Goal: Task Accomplishment & Management: Use online tool/utility

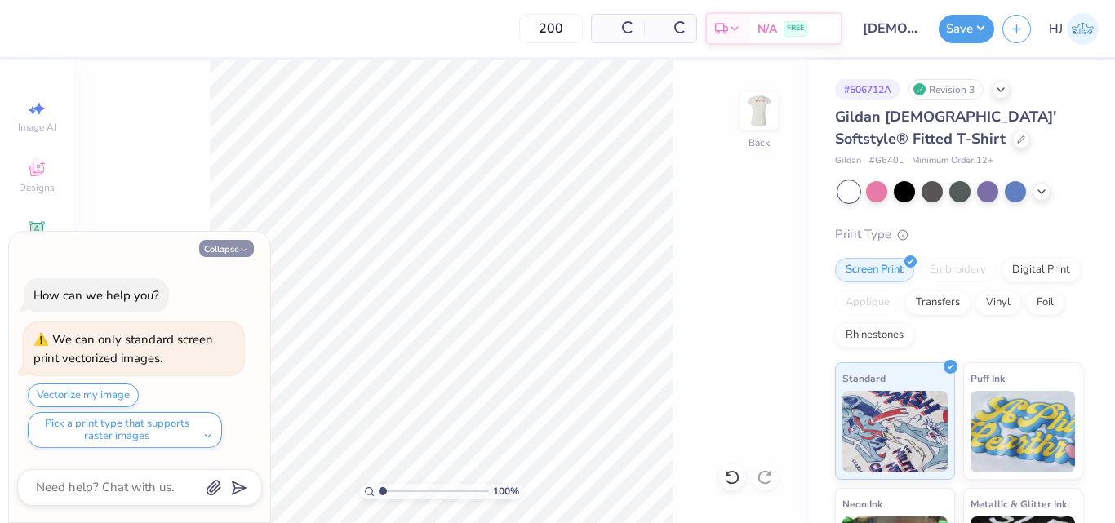
click at [226, 253] on button "Collapse" at bounding box center [226, 248] width 55 height 17
type textarea "x"
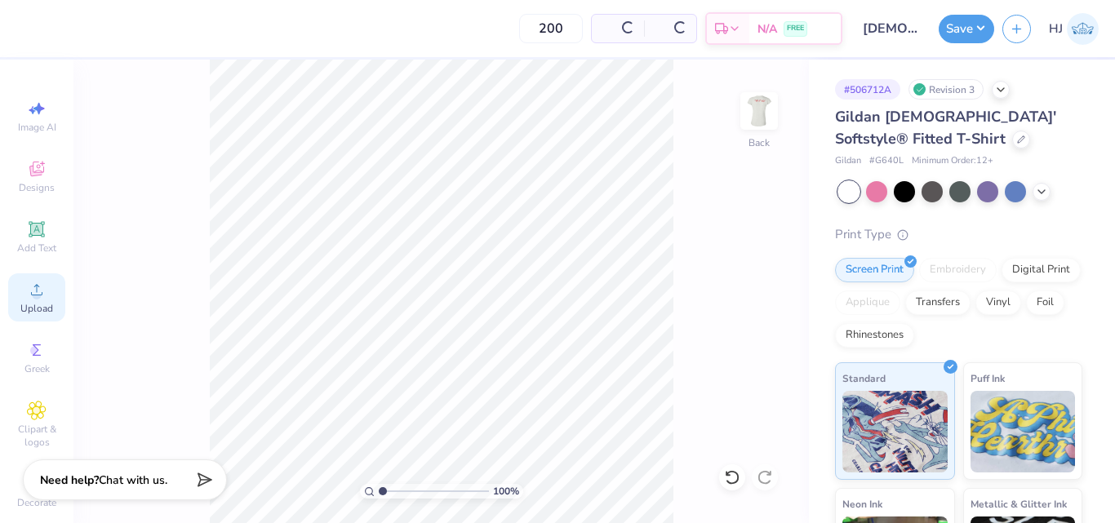
click at [38, 304] on span "Upload" at bounding box center [36, 308] width 33 height 13
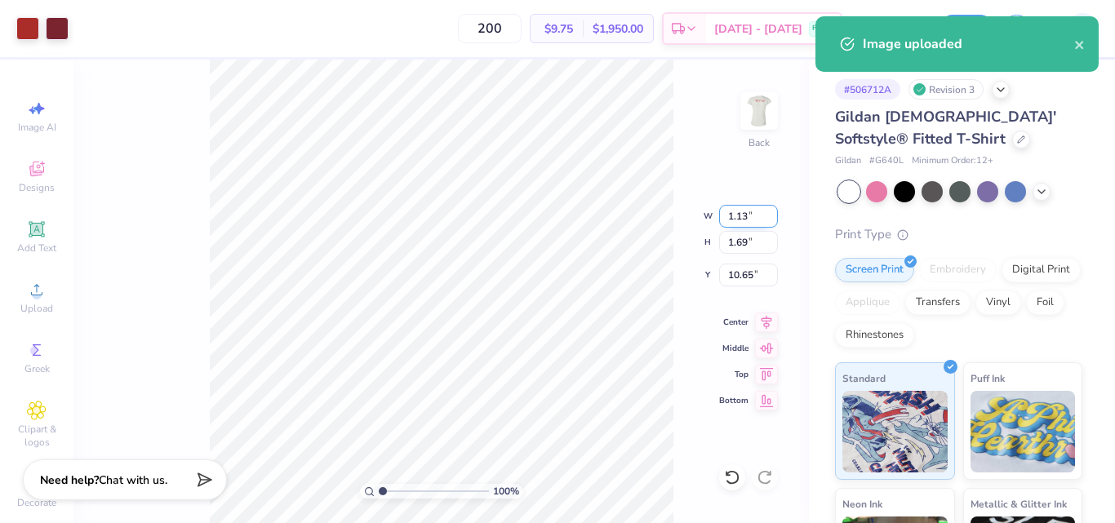
click at [748, 211] on input "1.13" at bounding box center [748, 216] width 59 height 23
click at [740, 217] on input "1.13" at bounding box center [748, 216] width 59 height 23
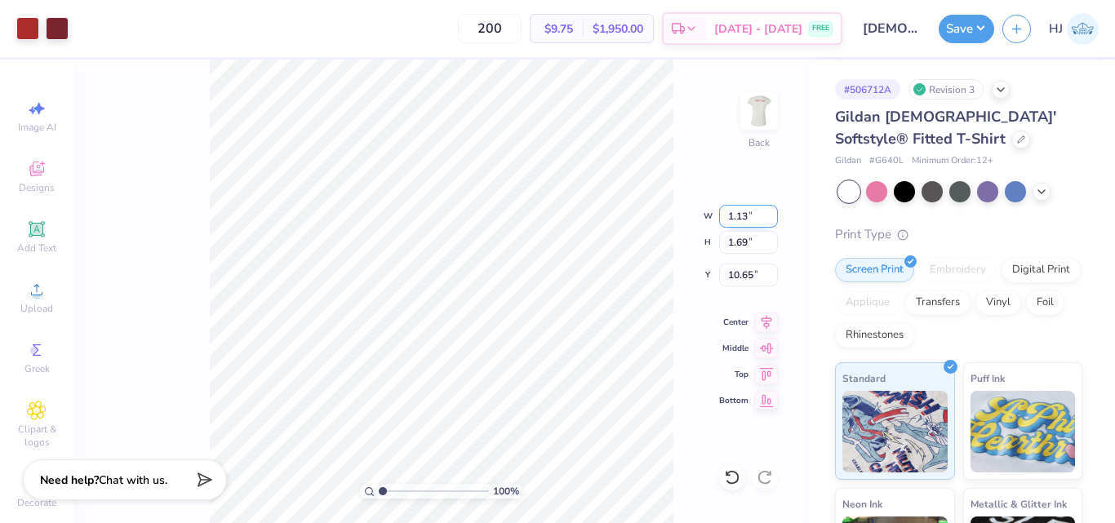
click at [740, 217] on input "1.13" at bounding box center [748, 216] width 59 height 23
type input "4.73"
type input "7.10"
click at [746, 273] on input "7.95" at bounding box center [748, 275] width 59 height 23
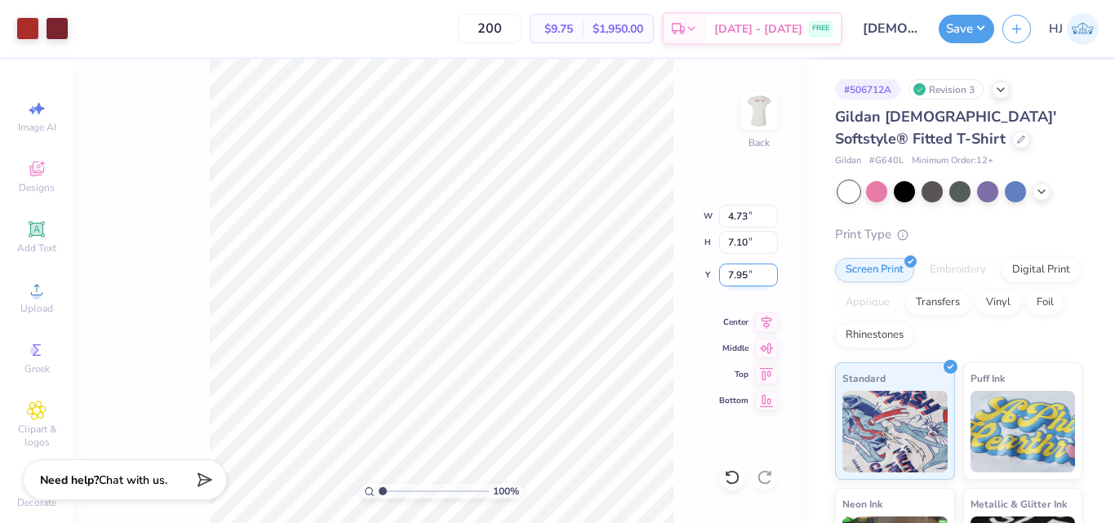
click at [746, 273] on input "7.95" at bounding box center [748, 275] width 59 height 23
type input "3.00"
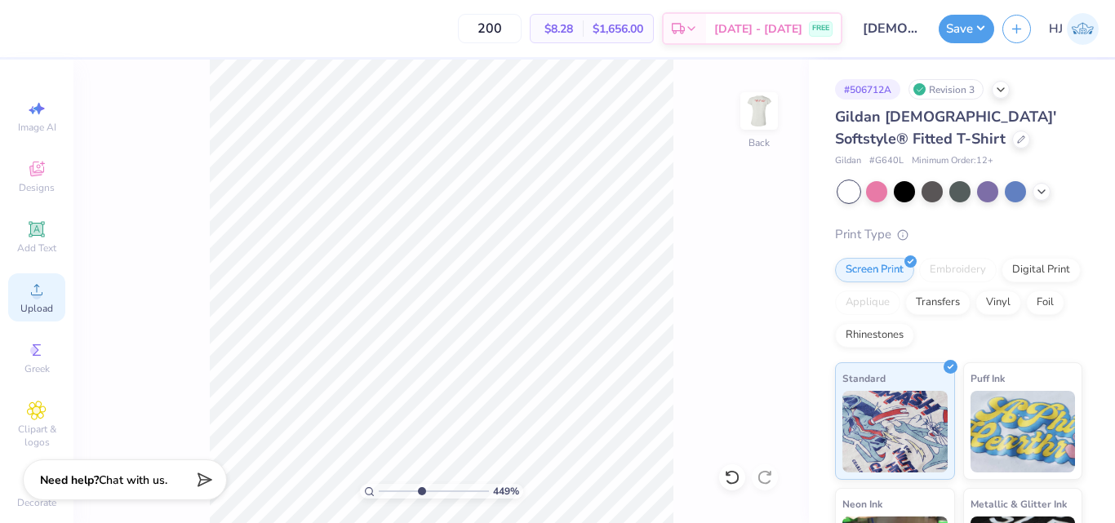
click at [27, 296] on icon at bounding box center [37, 290] width 20 height 20
type input "4.06386622545204"
click at [17, 294] on div "Upload" at bounding box center [36, 297] width 57 height 48
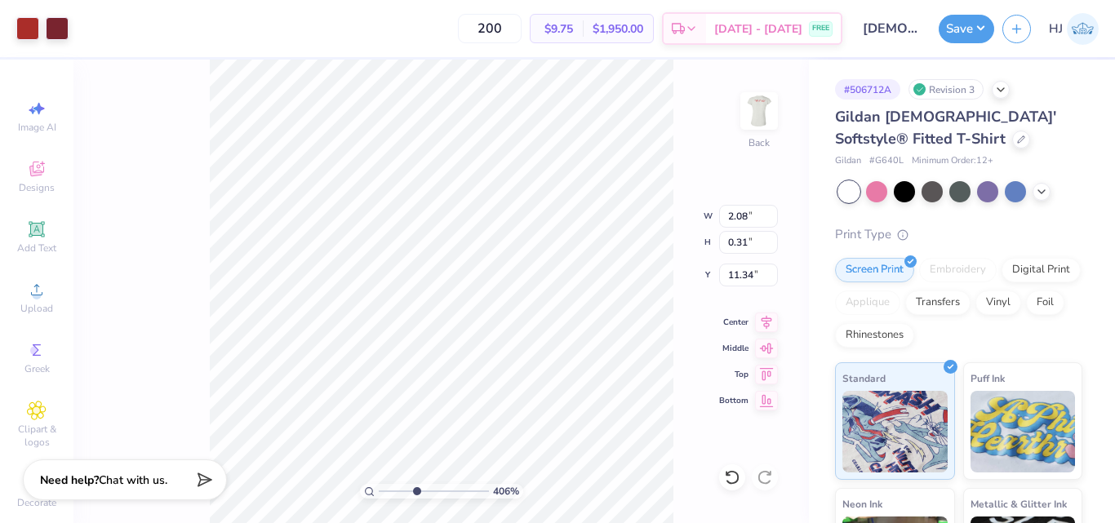
click at [771, 162] on div "406 % Back W 2.08 2.08 " H 0.31 0.31 " Y 11.34 11.34 " Center Middle Top Bottom" at bounding box center [440, 292] width 735 height 464
type input "9.89"
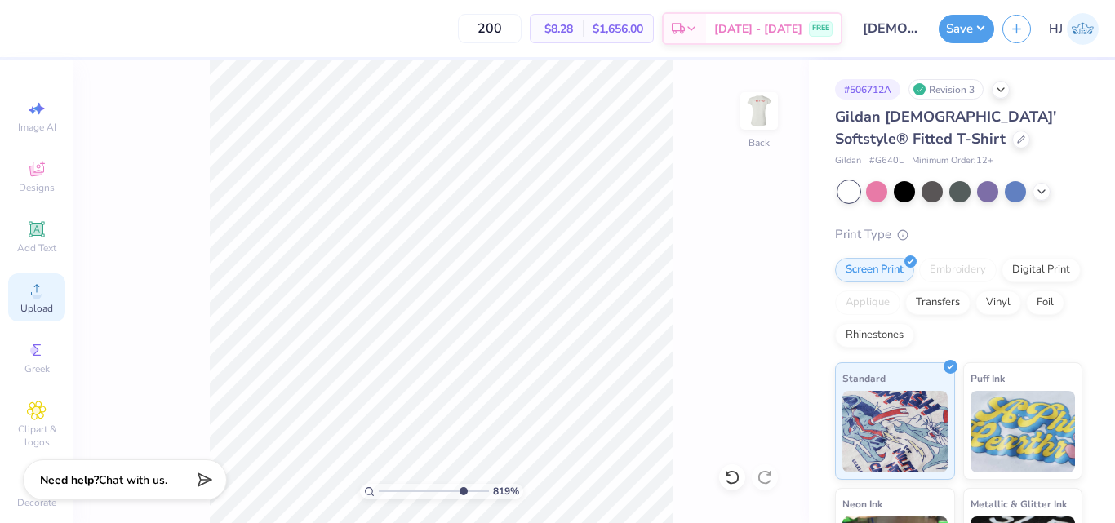
click at [29, 287] on icon at bounding box center [37, 290] width 20 height 20
click at [31, 292] on icon at bounding box center [36, 289] width 11 height 11
click at [31, 189] on span "Designs" at bounding box center [37, 187] width 36 height 13
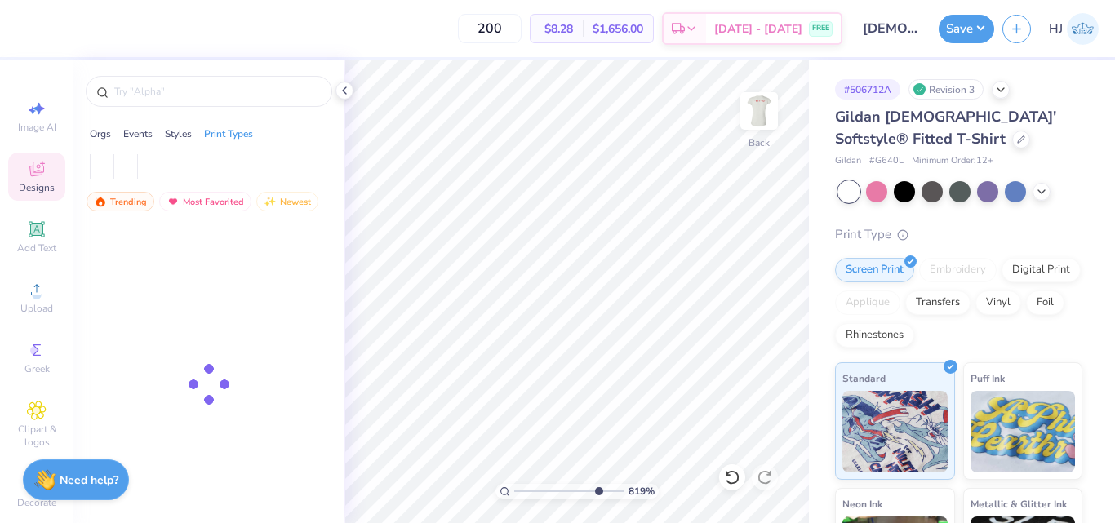
click at [31, 174] on icon at bounding box center [36, 171] width 13 height 11
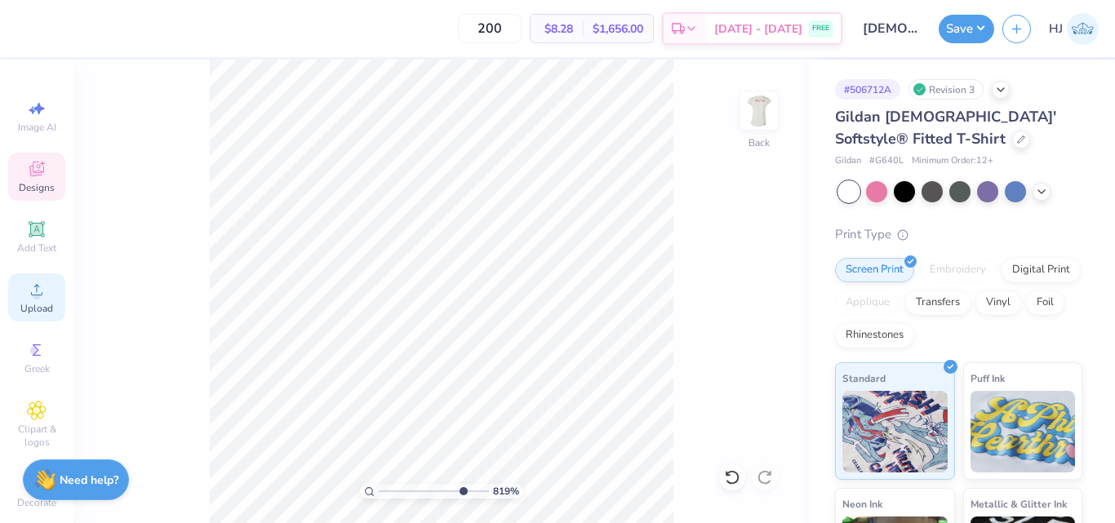
click at [34, 293] on circle at bounding box center [36, 295] width 9 height 9
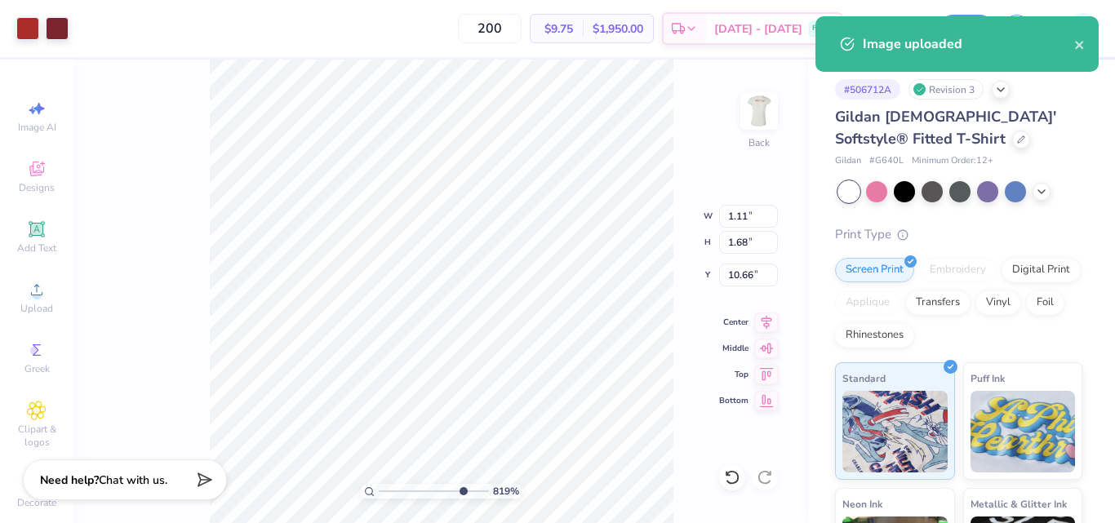
click at [706, 101] on div "819 % Back W 1.11 1.11 " H 1.68 1.68 " Y 10.66 10.66 " Center Middle Top Bottom" at bounding box center [440, 292] width 735 height 464
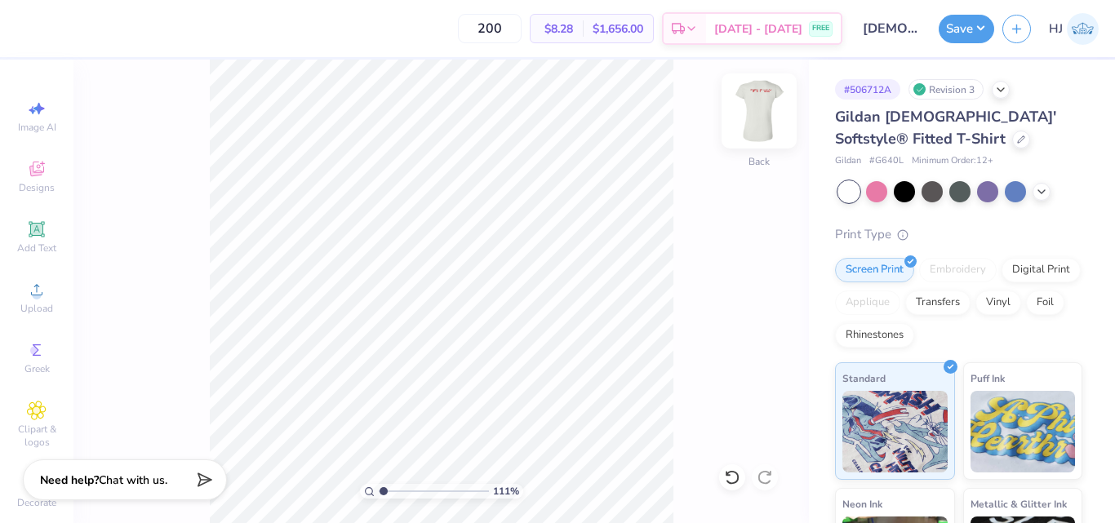
click at [774, 103] on img at bounding box center [758, 110] width 65 height 65
type input "2.01445811466782"
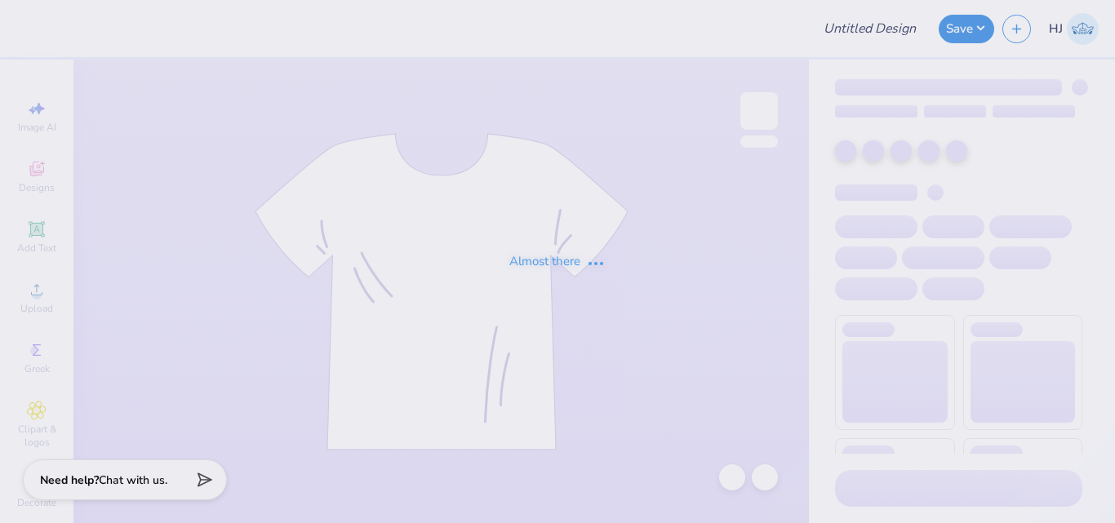
type input "[DEMOGRAPHIC_DATA] Way Retreat shirts"
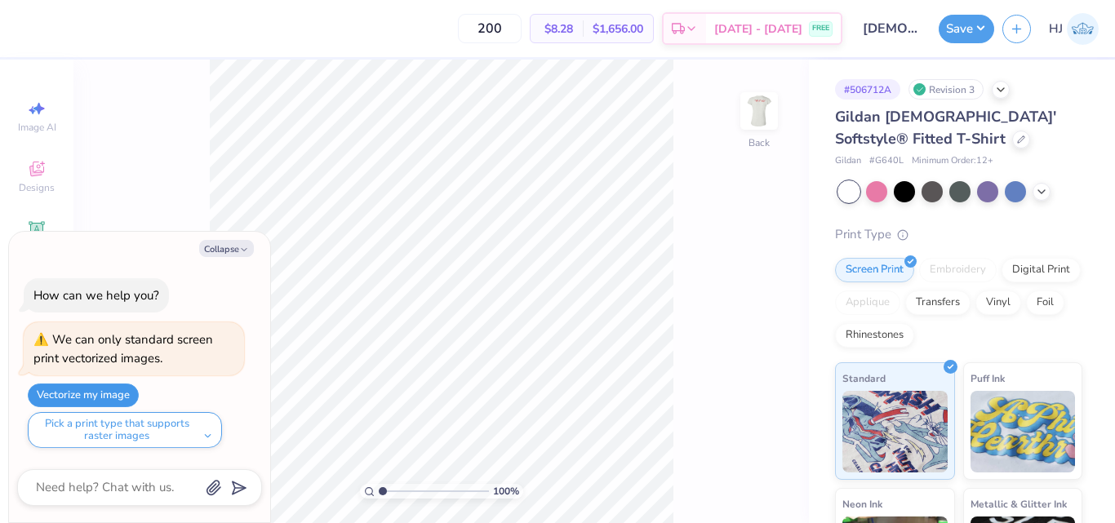
click at [105, 391] on button "Vectorize my image" at bounding box center [83, 396] width 111 height 24
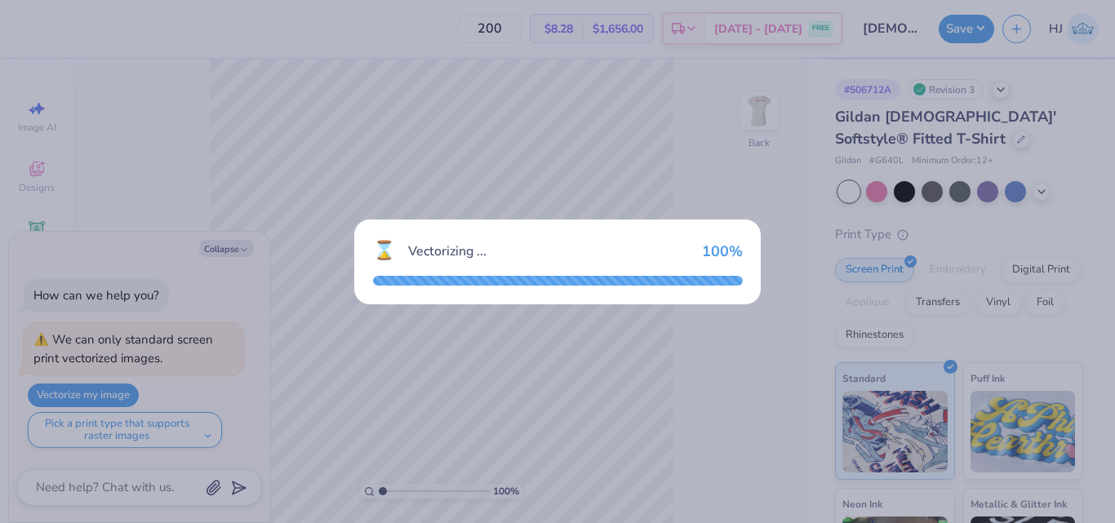
type textarea "x"
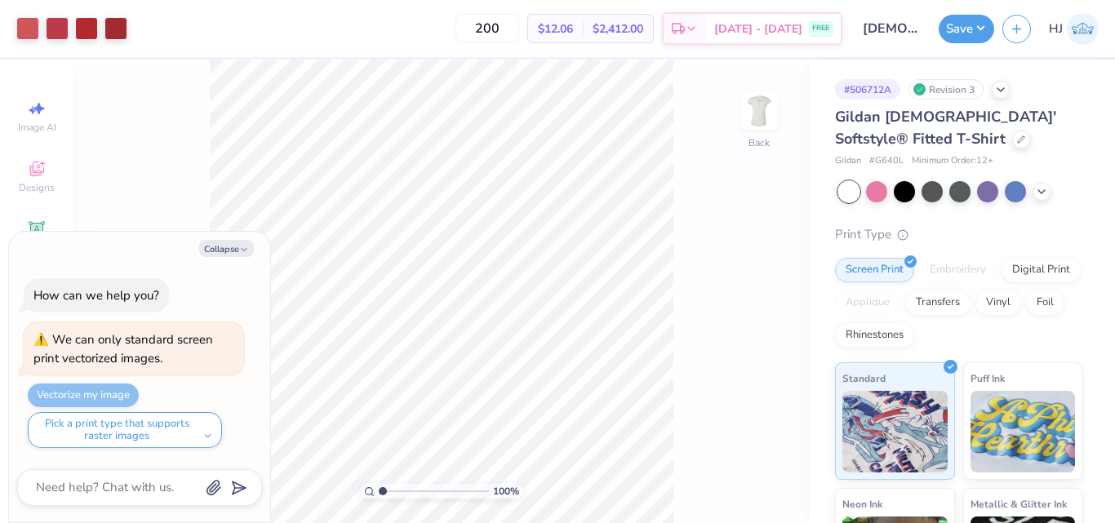
type input "1.10522621487156"
type textarea "x"
type input "5.47860533190648"
type textarea "x"
click at [91, 25] on div at bounding box center [86, 27] width 23 height 23
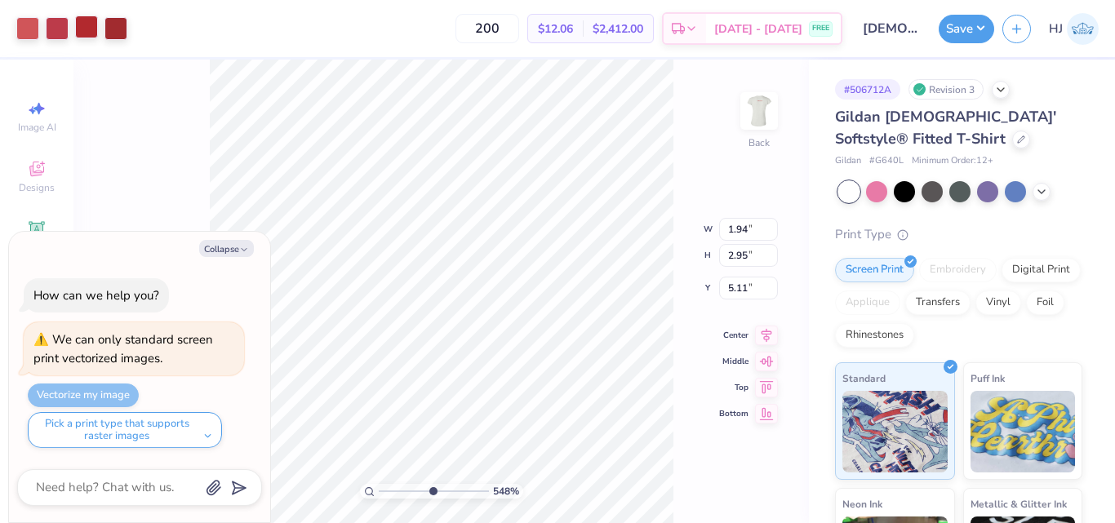
type input "5.47860533190648"
type textarea "x"
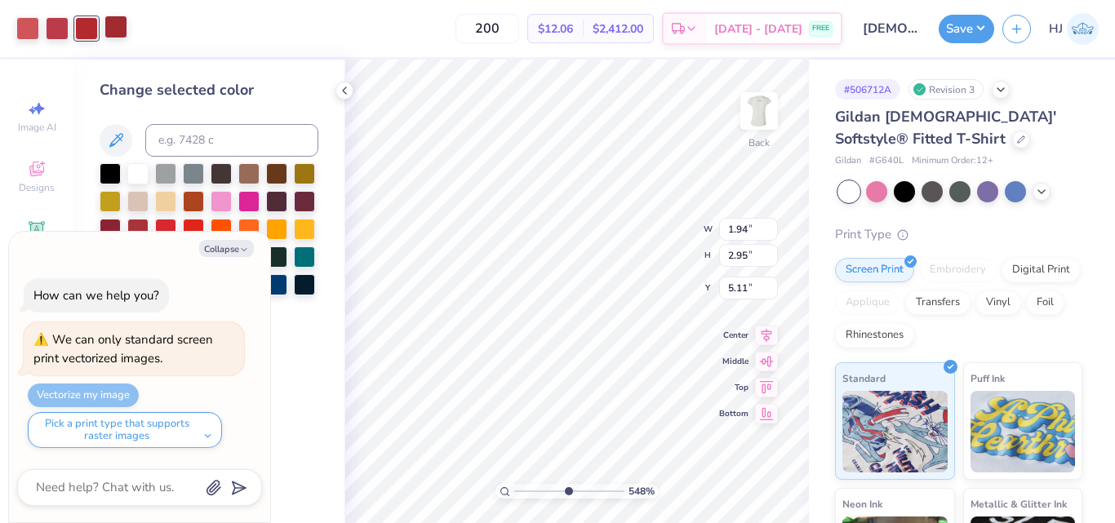
click at [114, 28] on div at bounding box center [115, 27] width 23 height 23
type input "5.47860533190648"
type textarea "x"
click at [89, 32] on div at bounding box center [86, 27] width 23 height 23
type input "5.47860533190648"
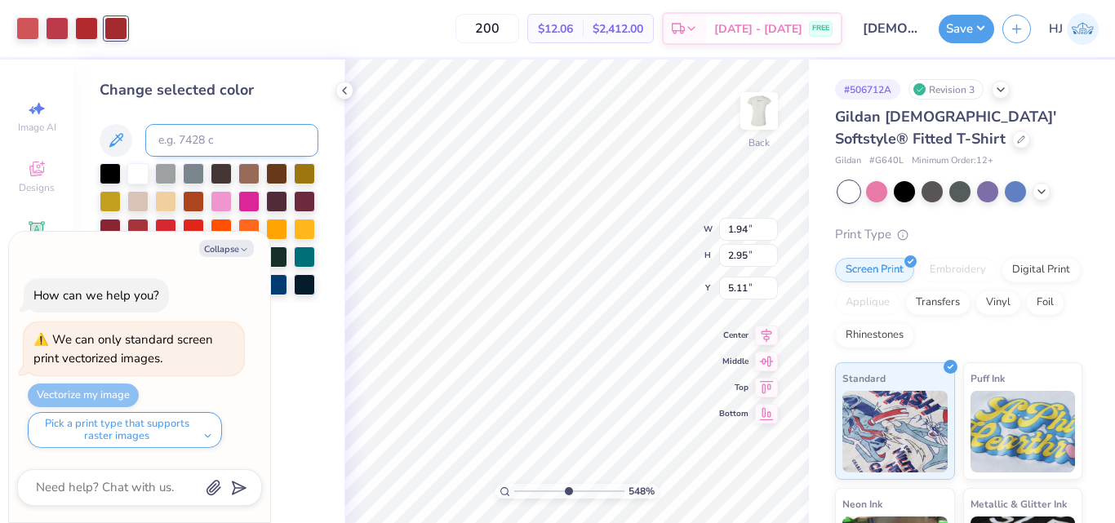
type textarea "x"
click at [203, 149] on input at bounding box center [231, 140] width 173 height 33
type input "6"
type input "704"
type input "5.47860533190648"
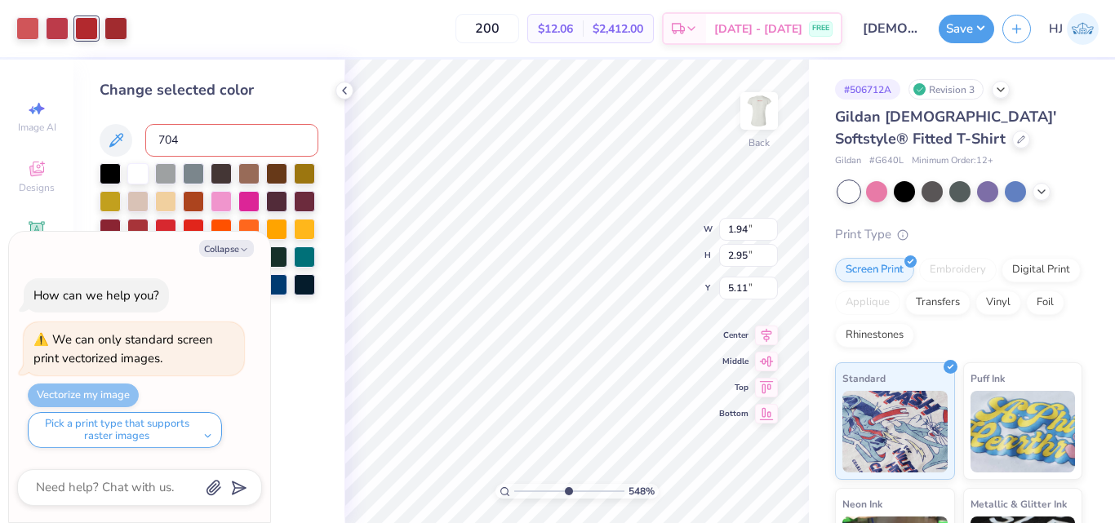
type textarea "x"
type input "5.47860533190648"
type textarea "x"
type input "5.47860533190648"
type textarea "x"
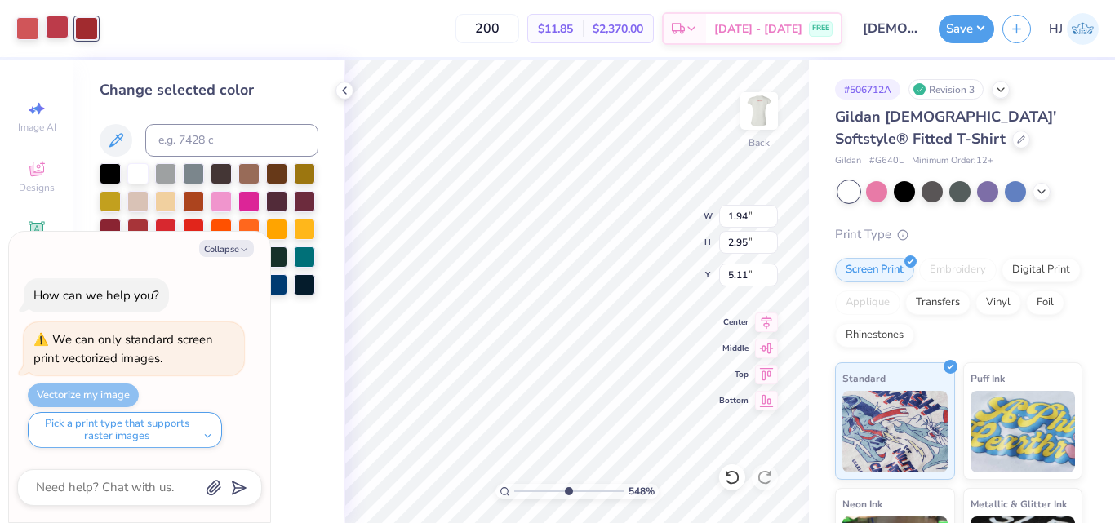
click at [53, 29] on div at bounding box center [57, 27] width 23 height 23
type input "5.47860533190648"
type textarea "x"
click at [175, 145] on input at bounding box center [231, 140] width 173 height 33
type input "6"
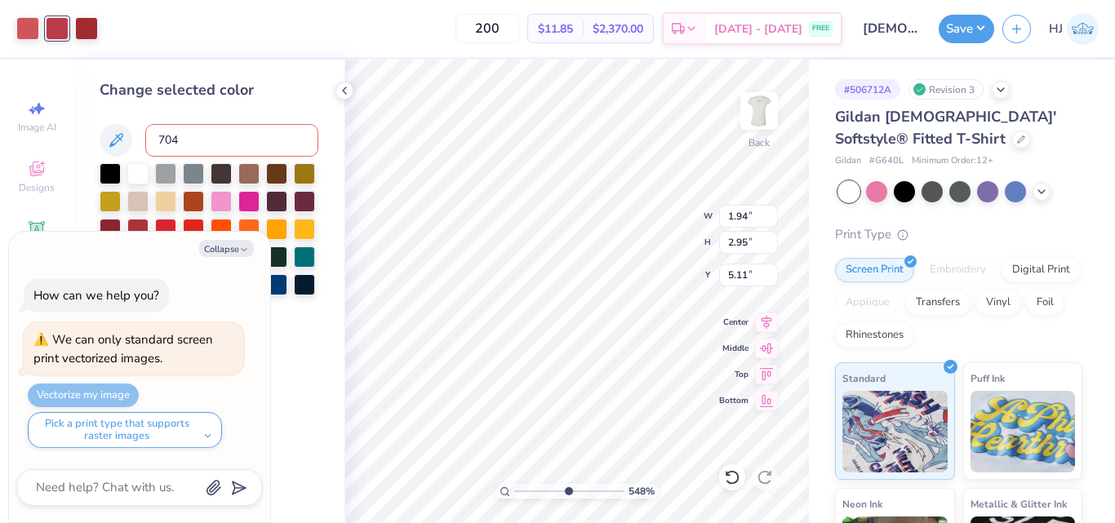
type input "704"
type input "5.47860533190648"
type textarea "x"
type input "5.47860533190648"
type textarea "x"
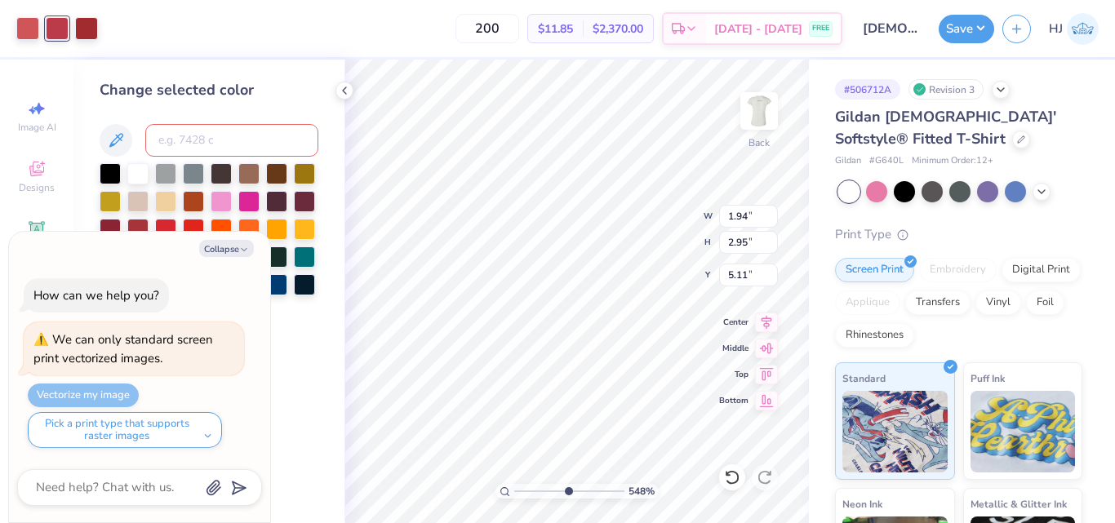
type input "5.47860533190648"
type textarea "x"
click at [33, 26] on div at bounding box center [27, 27] width 23 height 23
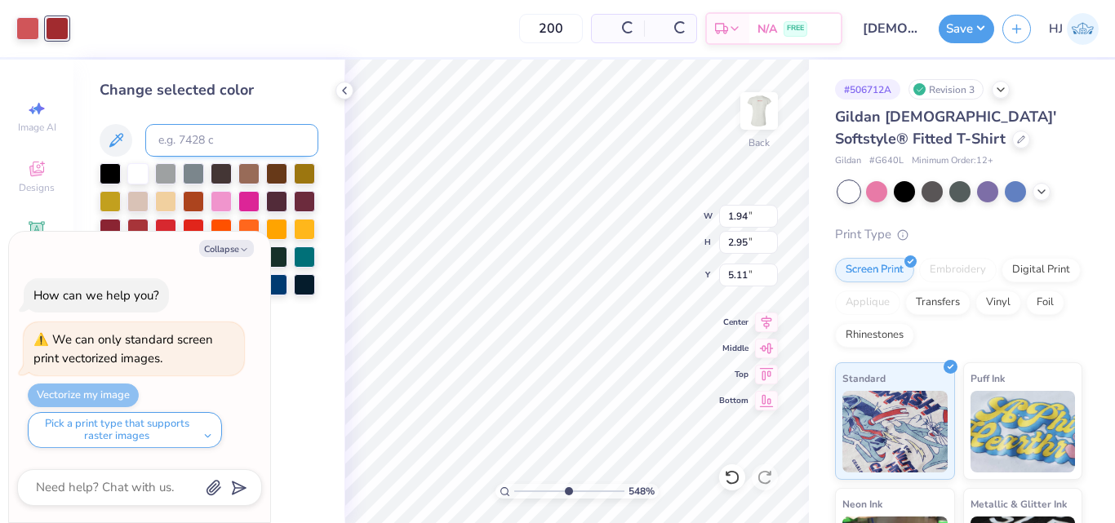
type input "5.47860533190648"
type textarea "x"
click at [213, 137] on input at bounding box center [231, 140] width 173 height 33
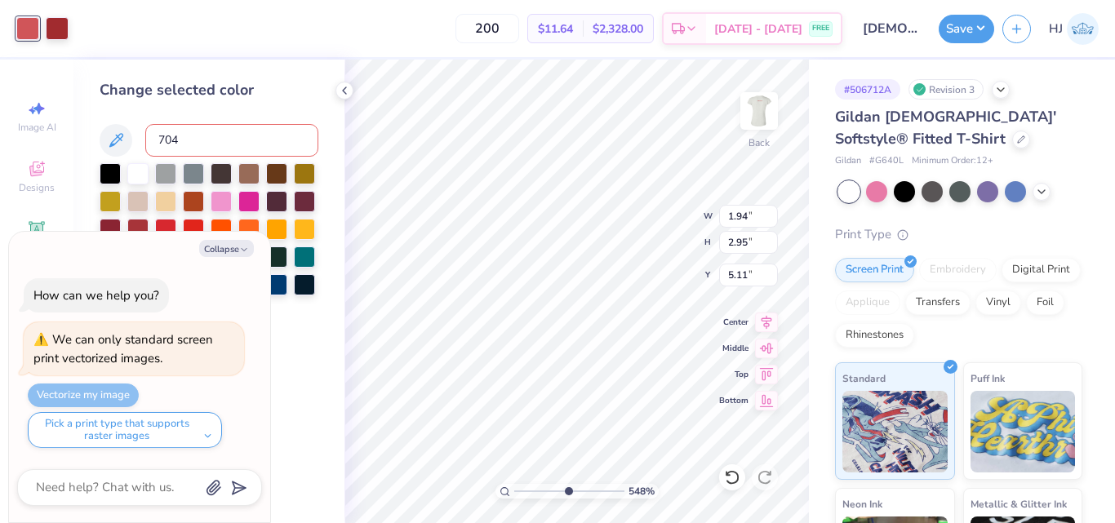
type input "704"
type input "5.47860533190648"
type textarea "x"
type input "5.47860533190648"
type textarea "x"
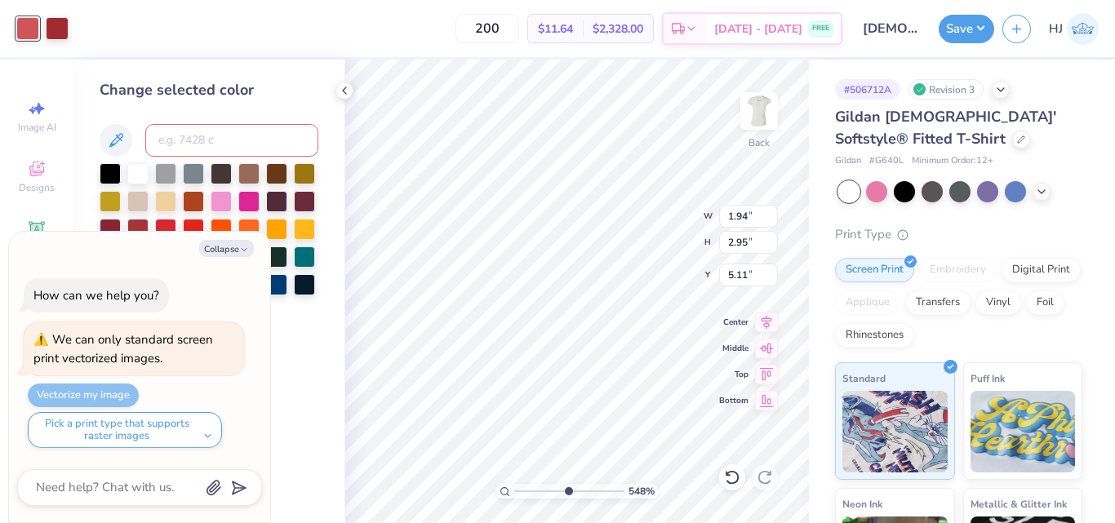
type input "5.47860533190648"
type textarea "x"
type input "5.47860533190648"
type textarea "x"
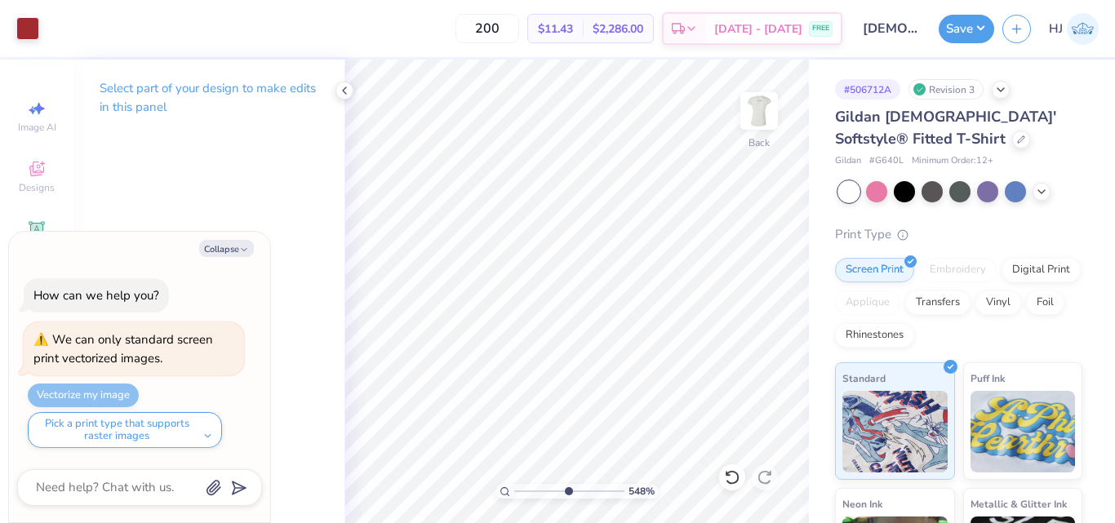
type input "5.47860533190648"
type textarea "x"
type input "3.32687932862407"
type textarea "x"
type input "3.32687932862407"
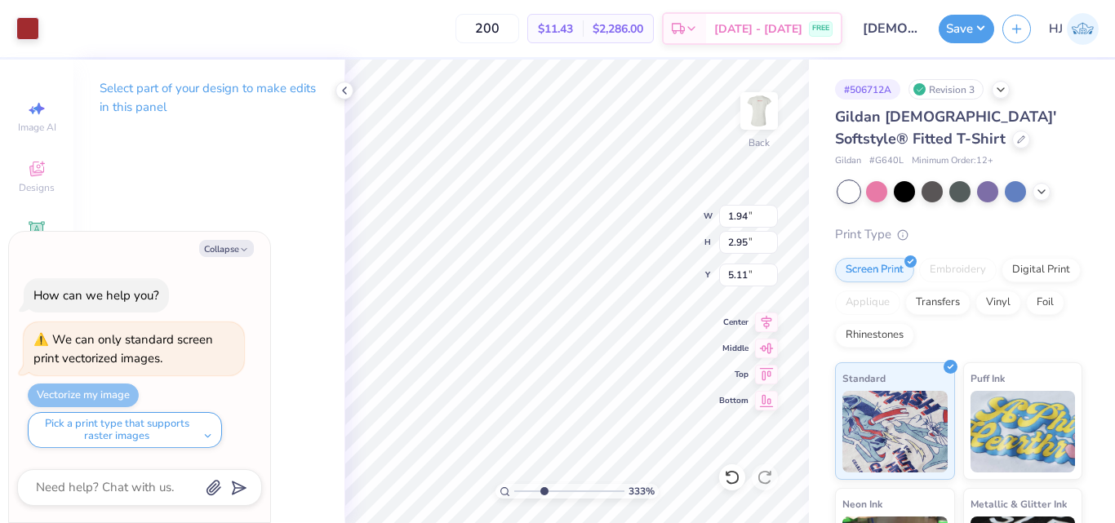
type textarea "x"
click at [286, 480] on div "Art colors 200 $11.43 Per Item $2,286.00 Total Est. Delivery Aug 25 - 28 FREE D…" at bounding box center [557, 261] width 1115 height 523
type input "3.32687932862407"
type textarea "x"
type input "3.32687932862407"
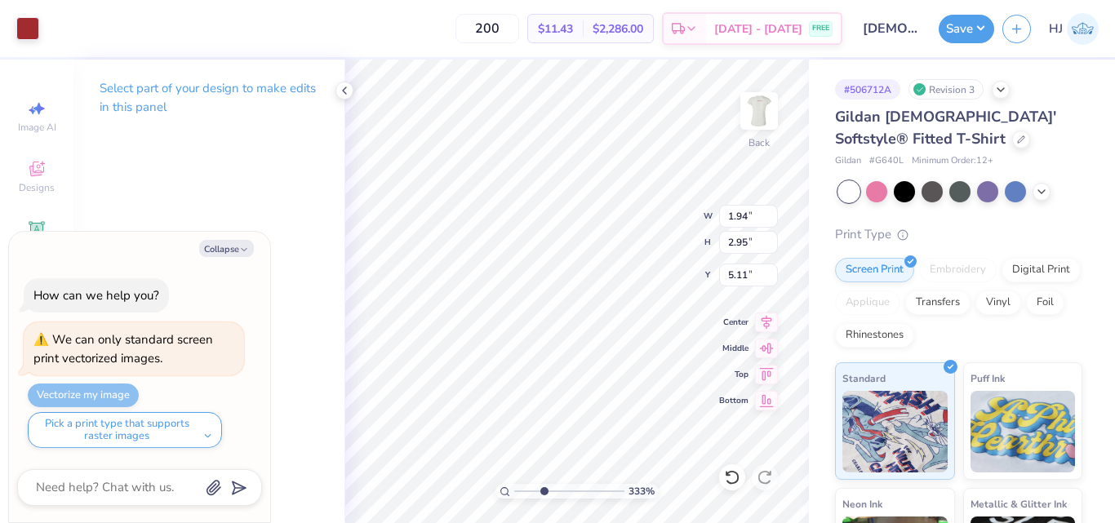
type textarea "x"
type input "3.32687932862407"
type textarea "x"
type input "4.75"
type input "7.19"
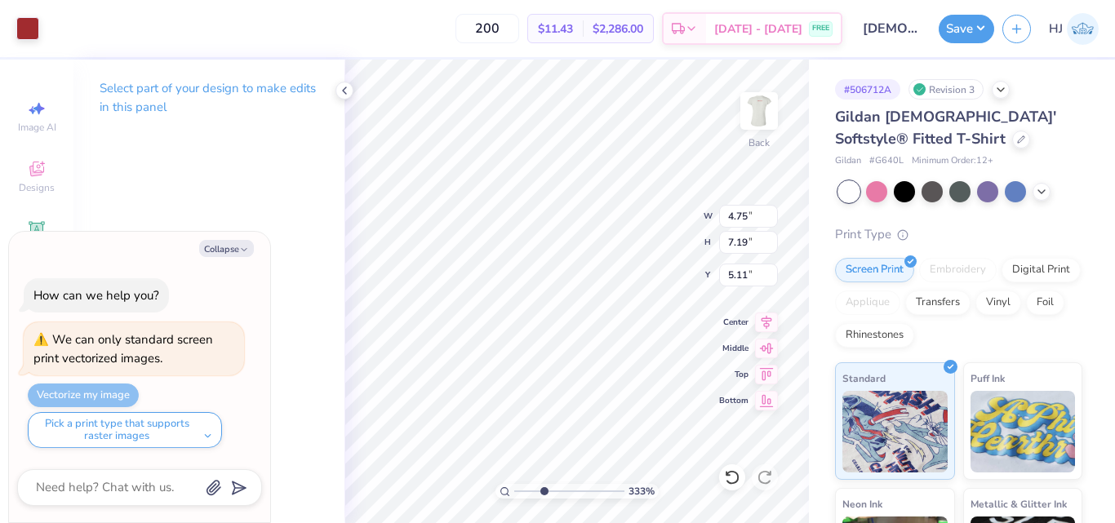
type input "3.32687932862407"
type textarea "x"
click at [580, 54] on div "Art colors 200 $11.43 Per Item $2,286.00 Total Est. Delivery Aug 25 - 28 FREE D…" at bounding box center [557, 261] width 1115 height 523
type input "3.67695424770964"
type textarea "x"
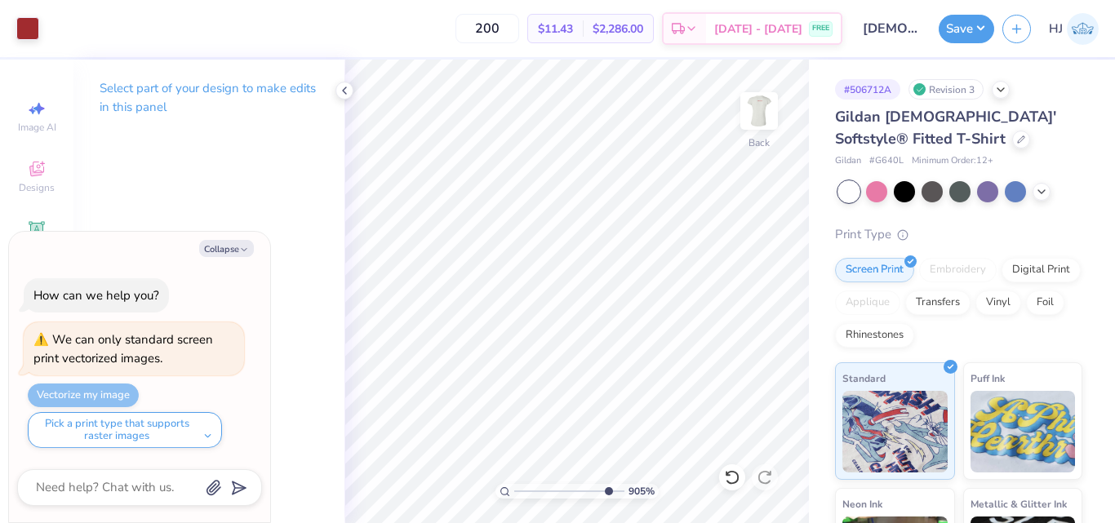
type input "9.04792147113708"
type textarea "x"
type input "2.01734957697155"
type textarea "x"
type input "2.01734957697155"
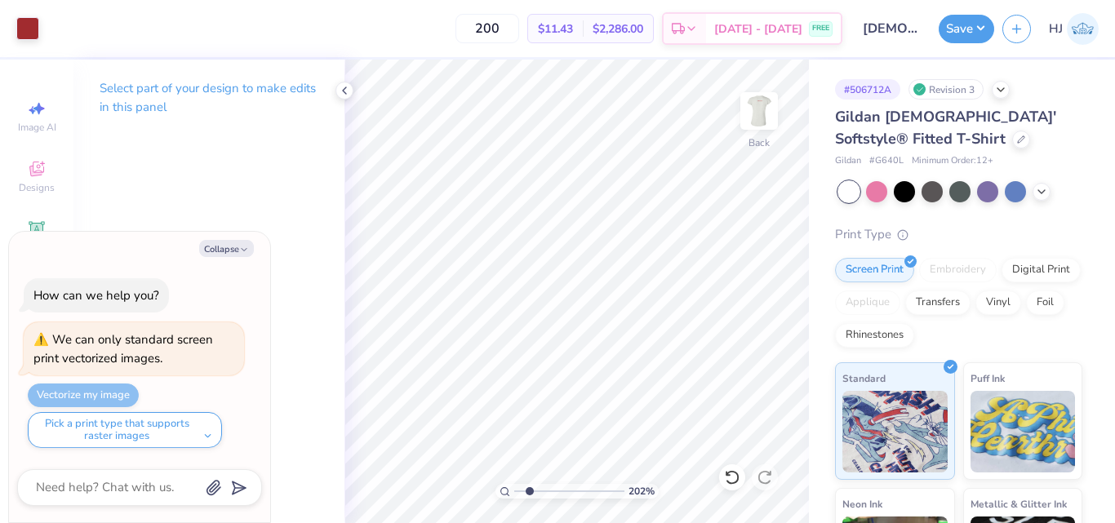
type textarea "x"
type input "2.01734957697155"
type textarea "x"
type input "2.01734957697155"
type textarea "x"
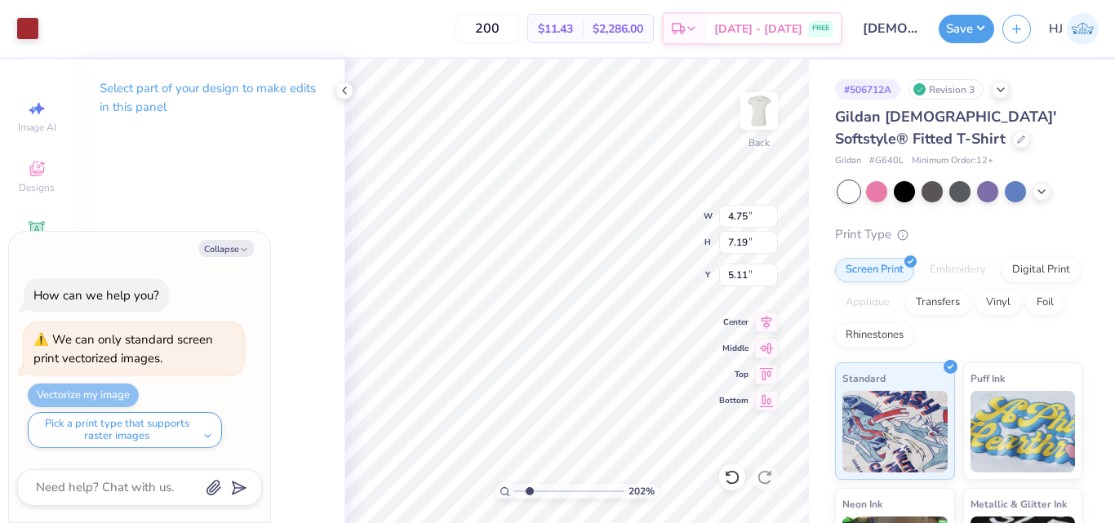
type input "2.01734957697155"
type textarea "x"
type input "2.87"
type input "2.01734957697155"
type textarea "x"
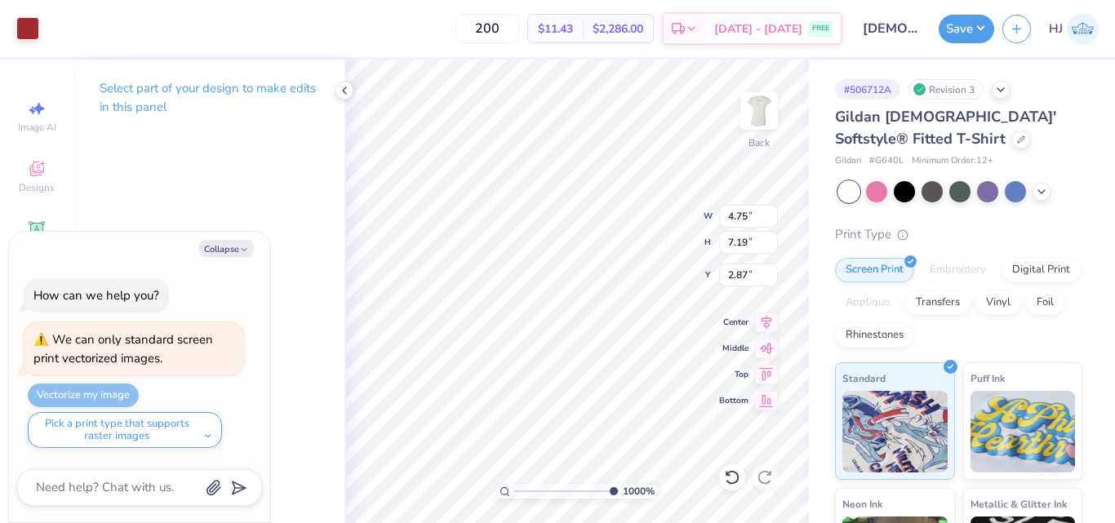
type input "10"
type textarea "x"
click at [344, 90] on polyline at bounding box center [344, 90] width 3 height 7
type input "4.49149148610075"
type textarea "x"
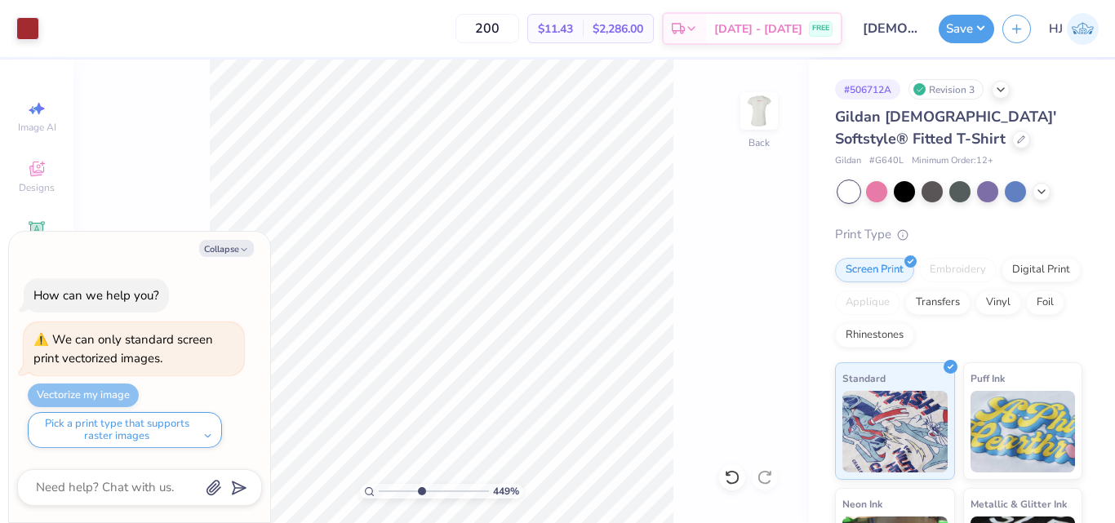
type input "4.49149148610075"
click at [230, 251] on button "Collapse" at bounding box center [226, 248] width 55 height 17
type textarea "x"
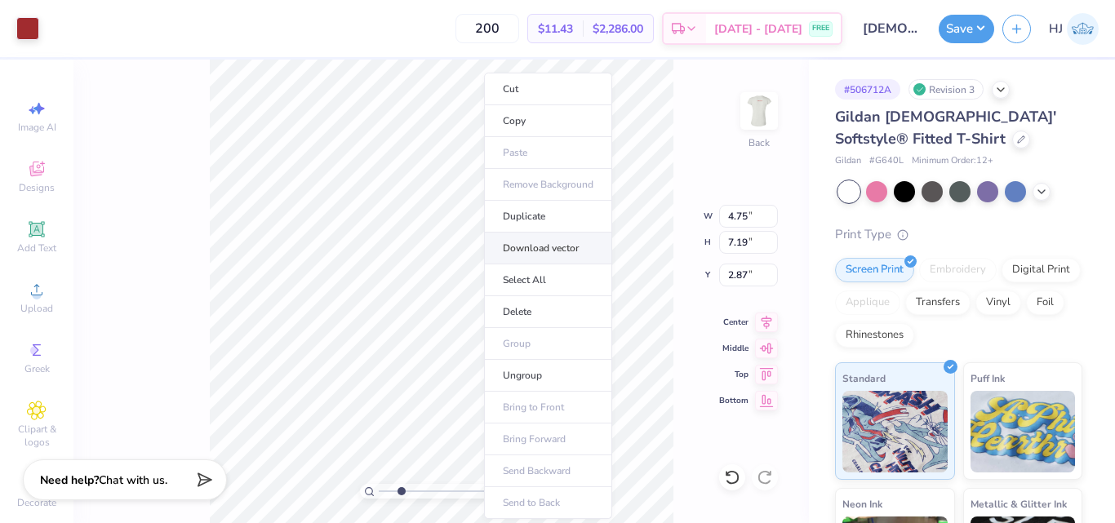
click at [548, 251] on li "Download vector" at bounding box center [548, 249] width 128 height 32
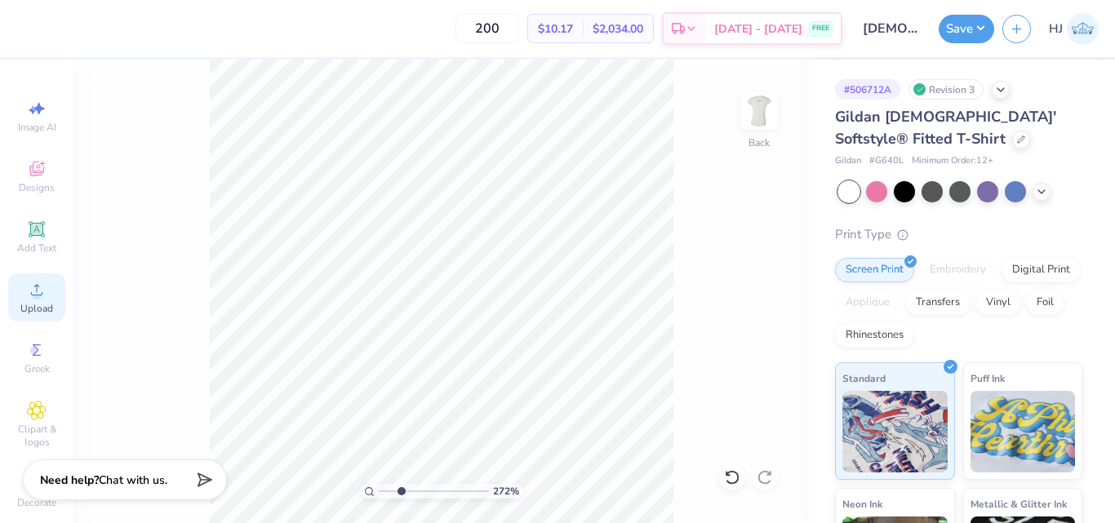
click at [27, 298] on icon at bounding box center [37, 290] width 20 height 20
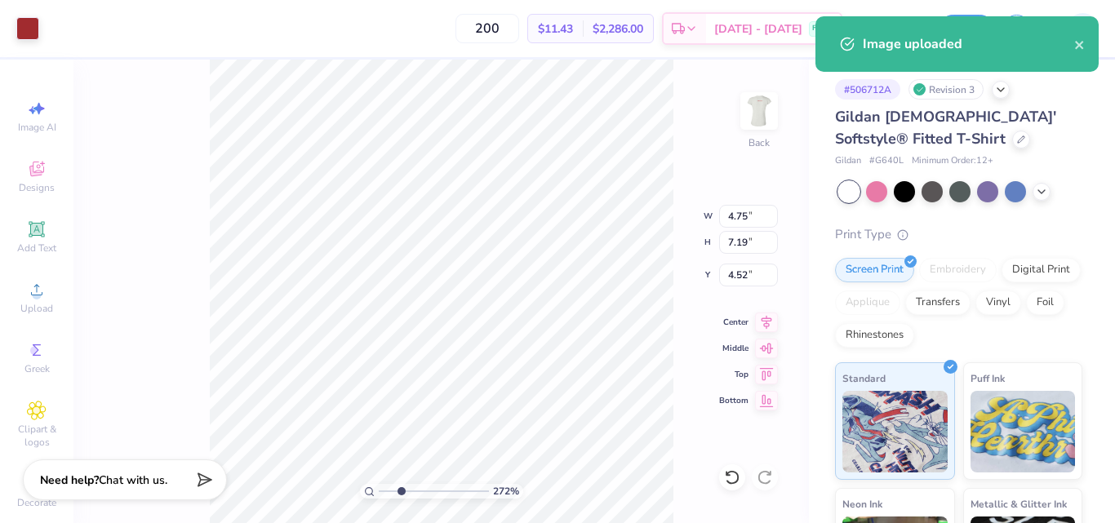
type input "2.72354586819477"
type input "4.52"
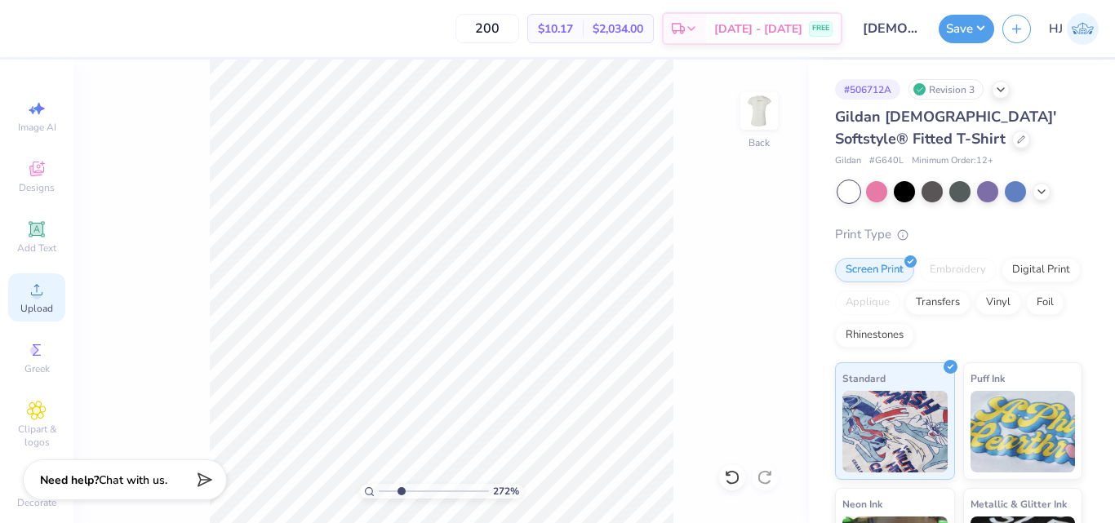
click at [29, 282] on icon at bounding box center [37, 290] width 20 height 20
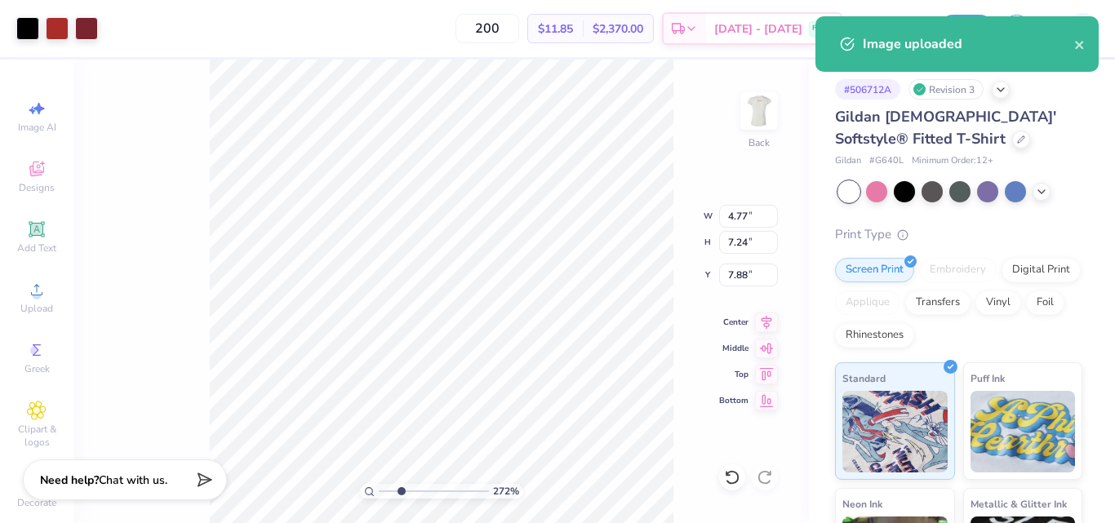
type input "2.72354586819477"
type input "4.08"
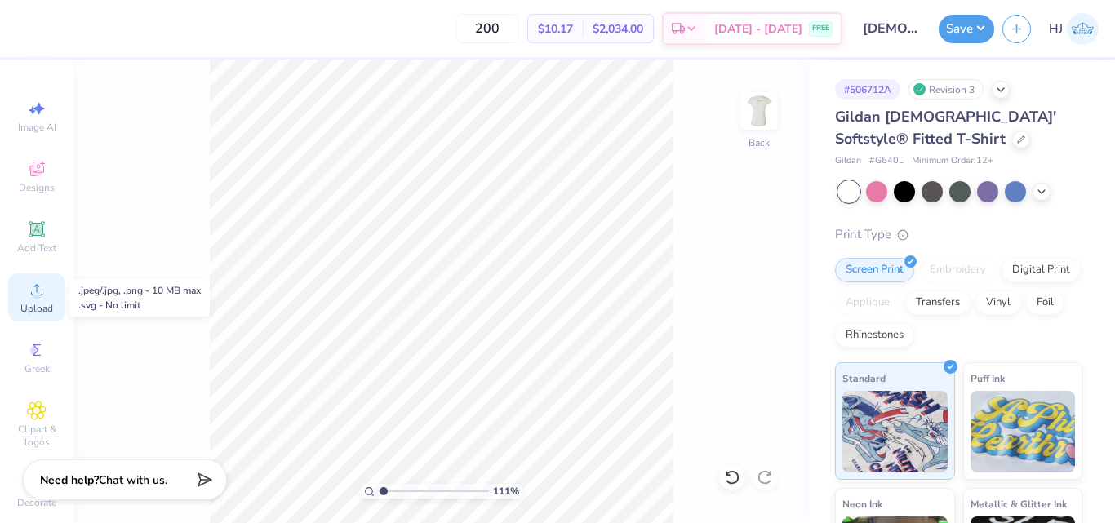
click at [38, 295] on icon at bounding box center [37, 290] width 20 height 20
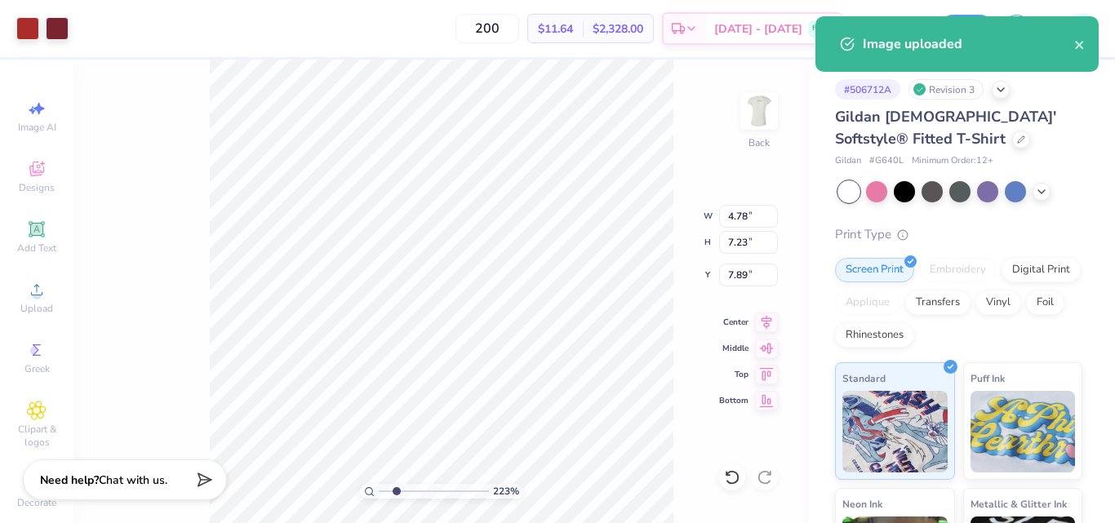
type input "2.22962763702902"
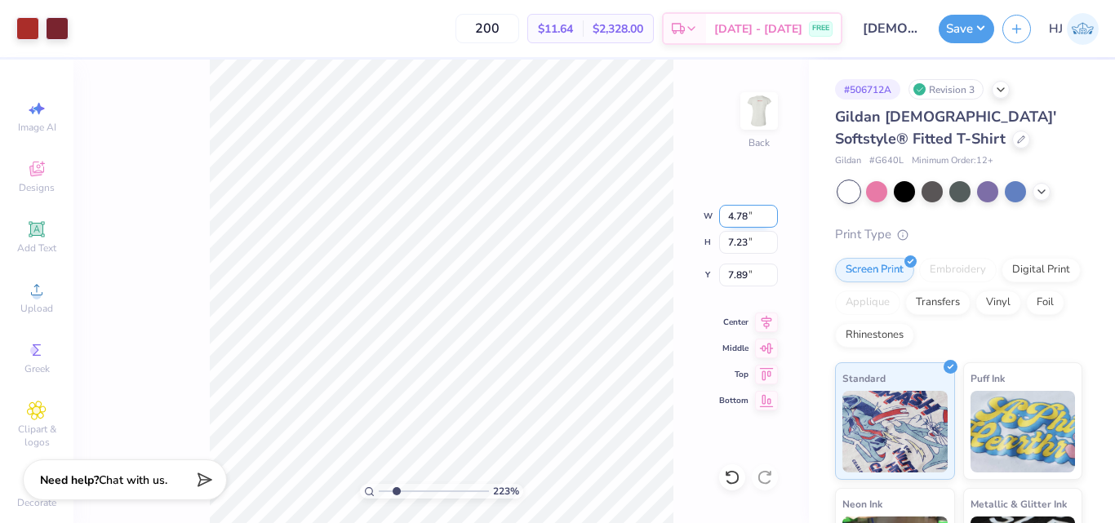
click at [748, 215] on input "4.78" at bounding box center [748, 216] width 59 height 23
click at [737, 271] on input "7.89" at bounding box center [748, 275] width 59 height 23
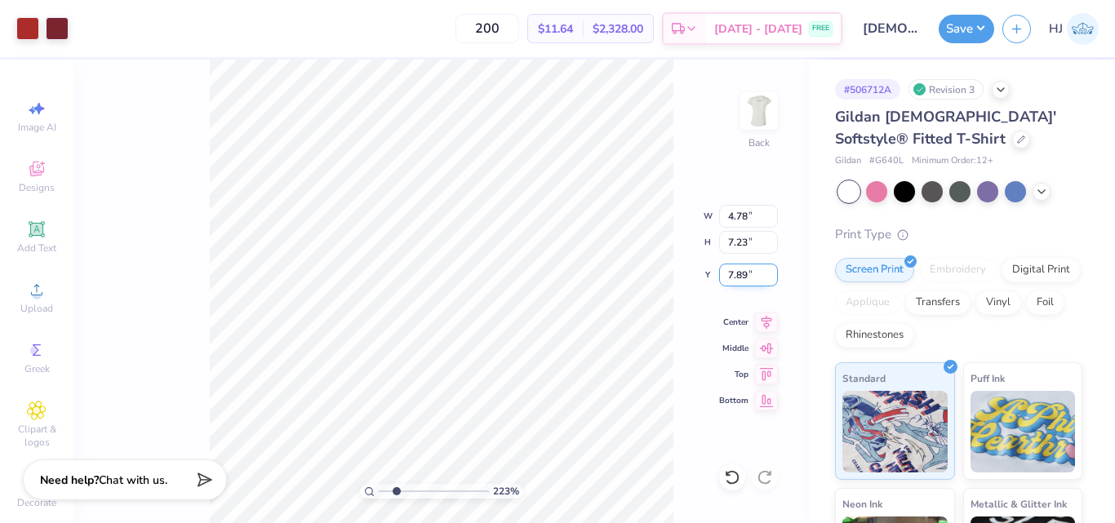
click at [737, 271] on input "7.89" at bounding box center [748, 275] width 59 height 23
type input "3"
type input "2.22962763702902"
type input "3.00"
type input "2.22962763702902"
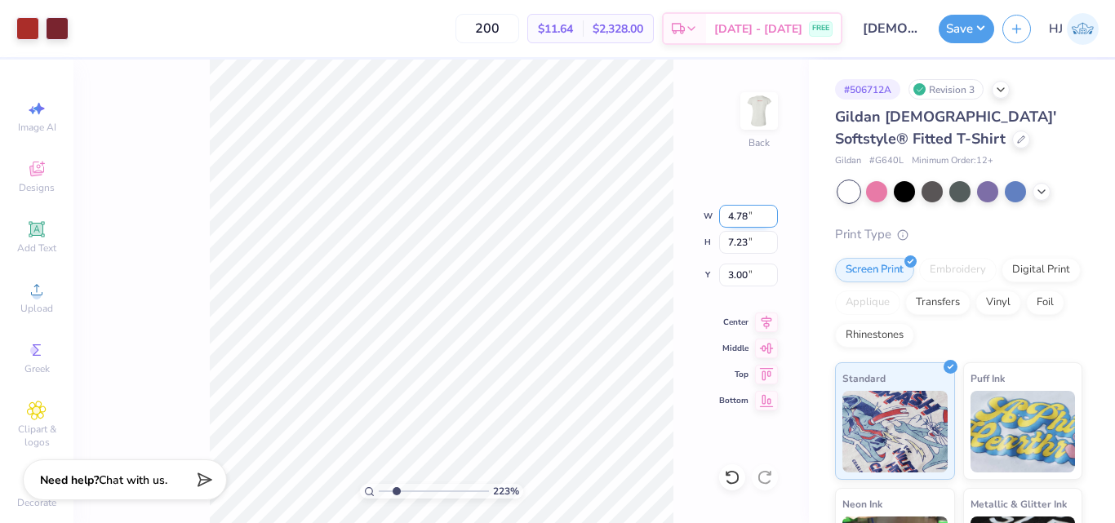
click at [744, 218] on input "4.78" at bounding box center [748, 216] width 59 height 23
type input "5"
type input "2.22962763702902"
type input "5.00"
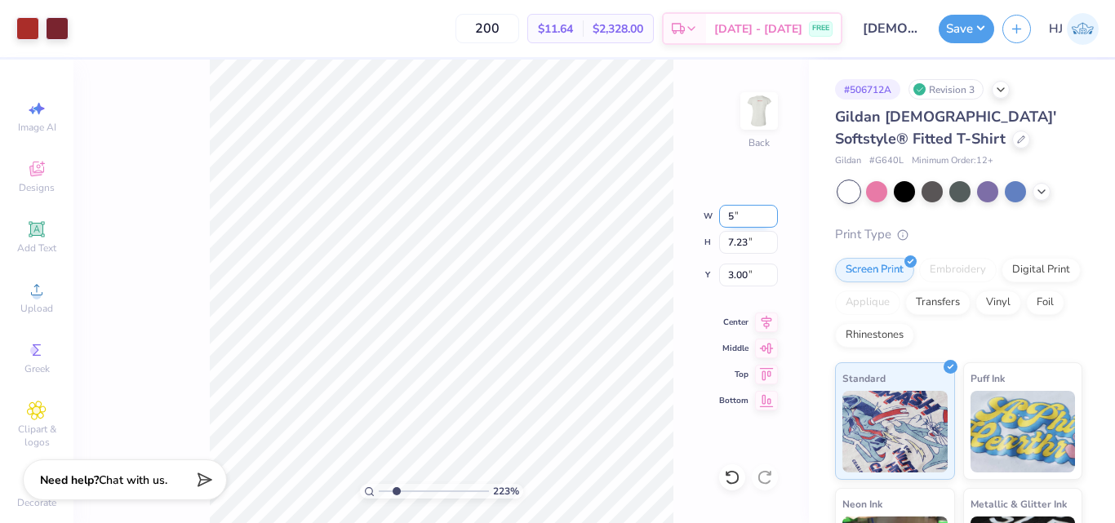
type input "7.56"
click at [745, 282] on input "2.83" at bounding box center [748, 275] width 59 height 23
type input "3"
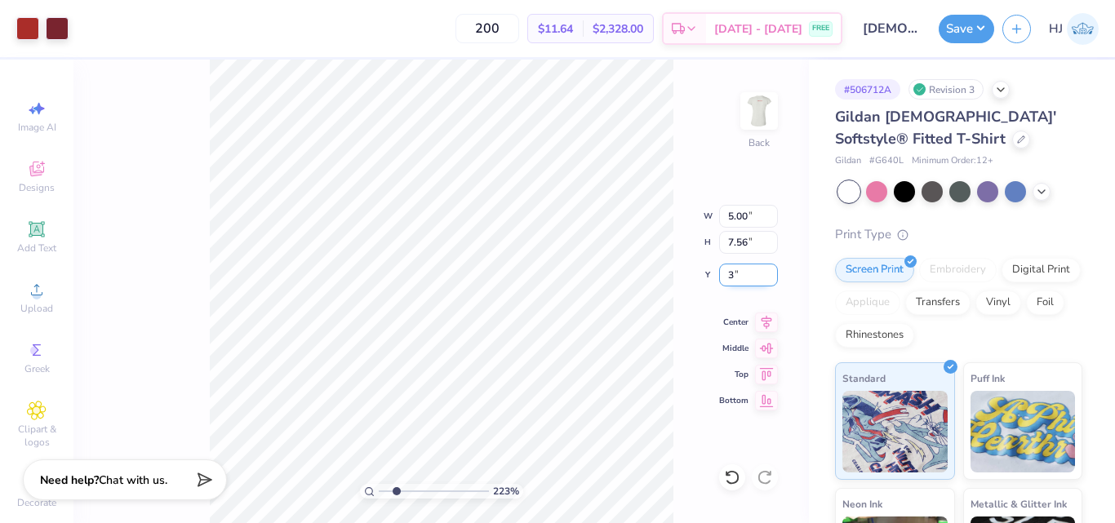
type input "2.22962763702902"
type input "3.00"
click at [58, 29] on div at bounding box center [57, 27] width 23 height 23
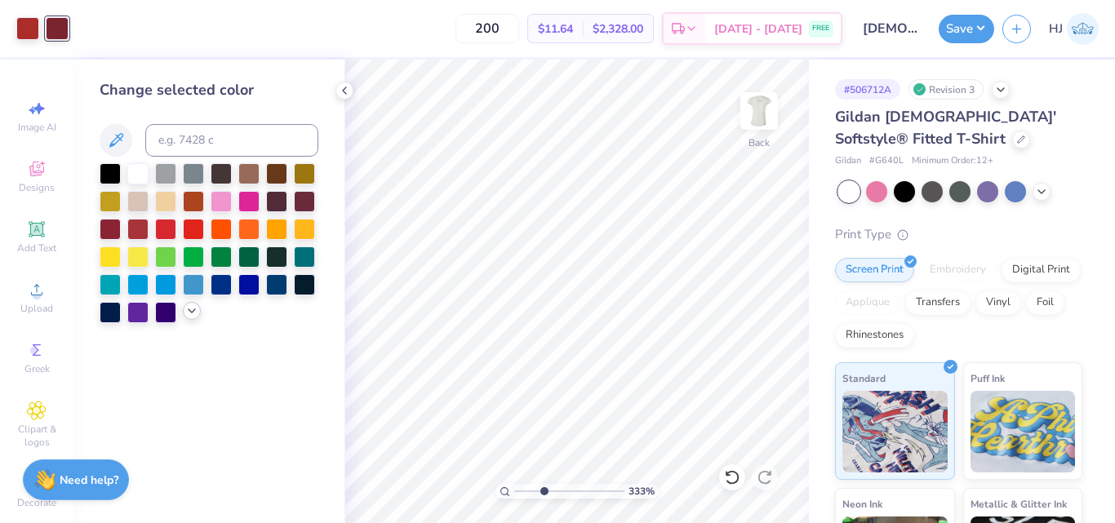
click at [189, 312] on icon at bounding box center [191, 310] width 13 height 13
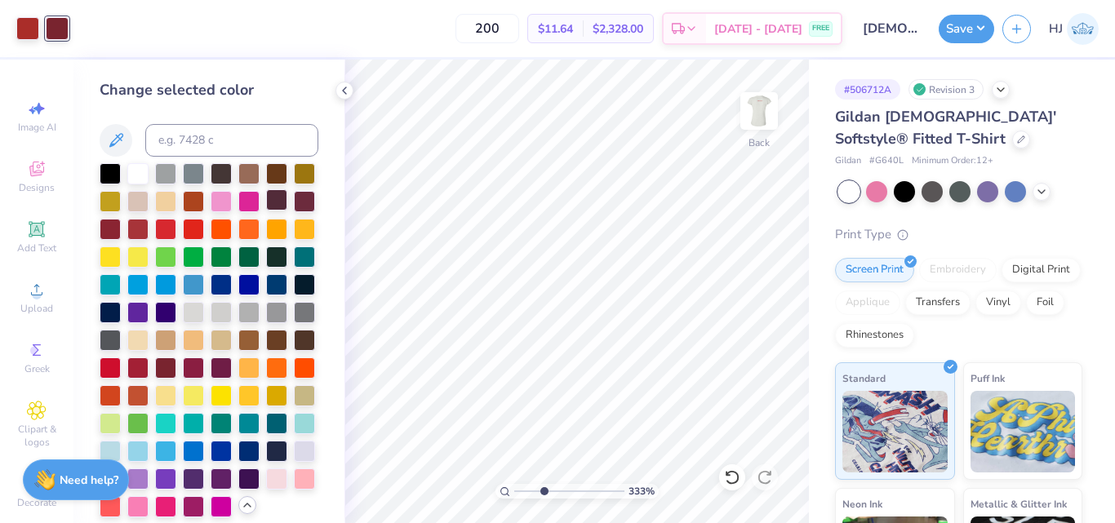
click at [266, 211] on div at bounding box center [276, 199] width 21 height 21
click at [294, 211] on div at bounding box center [304, 199] width 21 height 21
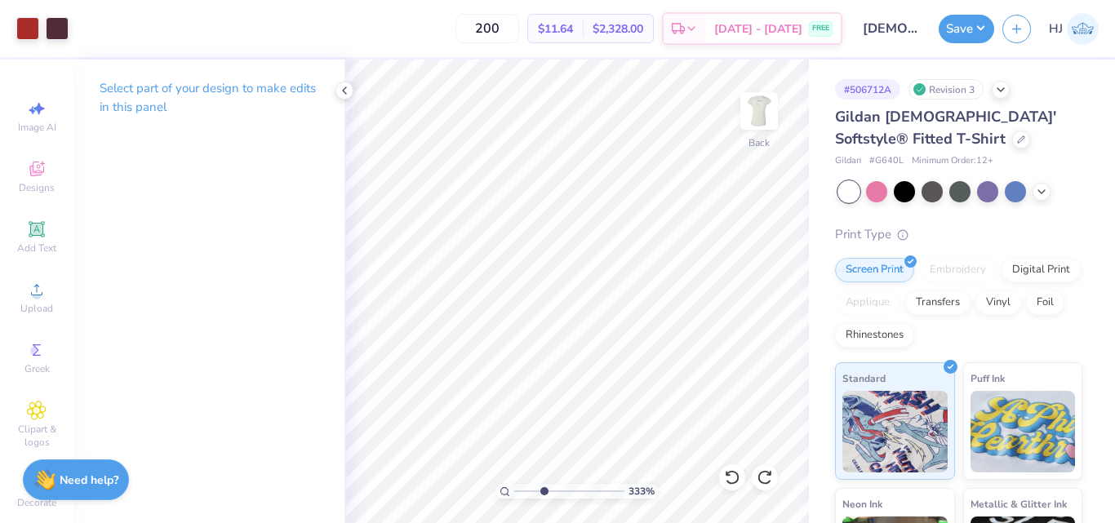
type input "3.32687932862407"
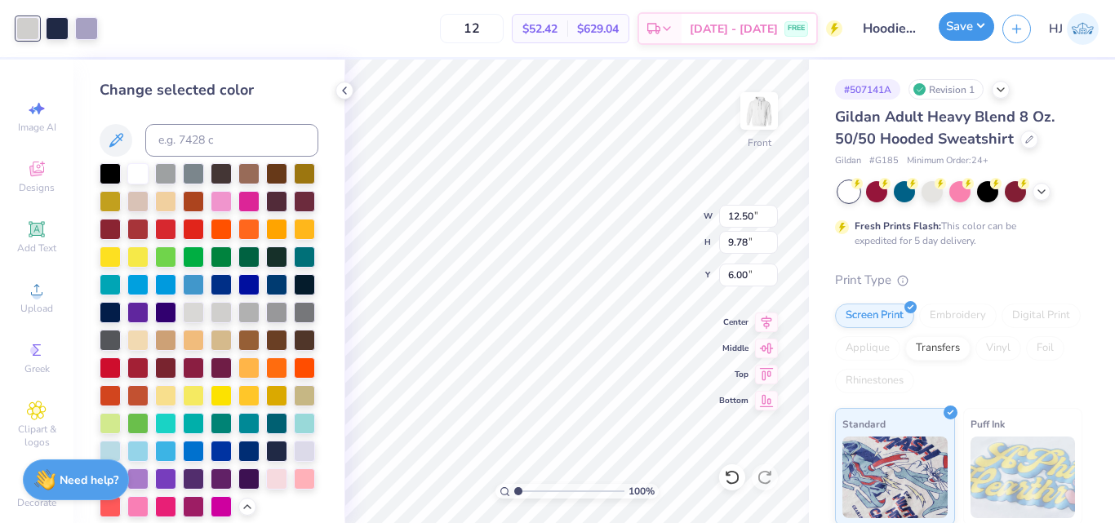
click at [971, 23] on button "Save" at bounding box center [967, 26] width 56 height 29
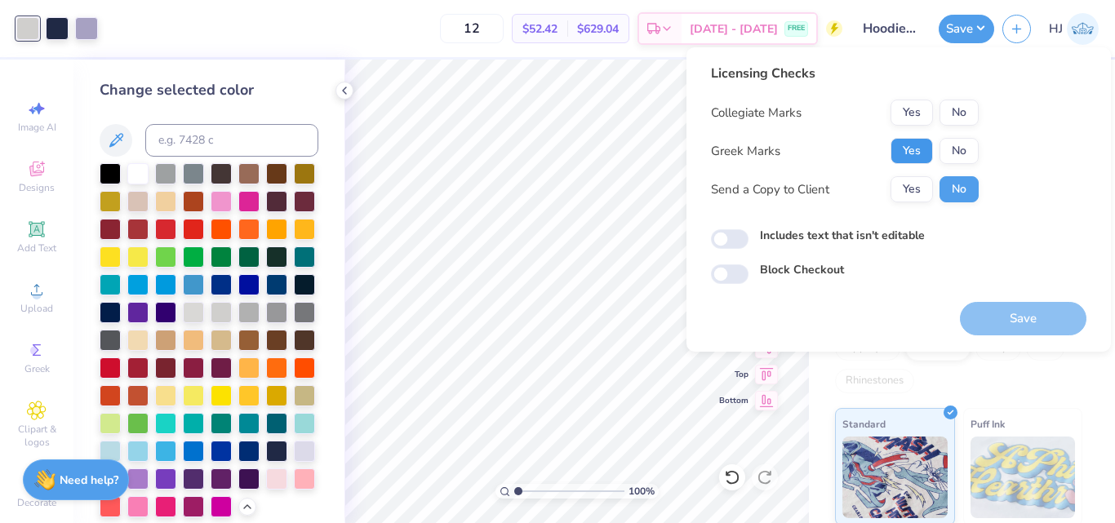
click at [910, 148] on button "Yes" at bounding box center [912, 151] width 42 height 26
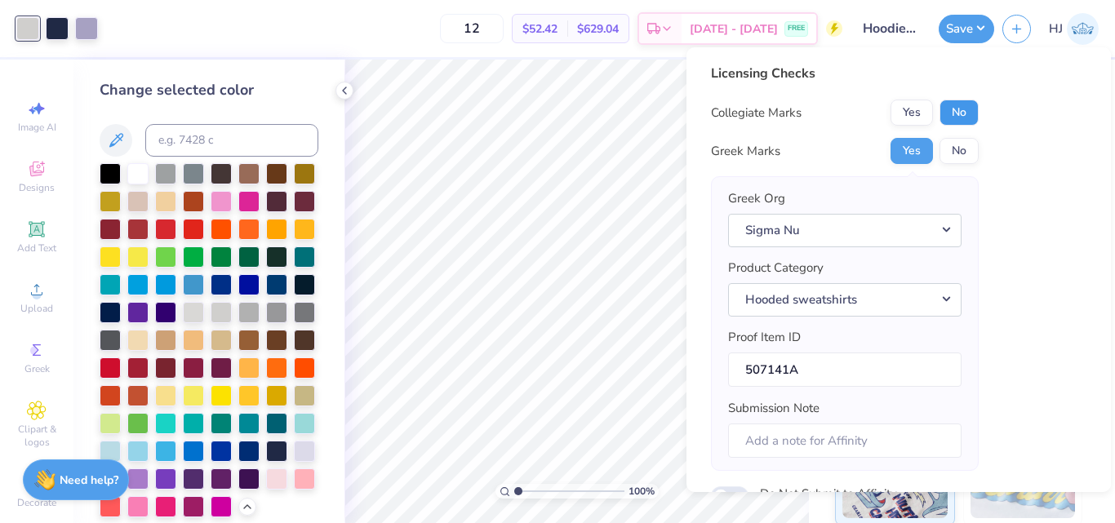
click at [958, 120] on button "No" at bounding box center [959, 113] width 39 height 26
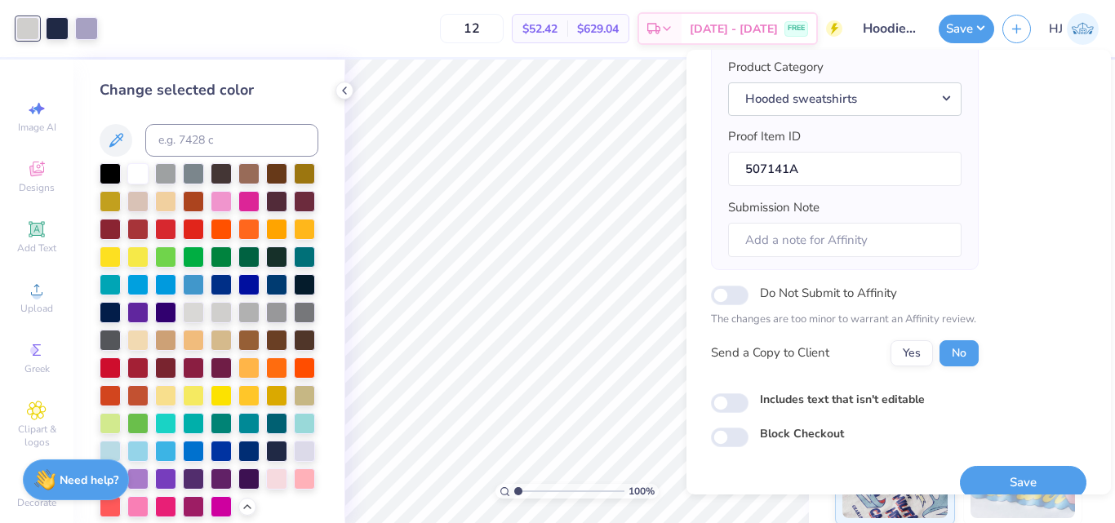
scroll to position [224, 0]
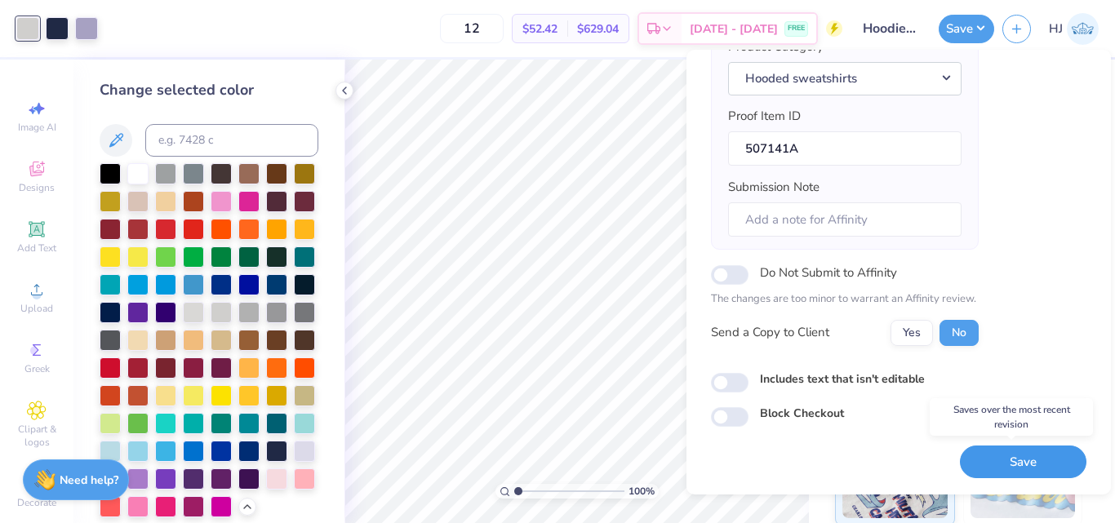
click at [995, 469] on button "Save" at bounding box center [1023, 462] width 127 height 33
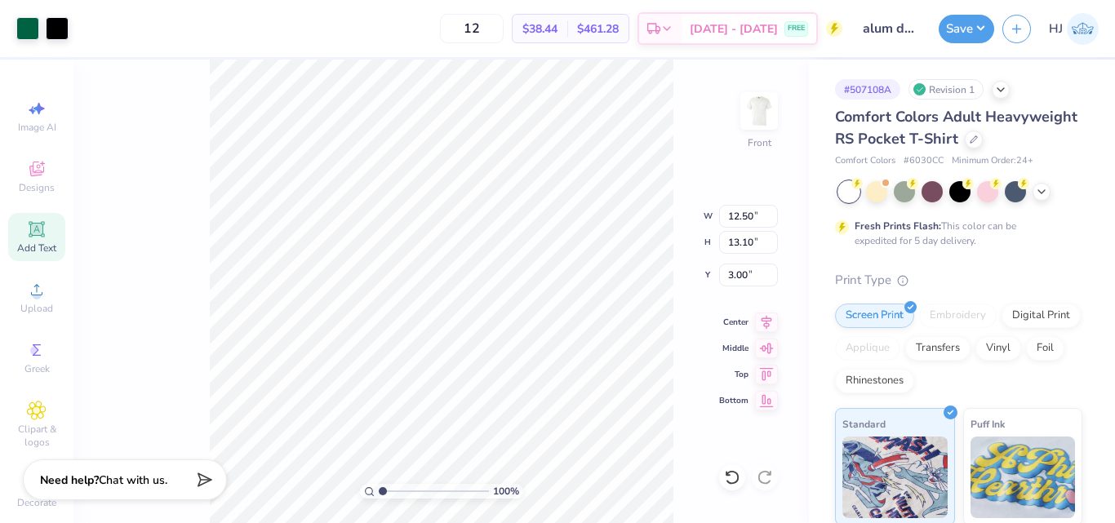
scroll to position [454, 0]
click at [965, 26] on button "Save" at bounding box center [967, 26] width 56 height 29
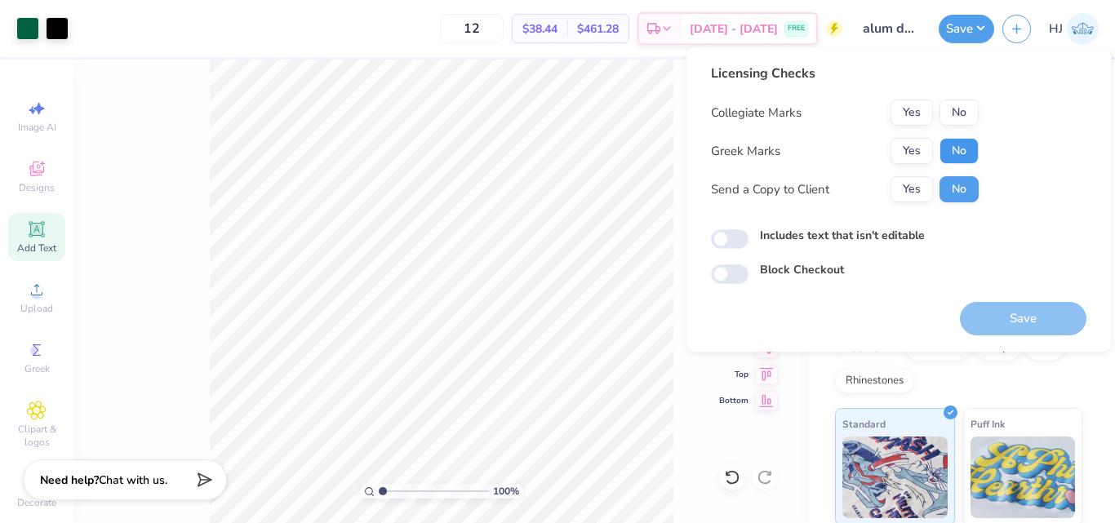
click at [948, 153] on button "No" at bounding box center [959, 151] width 39 height 26
click at [913, 107] on button "Yes" at bounding box center [912, 113] width 42 height 26
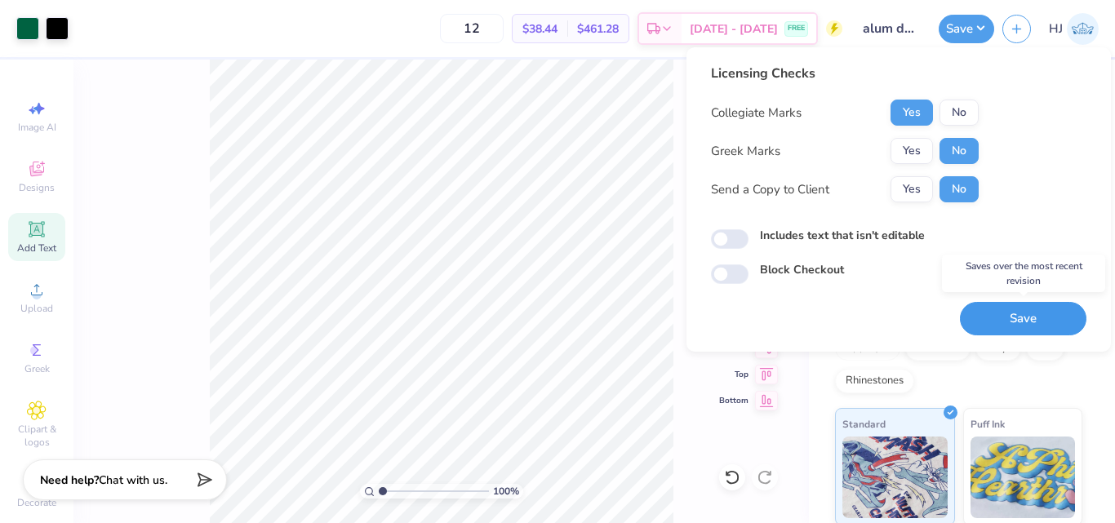
click at [1025, 326] on button "Save" at bounding box center [1023, 318] width 127 height 33
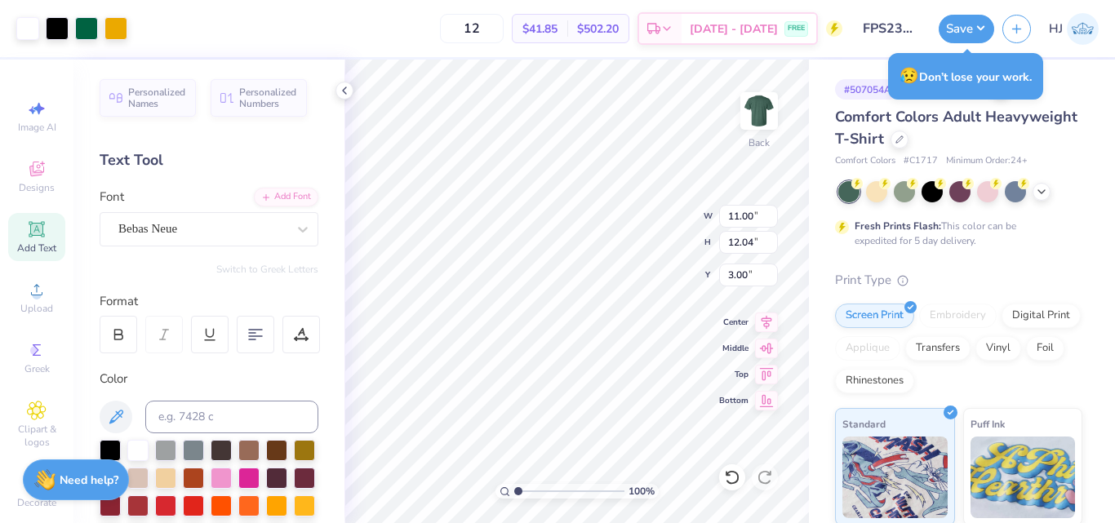
scroll to position [160, 0]
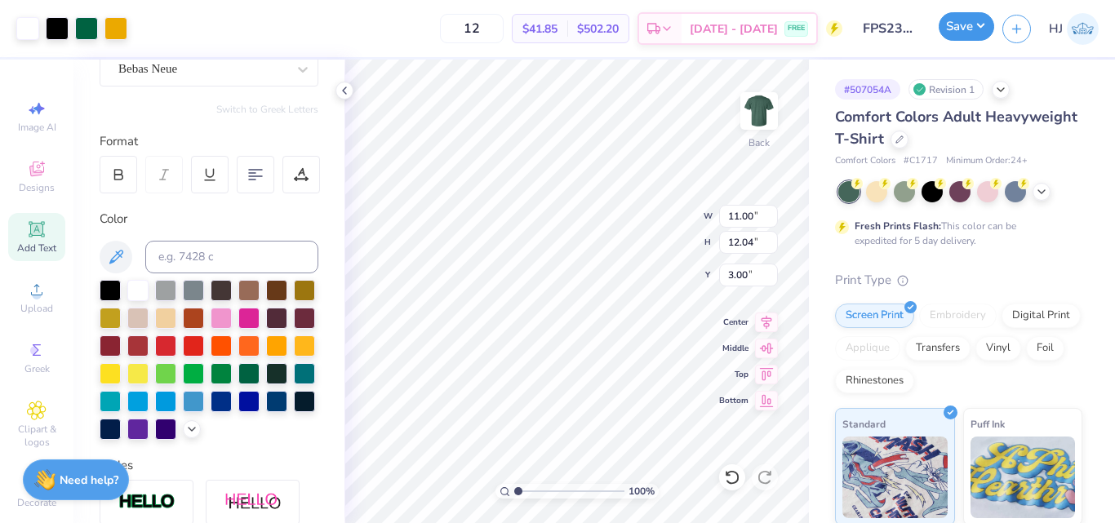
click at [983, 33] on button "Save" at bounding box center [967, 26] width 56 height 29
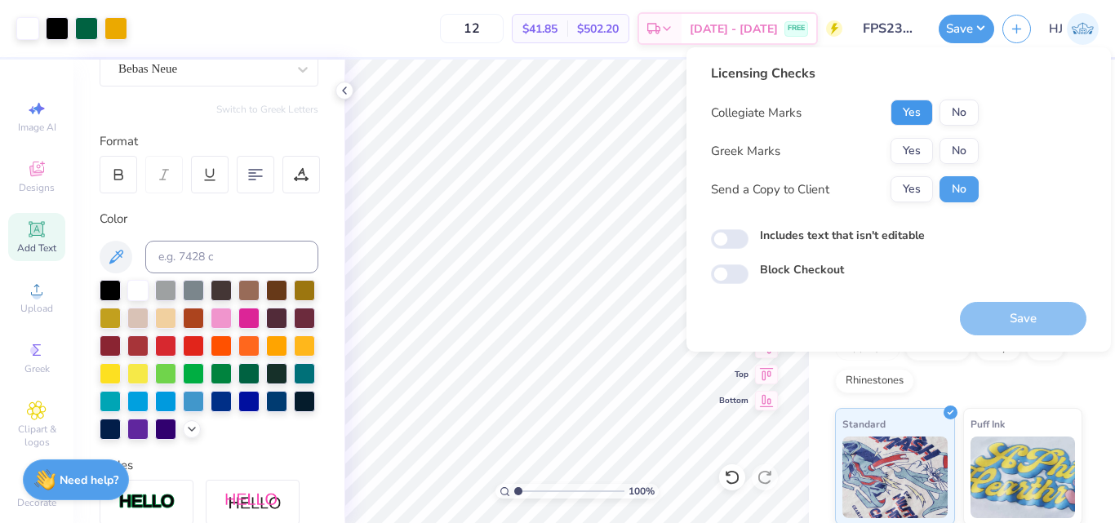
click at [926, 111] on button "Yes" at bounding box center [912, 113] width 42 height 26
click at [917, 147] on button "Yes" at bounding box center [912, 151] width 42 height 26
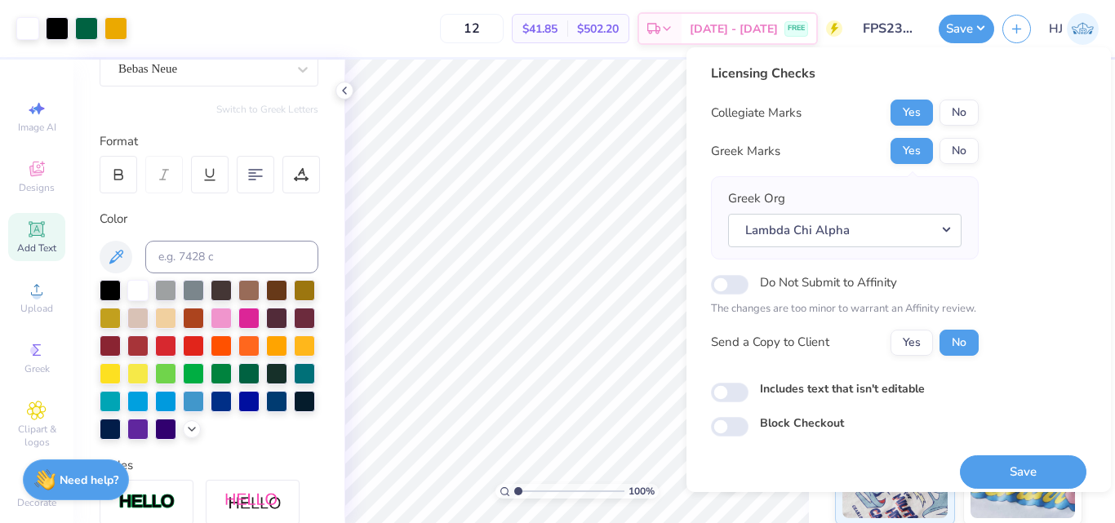
scroll to position [12, 0]
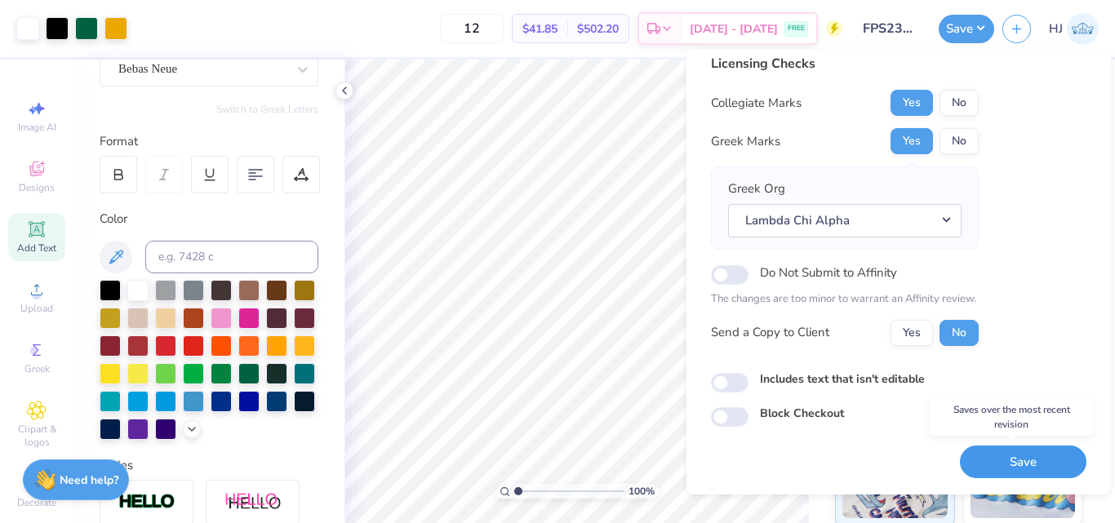
click at [1006, 461] on button "Save" at bounding box center [1023, 462] width 127 height 33
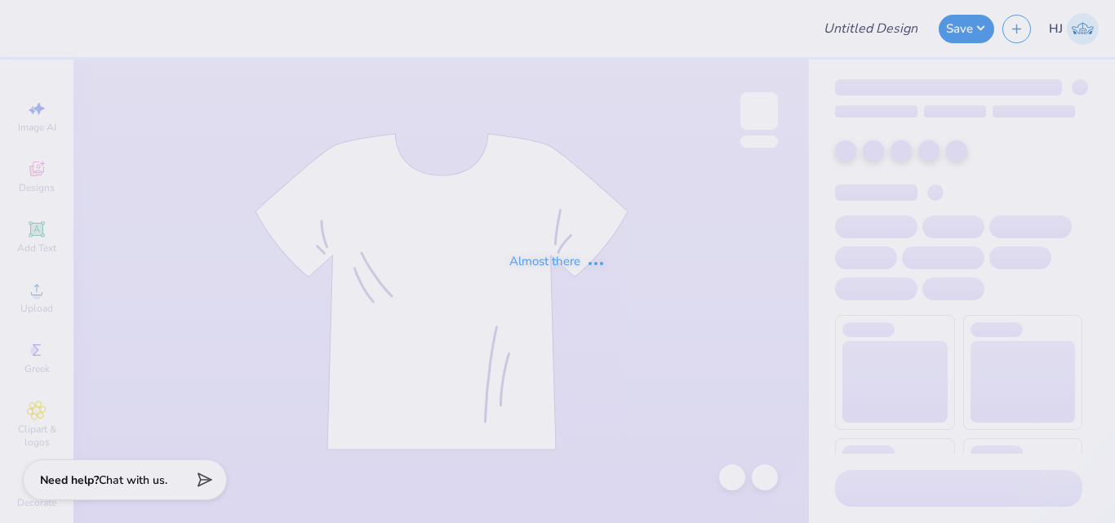
type input "Pentilla Vodka"
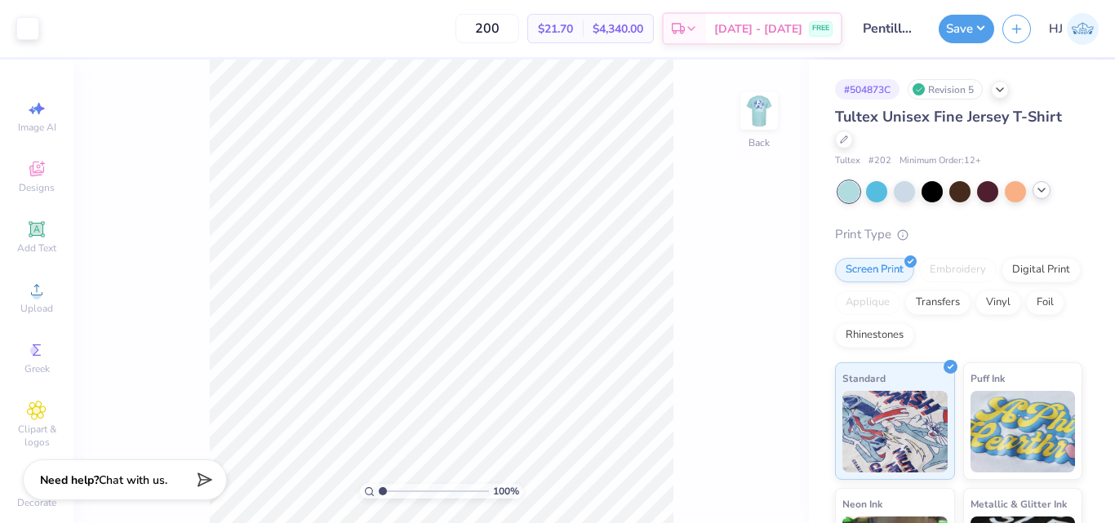
click at [1044, 193] on icon at bounding box center [1041, 190] width 13 height 13
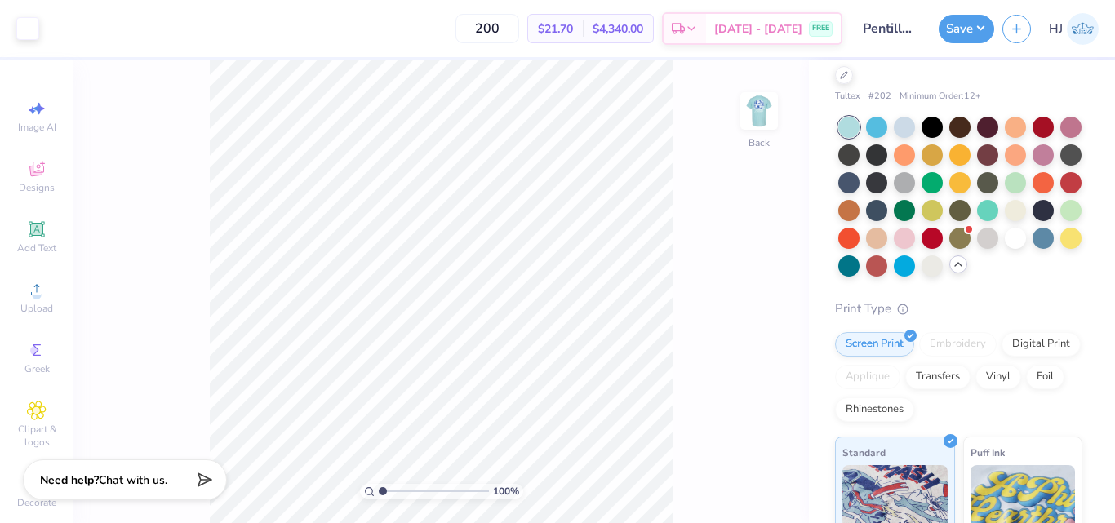
scroll to position [163, 0]
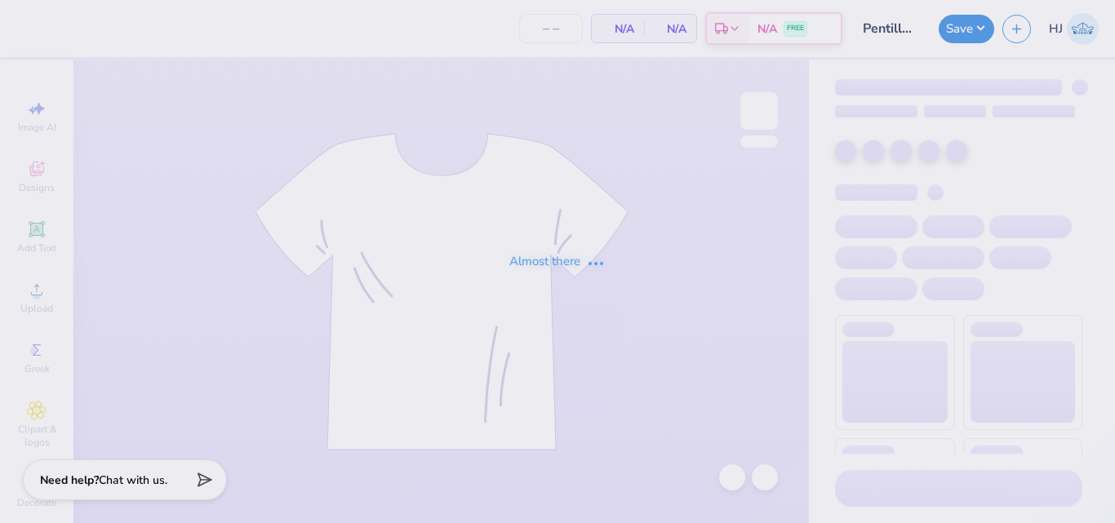
type input "200"
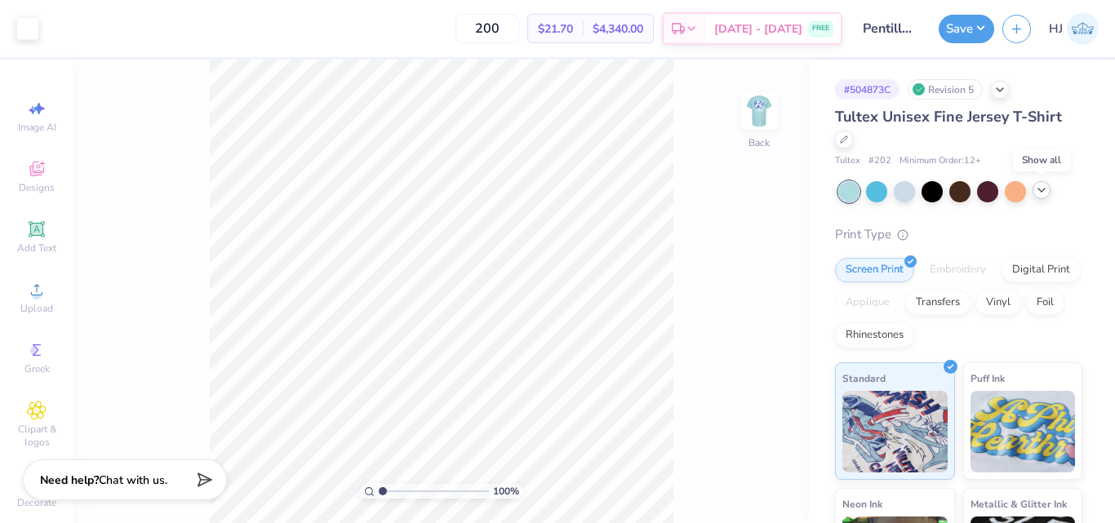
click at [1042, 193] on icon at bounding box center [1041, 190] width 13 height 13
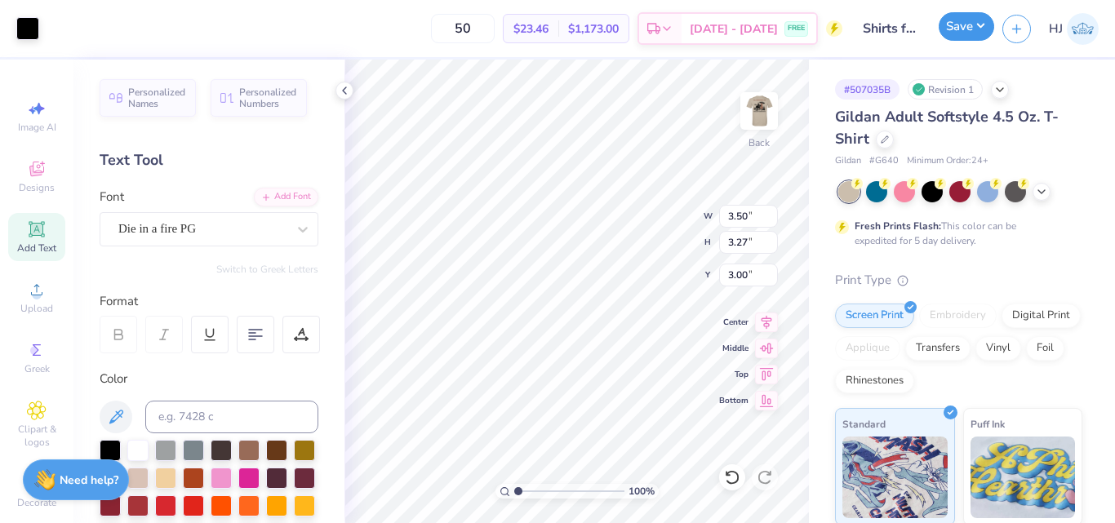
click at [978, 33] on button "Save" at bounding box center [967, 26] width 56 height 29
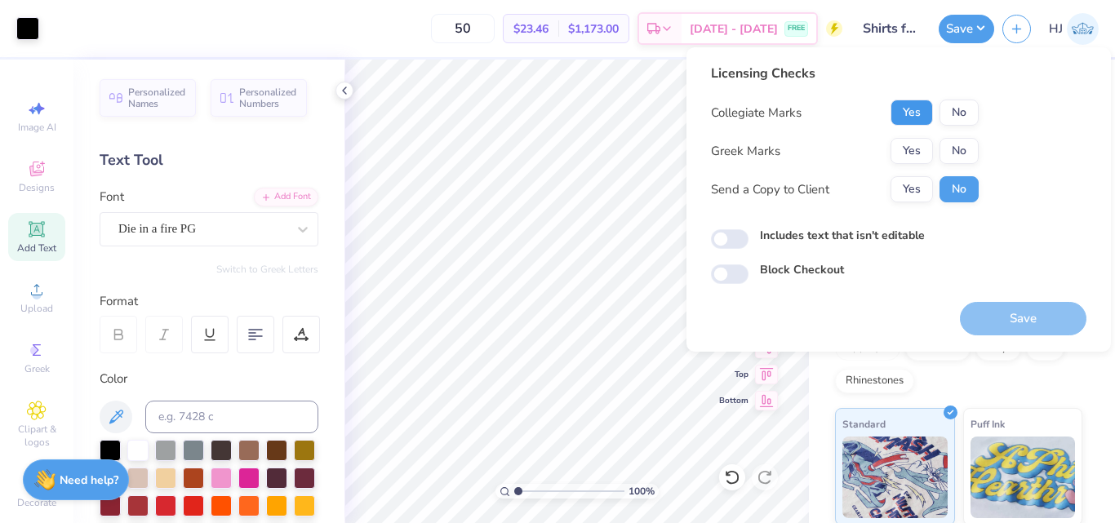
click at [922, 113] on button "Yes" at bounding box center [912, 113] width 42 height 26
click at [923, 150] on button "Yes" at bounding box center [912, 151] width 42 height 26
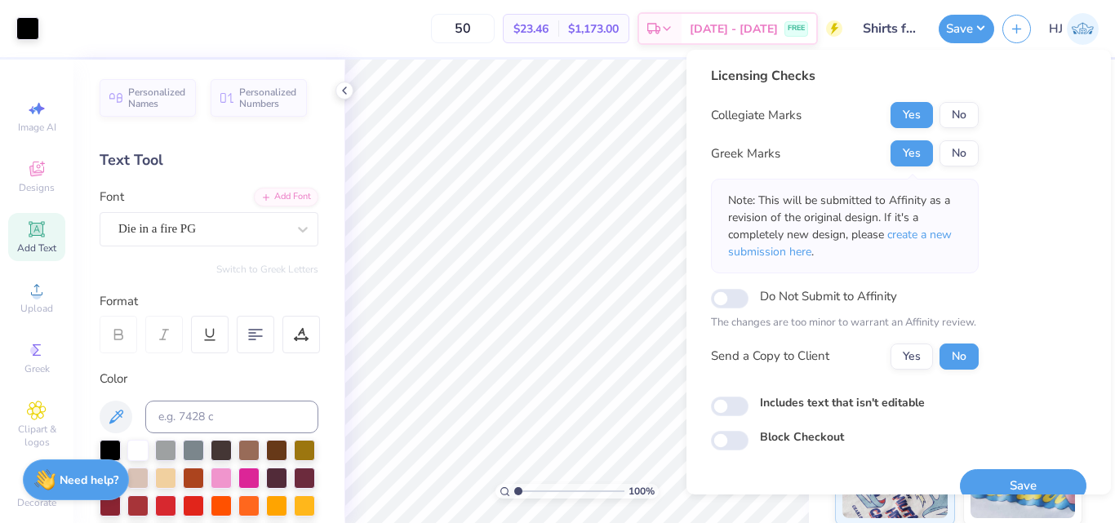
scroll to position [24, 0]
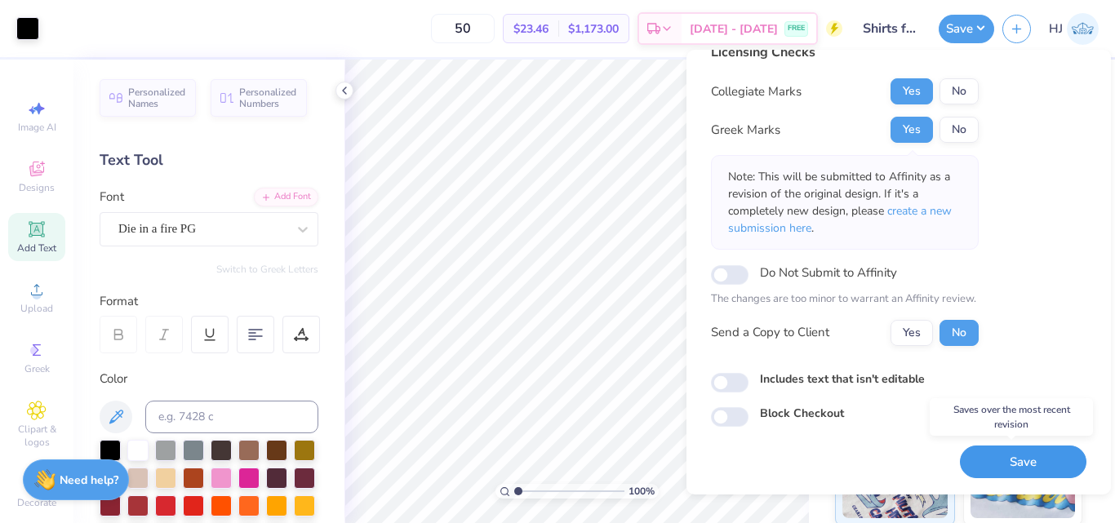
click at [1015, 450] on button "Save" at bounding box center [1023, 462] width 127 height 33
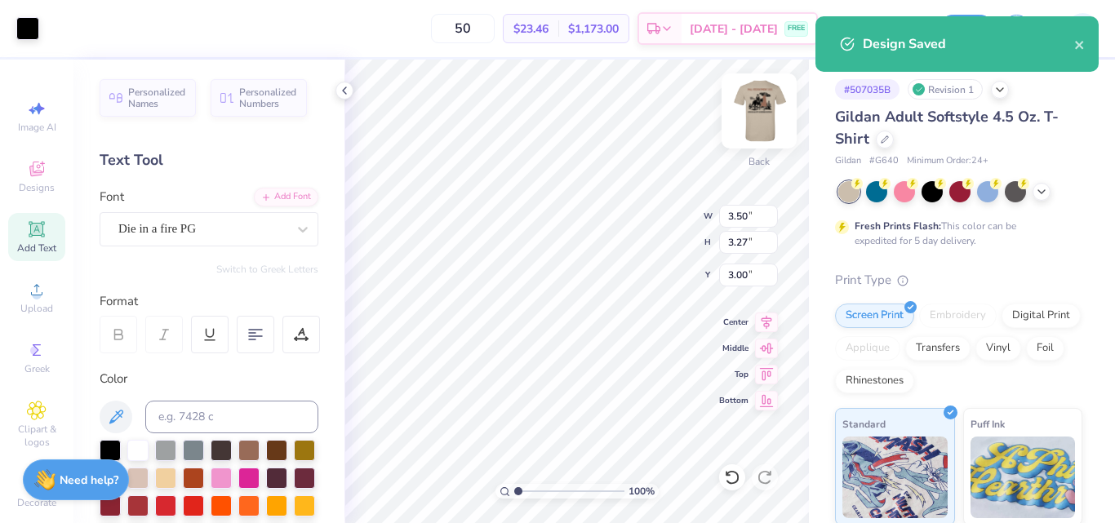
click at [757, 112] on img at bounding box center [758, 110] width 65 height 65
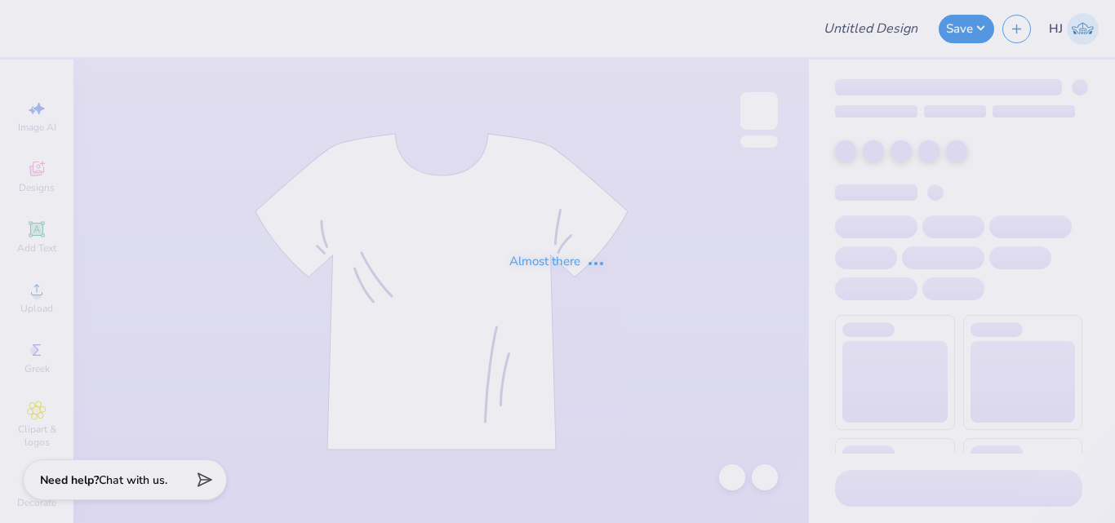
type input "hoodie option"
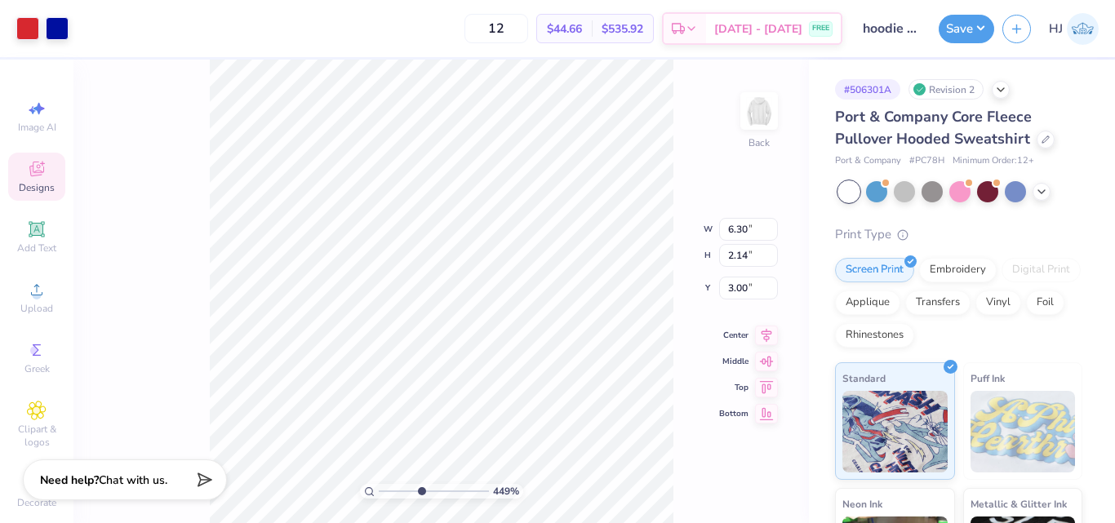
type input "4.48505384214065"
type input "1.00"
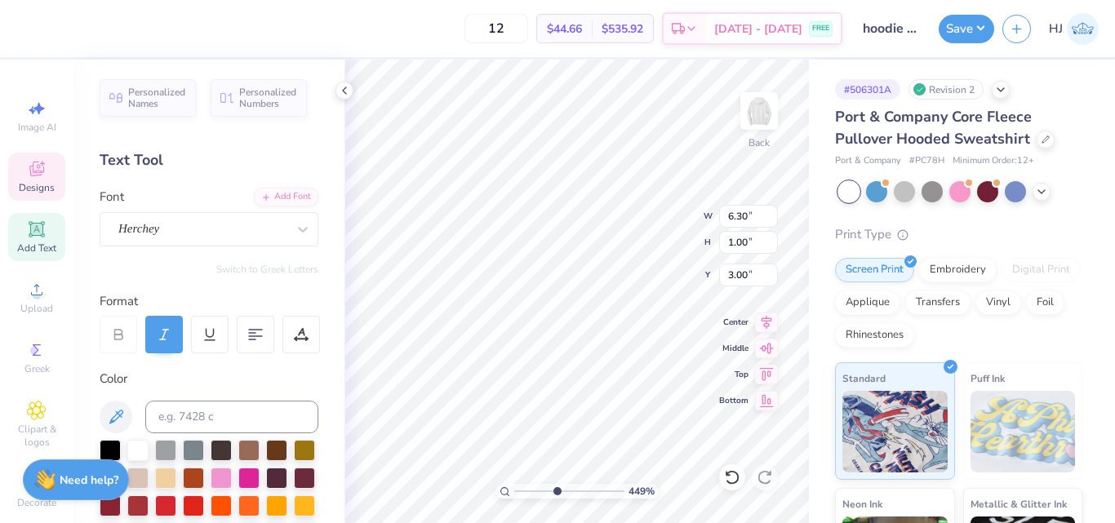
scroll to position [14, 2]
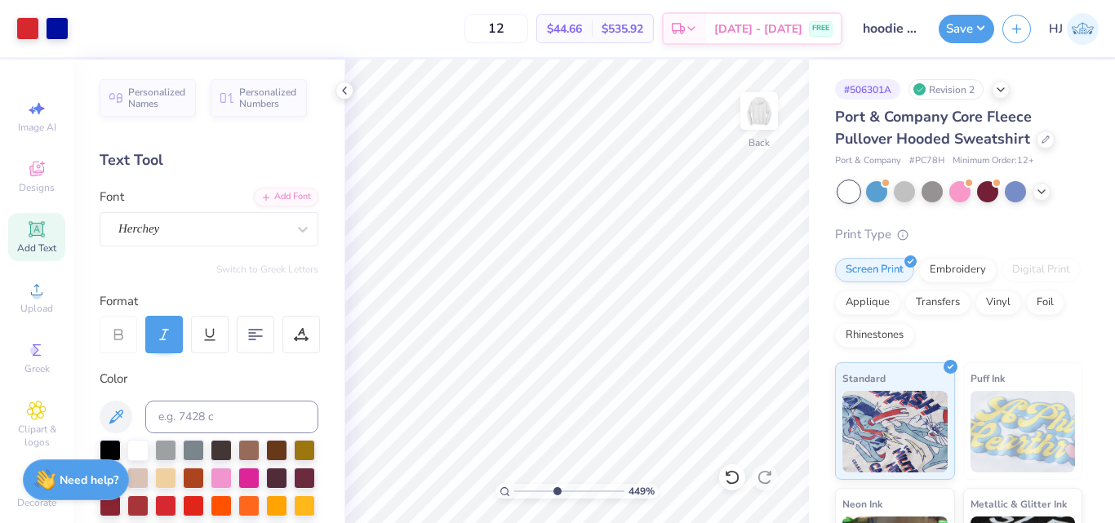
type input "4.48505384214065"
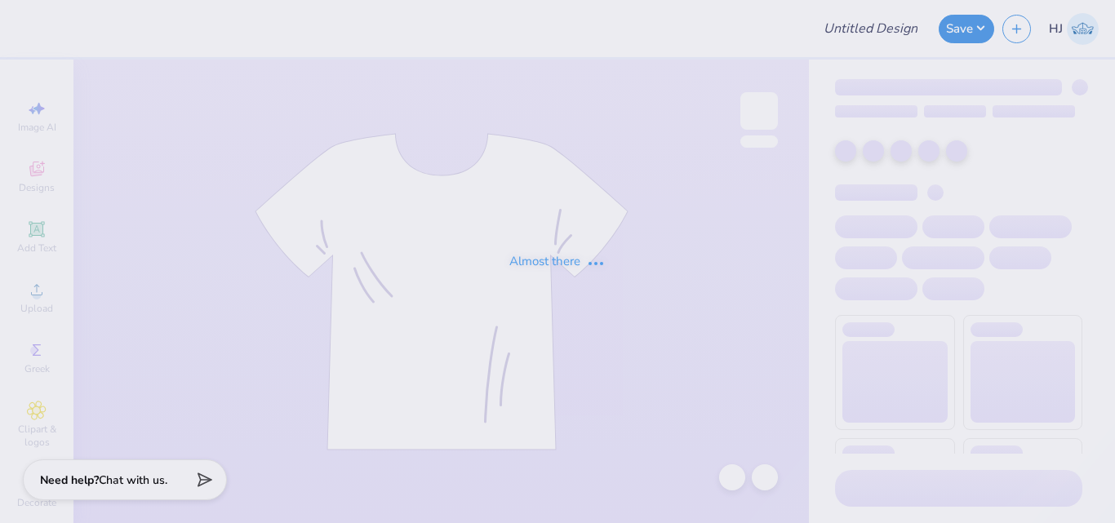
type input "Merch for KIN"
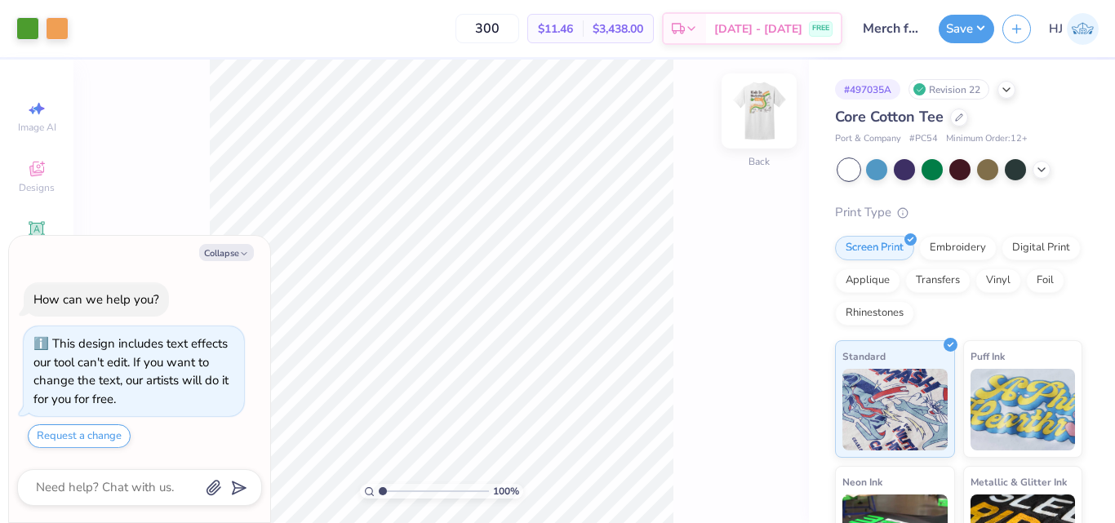
click at [756, 107] on img at bounding box center [758, 110] width 65 height 65
click at [227, 255] on button "Collapse" at bounding box center [226, 252] width 55 height 17
type textarea "x"
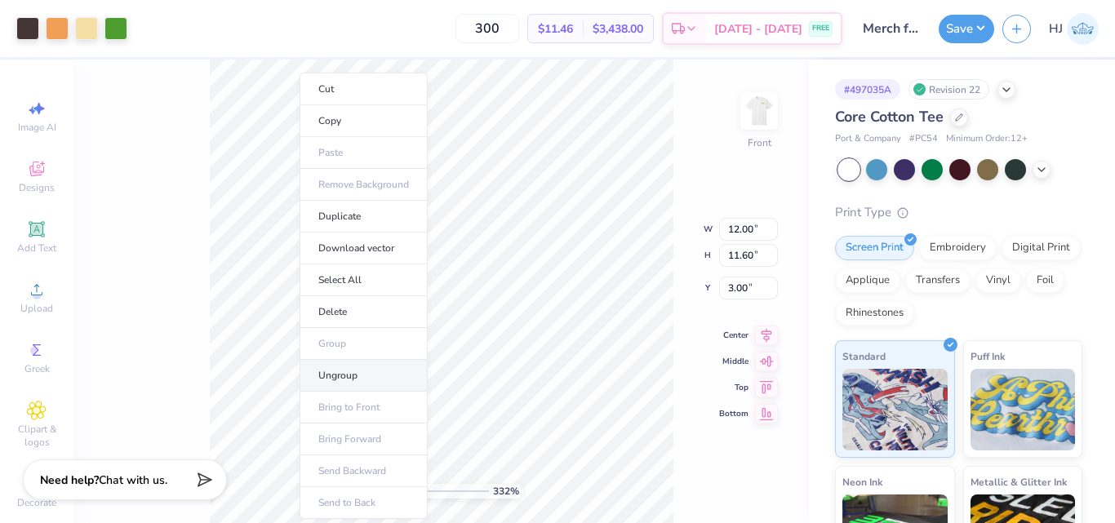
click at [351, 374] on li "Ungroup" at bounding box center [364, 376] width 128 height 32
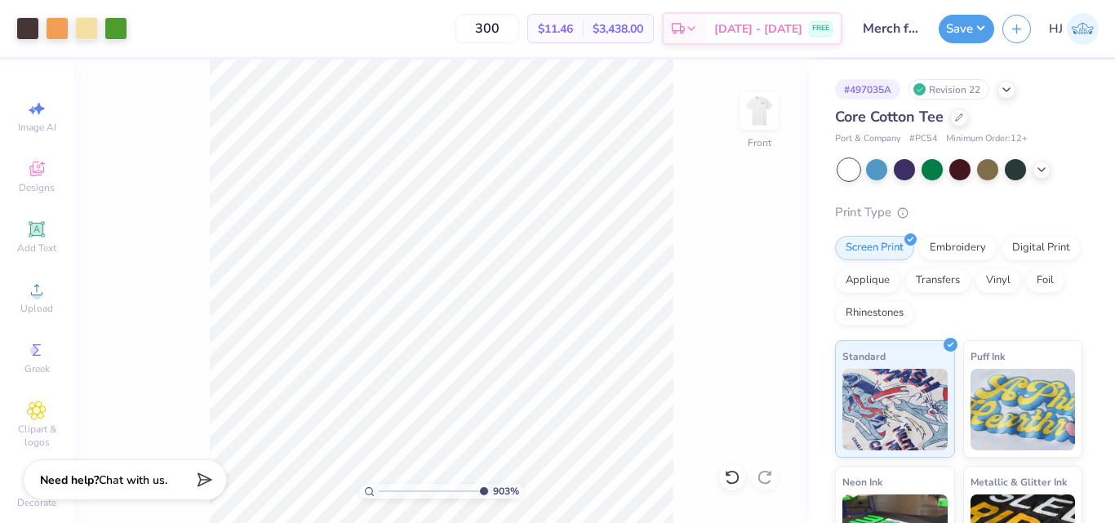
type input "10"
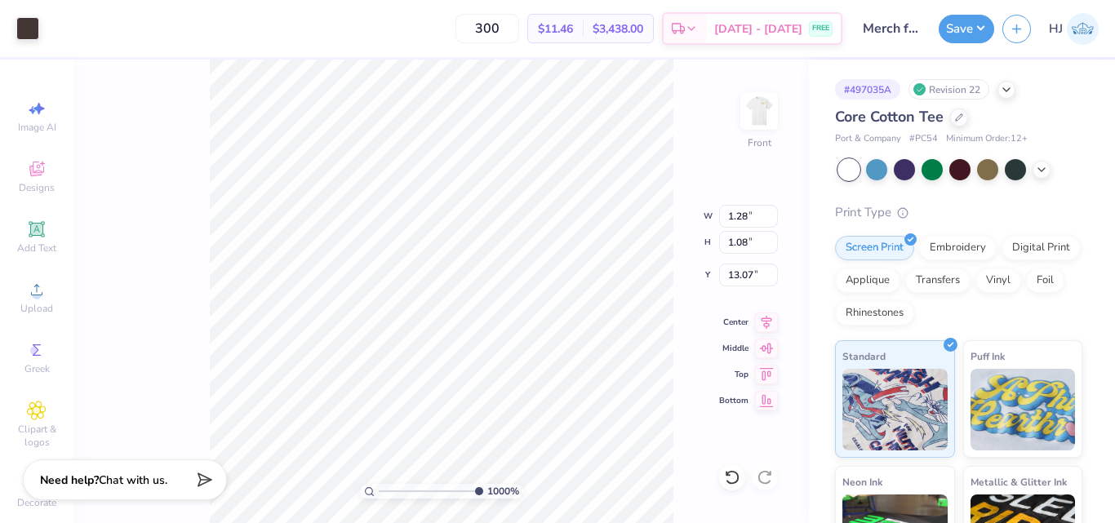
type input "13.39"
type input "0.78"
type input "1.03"
type input "12.10"
type input "1.27"
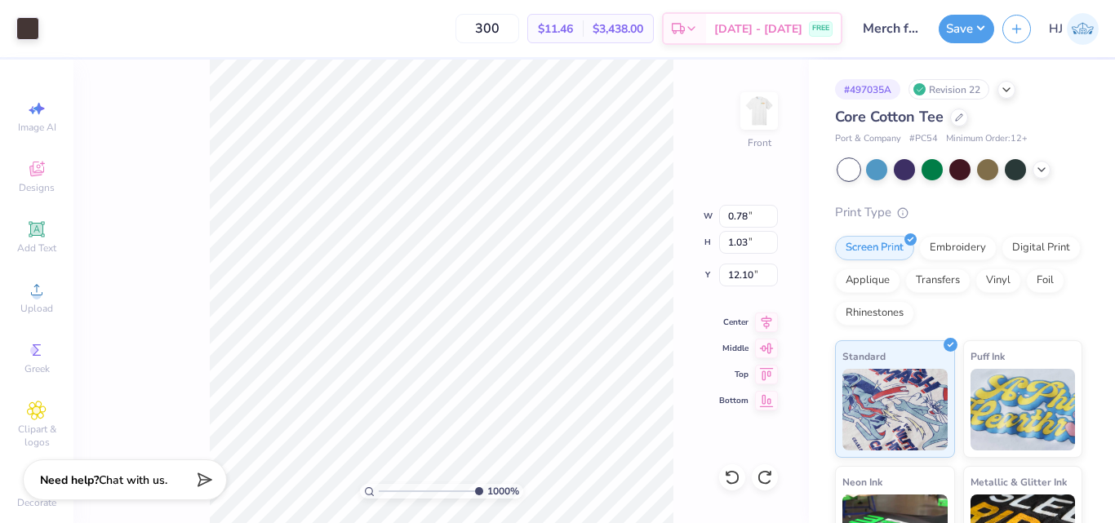
type input "1.07"
type input "13.78"
type input "0.59"
type input "0.46"
type input "13.75"
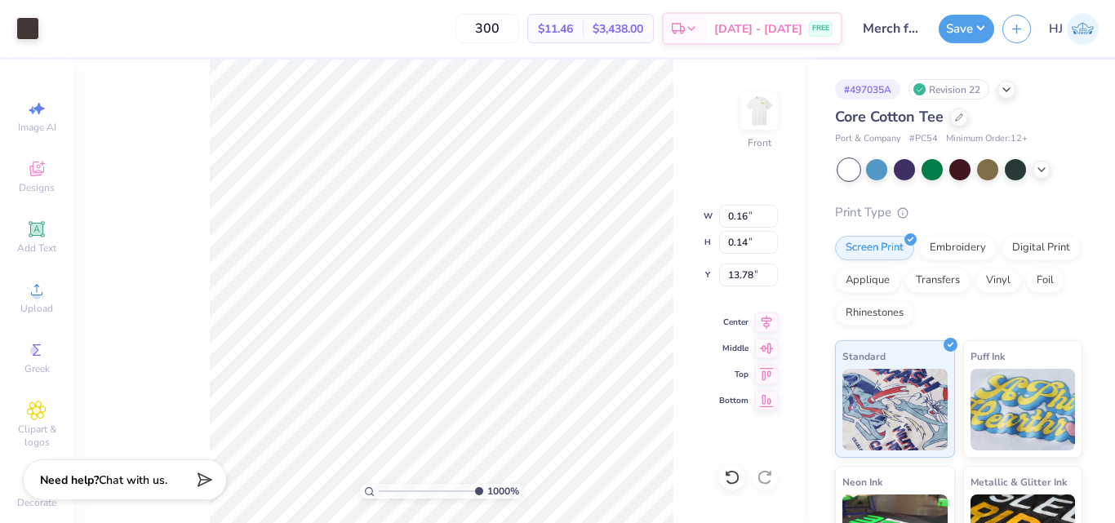
type input "13.86"
type input "4.90"
type input "1.28"
type input "1.08"
type input "13.39"
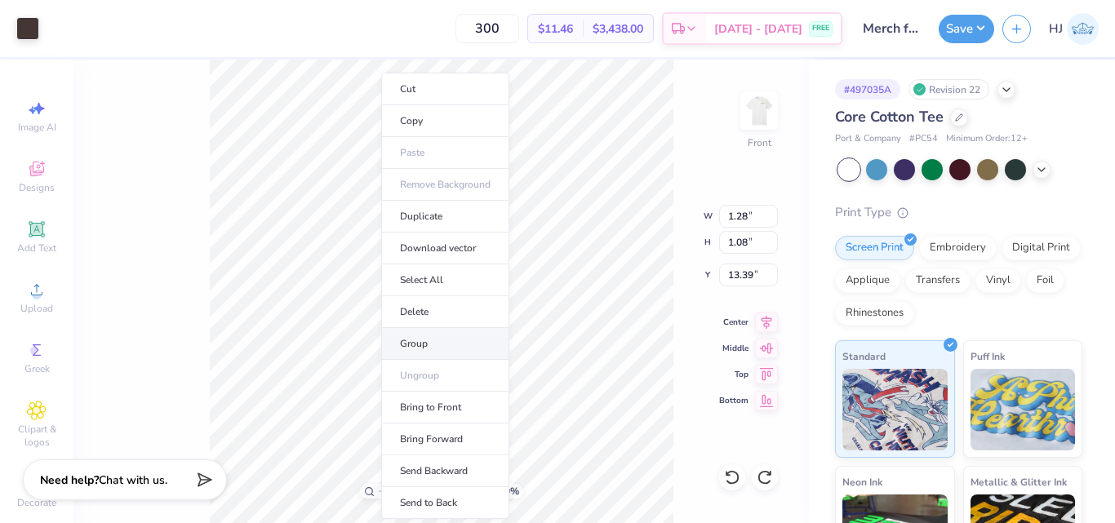
click at [438, 344] on li "Group" at bounding box center [445, 344] width 128 height 32
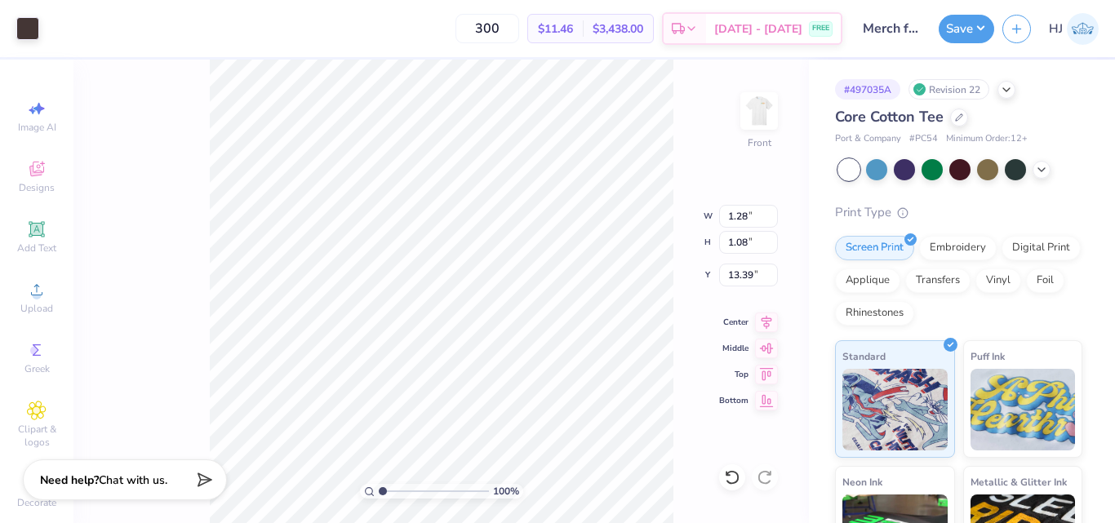
drag, startPoint x: 416, startPoint y: 491, endPoint x: 283, endPoint y: 487, distance: 133.1
type input "1"
click at [379, 487] on input "range" at bounding box center [434, 491] width 110 height 15
type input "4.78"
type input "1.70"
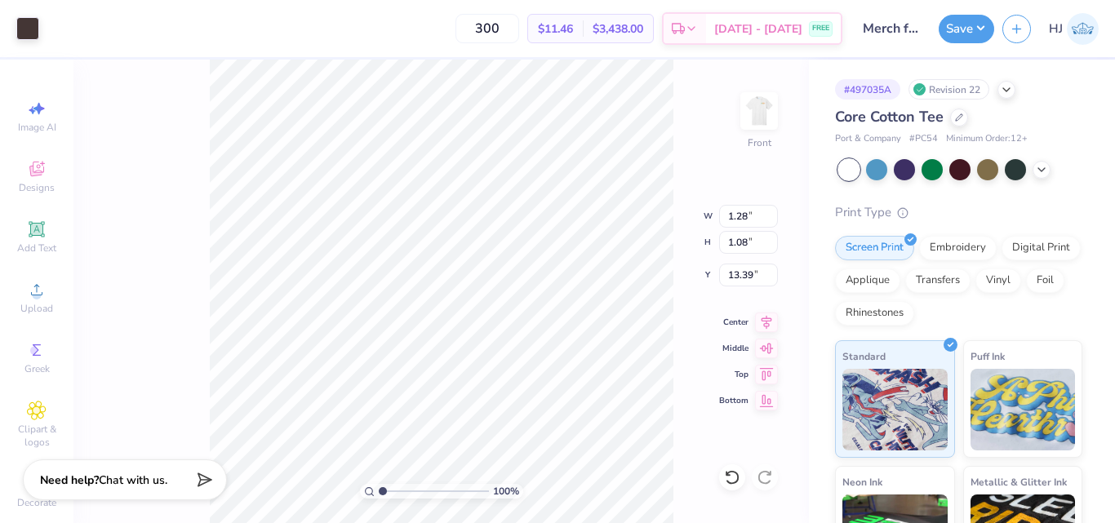
type input "6.58"
type input "8.17475462077441"
type input "0.83"
type input "0.70"
type input "13.77"
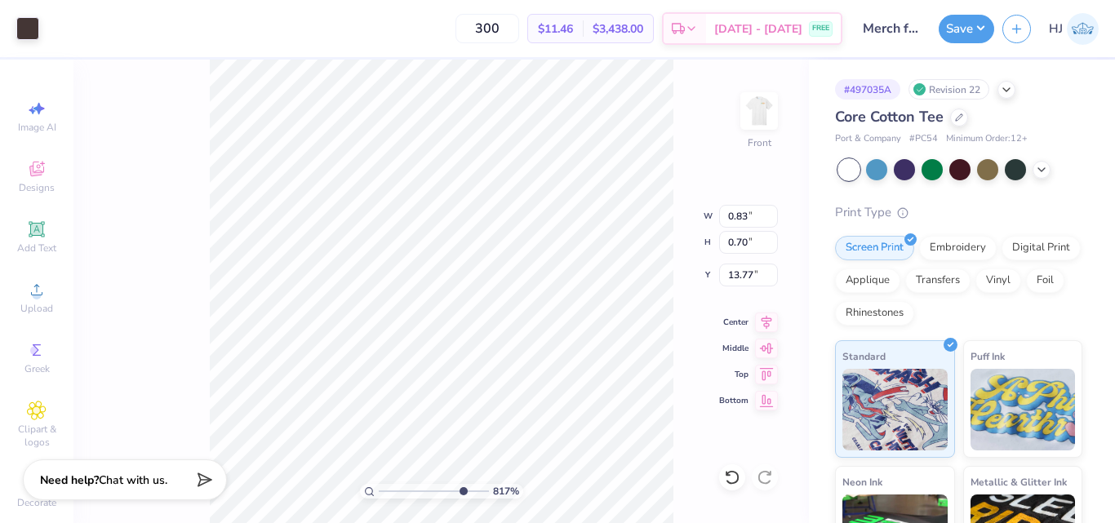
type input "8.17475462077441"
type input "13.40"
type input "8.17475462077441"
type input "0.79"
type input "0.75"
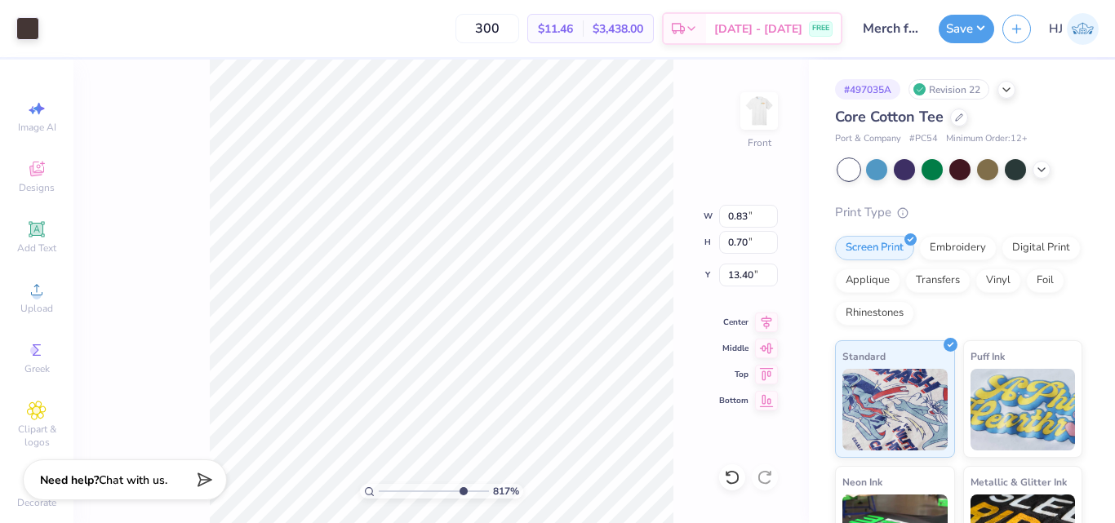
type input "13.36"
type input "8.17475462077441"
type input "13.46"
type input "8.17475462077441"
type input "0.29"
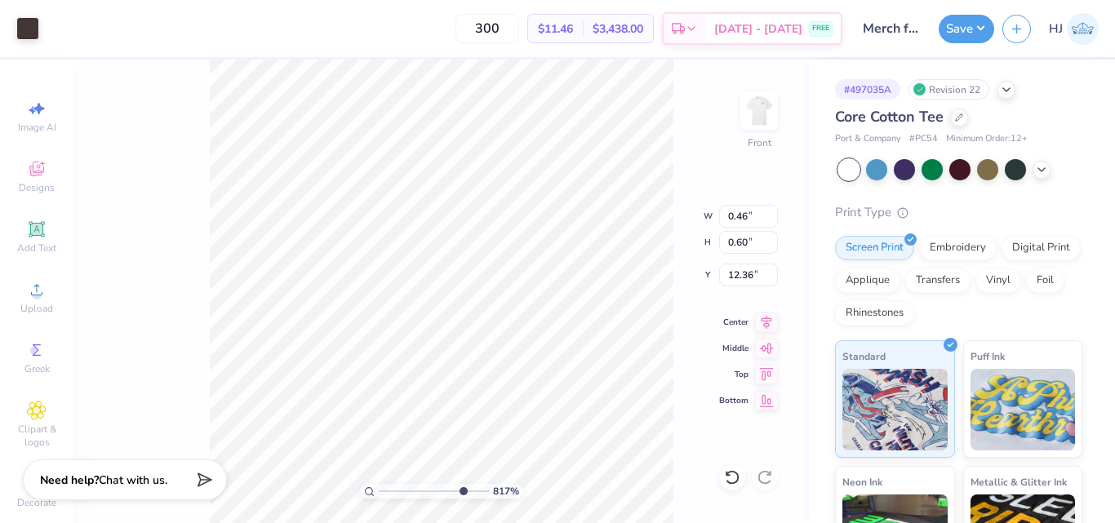
type input "0.10"
type input "12.67"
type input "8.17475462077441"
type input "12.98"
type input "8.17475462077441"
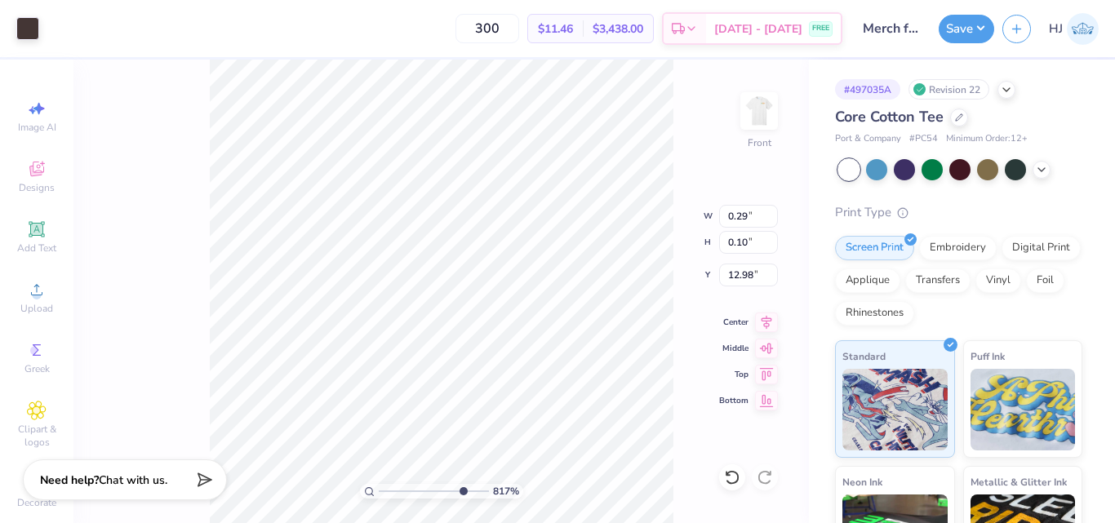
type input "12.67"
type input "8.17475462077441"
type input "0.63"
type input "0.73"
type input "13.29"
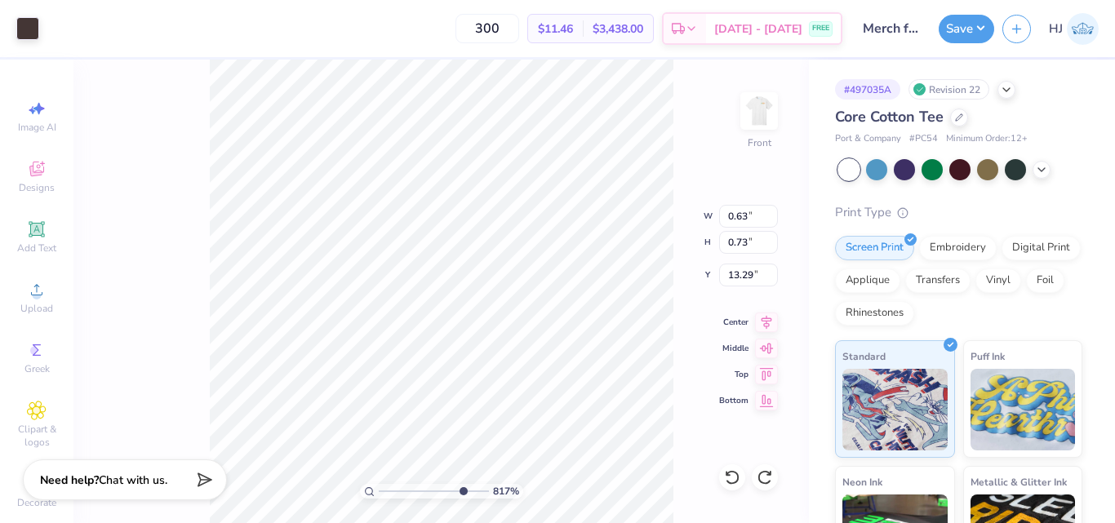
type input "8.17475462077441"
type input "13.59"
type input "8.17475462077441"
type input "13.29"
type input "8.17475462077441"
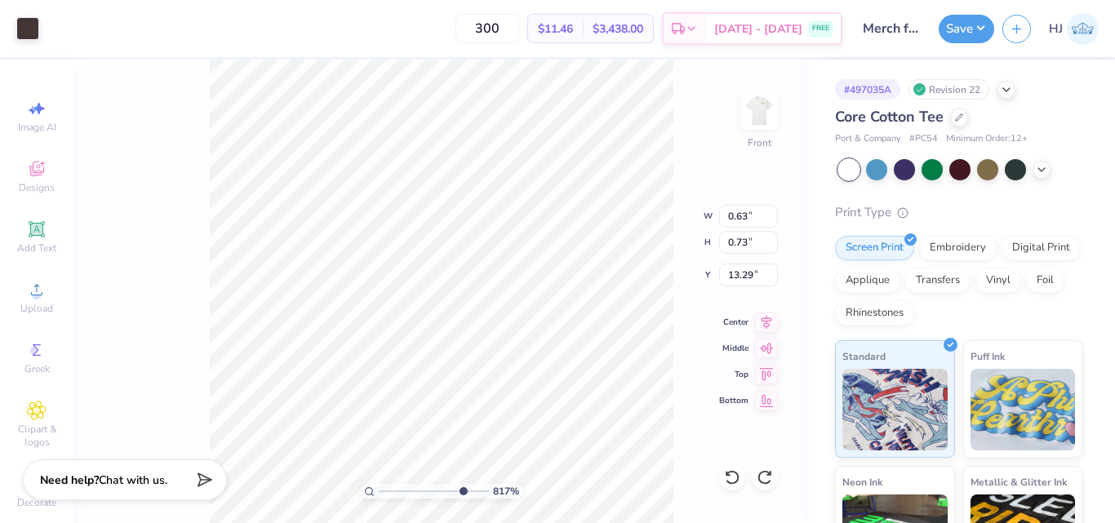
type input "1.36"
type input "2.02"
type input "11.45"
type input "8.17475462077441"
type input "12.04"
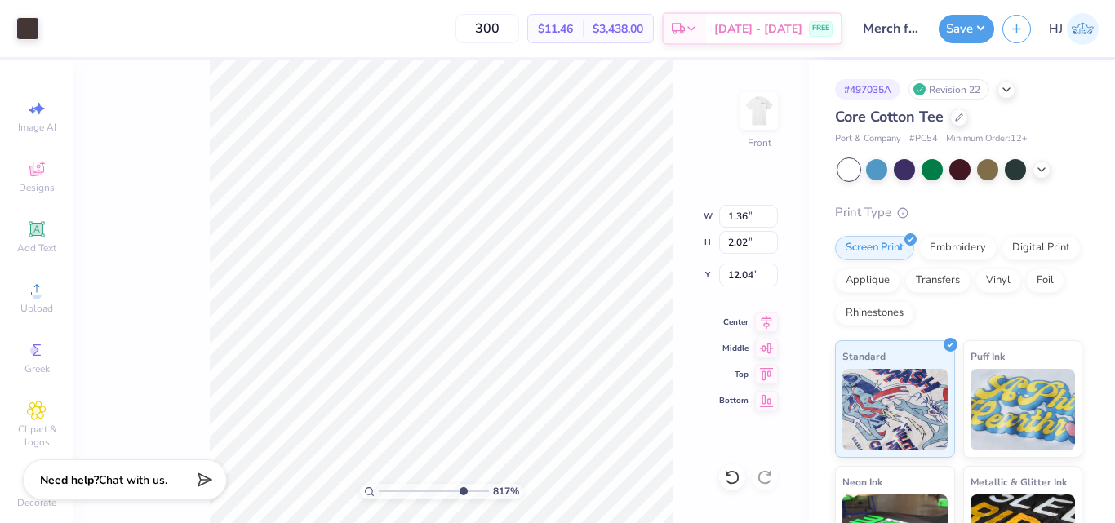
type input "8.17475462077441"
type input "11.45"
type input "8.17475462077441"
type input "4.88"
type input "8.17475462077441"
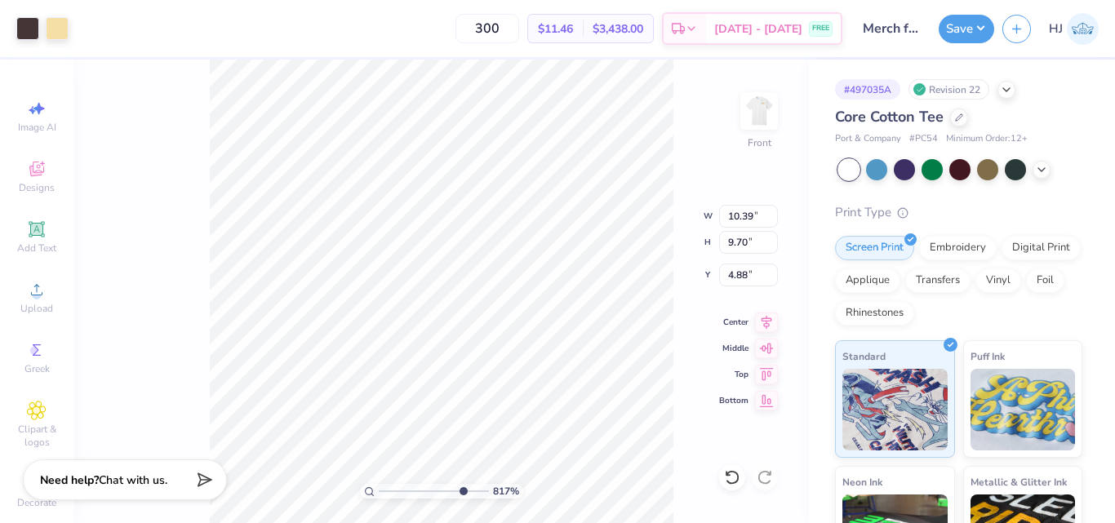
type input "4.90"
click at [738, 482] on icon at bounding box center [732, 477] width 16 height 16
click at [726, 473] on icon at bounding box center [732, 477] width 16 height 16
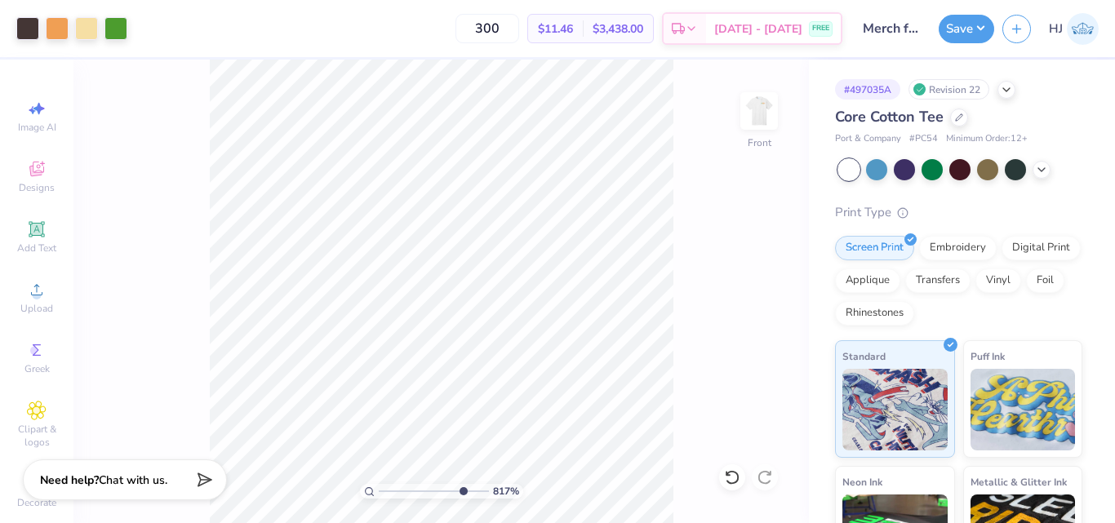
type input "8.17475462077441"
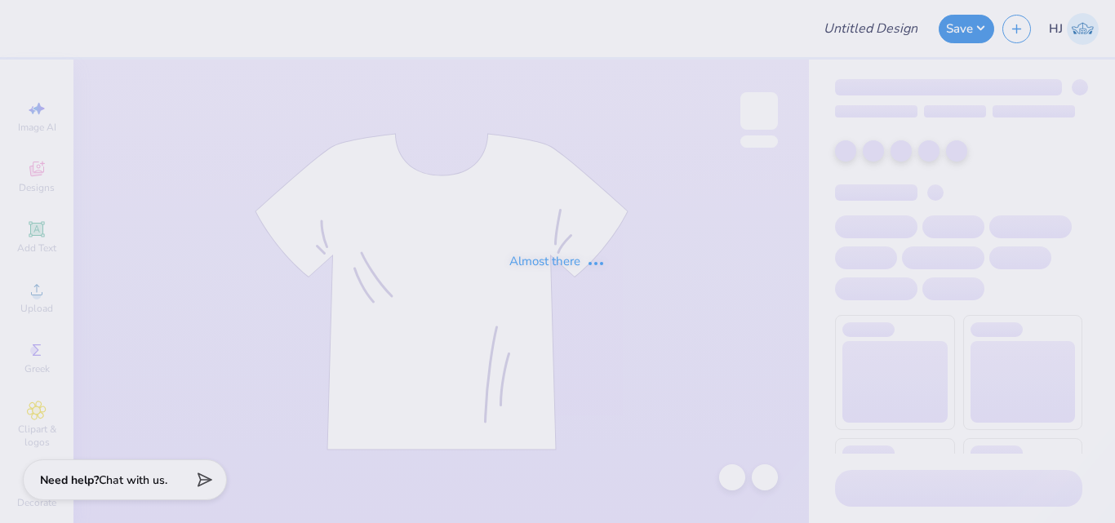
type input "Merch for KIN"
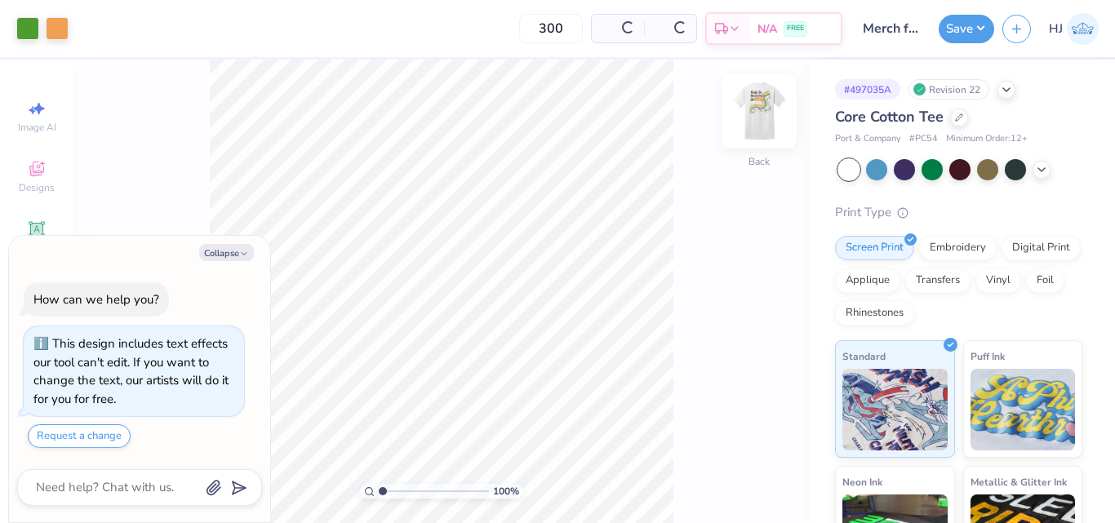
click at [759, 115] on img at bounding box center [758, 110] width 65 height 65
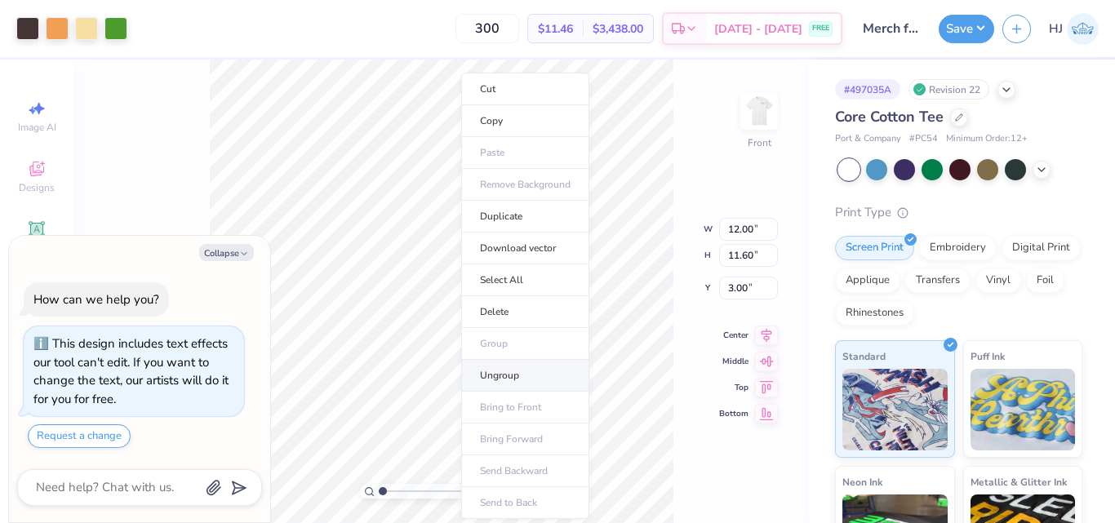
click at [502, 375] on li "Ungroup" at bounding box center [525, 376] width 128 height 32
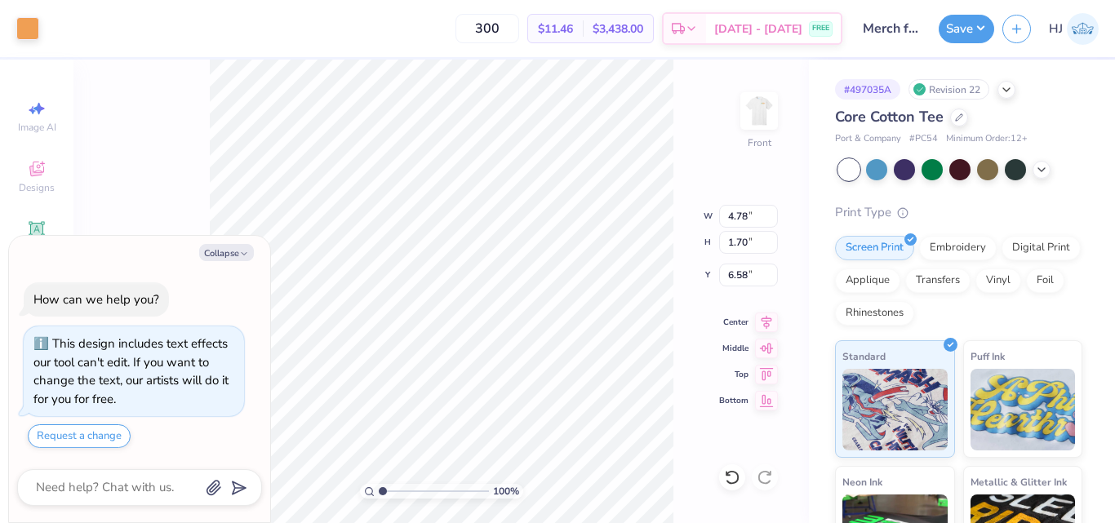
type textarea "x"
type input "10.20"
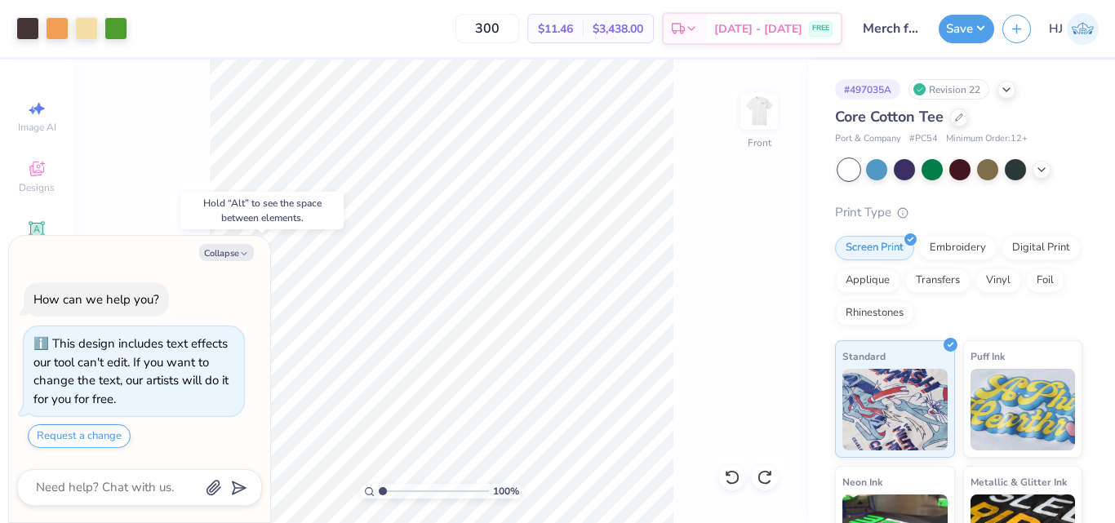
type textarea "x"
type input "5.47860533190648"
type textarea "x"
type input "5.47860533190648"
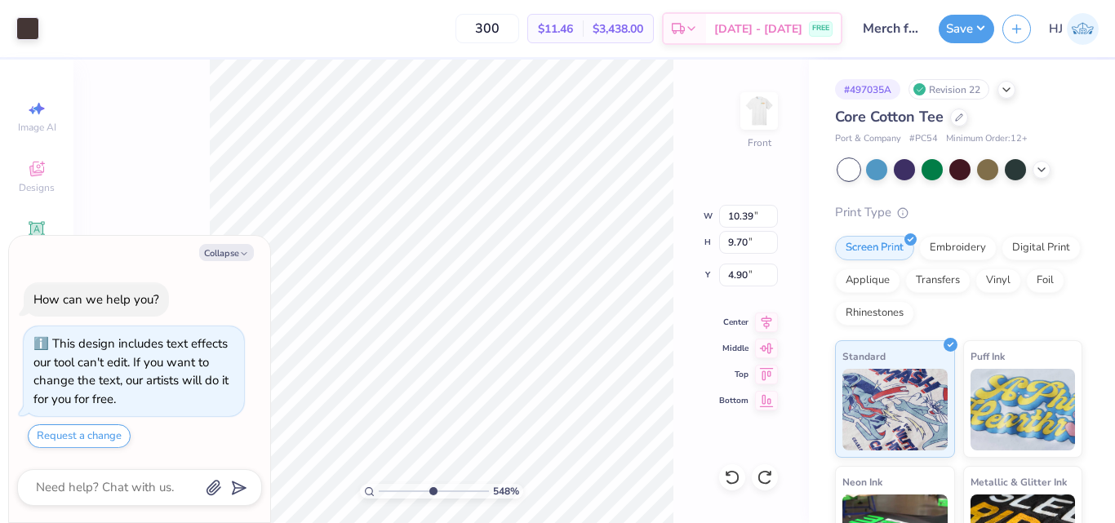
type textarea "x"
type input "5.47860533190648"
type textarea "x"
type input "5.47860533190648"
type input "4.98"
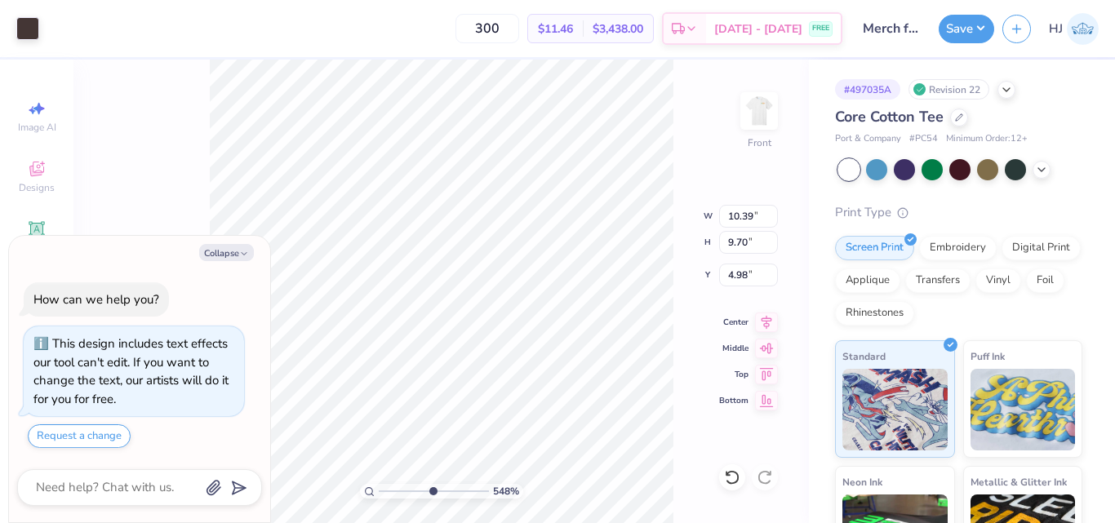
type textarea "x"
type input "5.47860533190648"
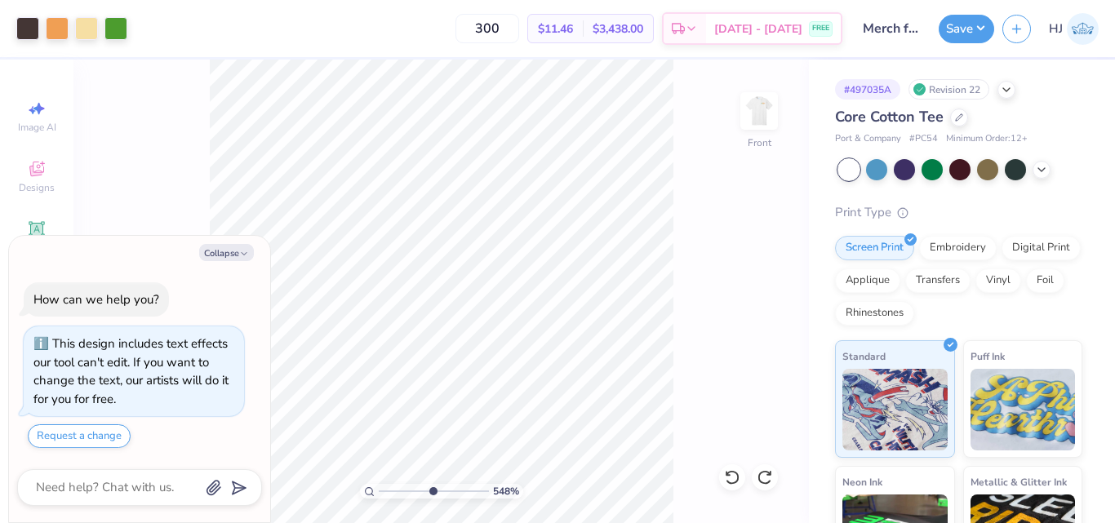
type textarea "x"
type input "5.47860533190648"
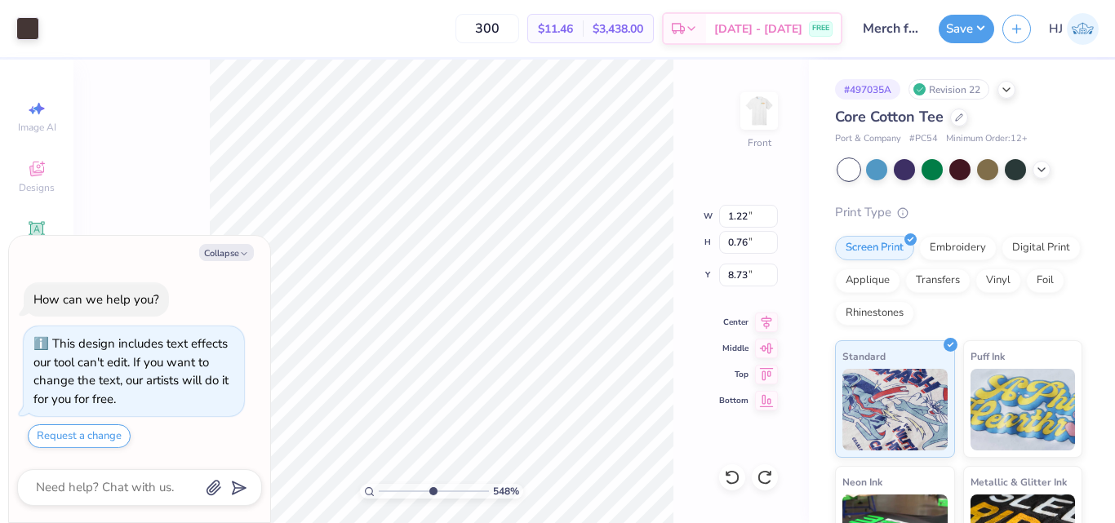
type textarea "x"
type input "5.47860533190648"
type input "9.17"
type textarea "x"
type input "5.47860533190648"
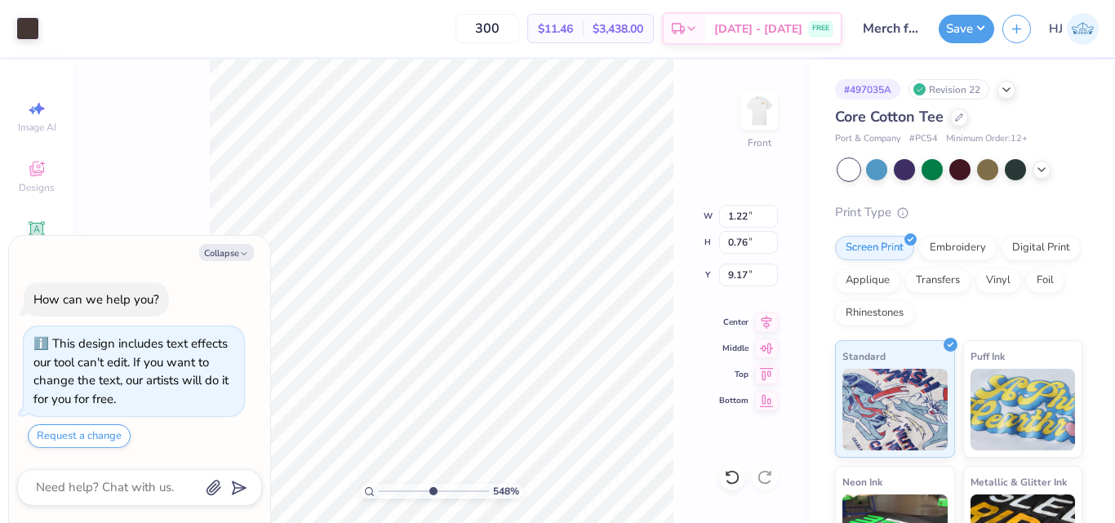
type textarea "x"
type input "5.47860533190648"
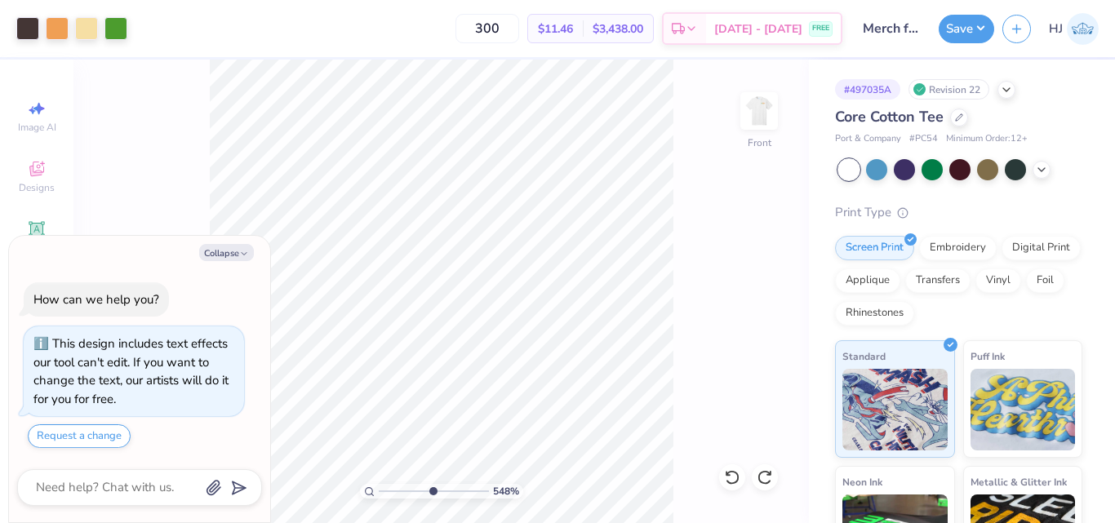
type textarea "x"
type input "5.47860533190648"
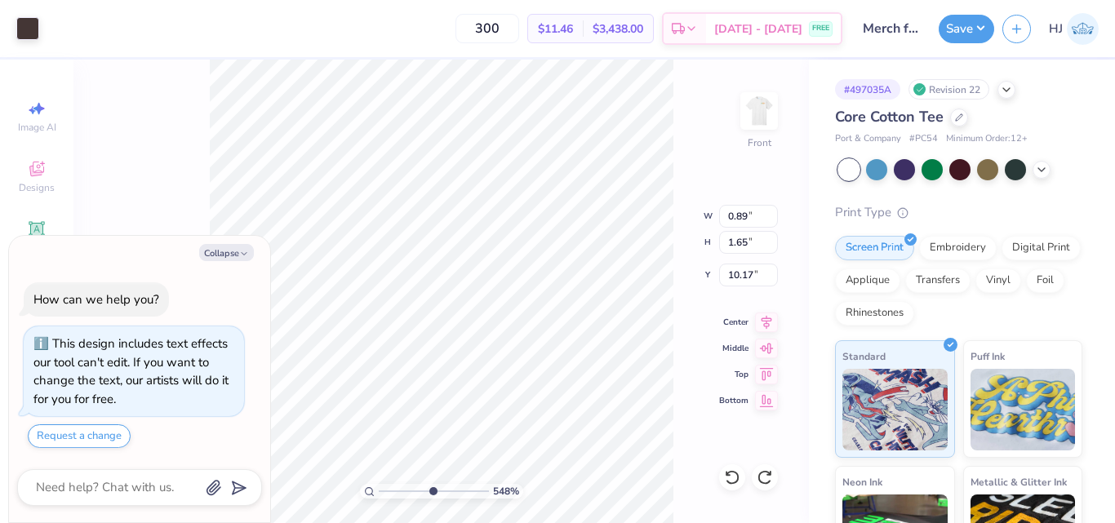
type textarea "x"
type input "5.47860533190648"
type input "10.29"
type textarea "x"
type input "5.47860533190648"
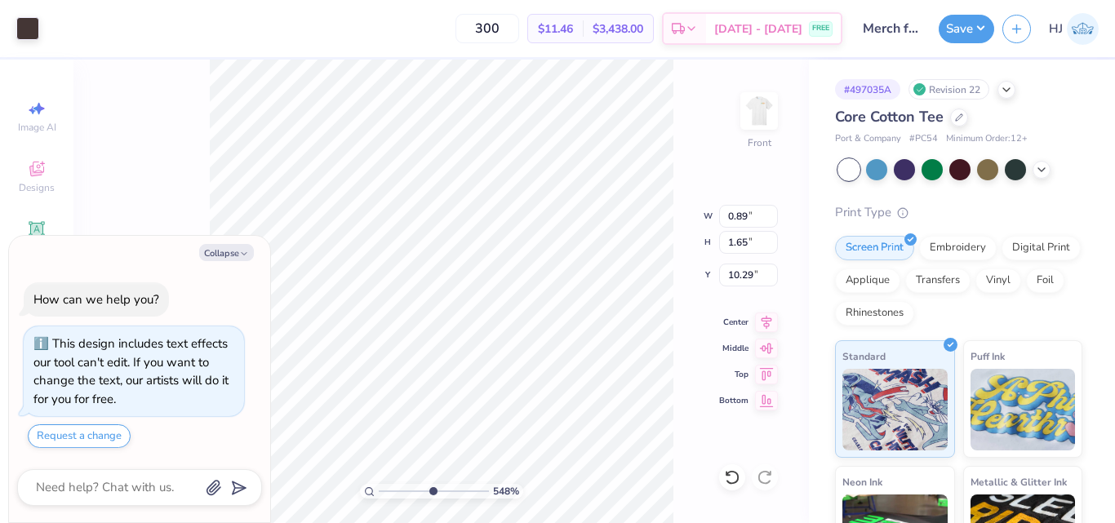
type textarea "x"
type input "5.47860533190648"
type textarea "x"
type input "5.47860533190648"
type textarea "x"
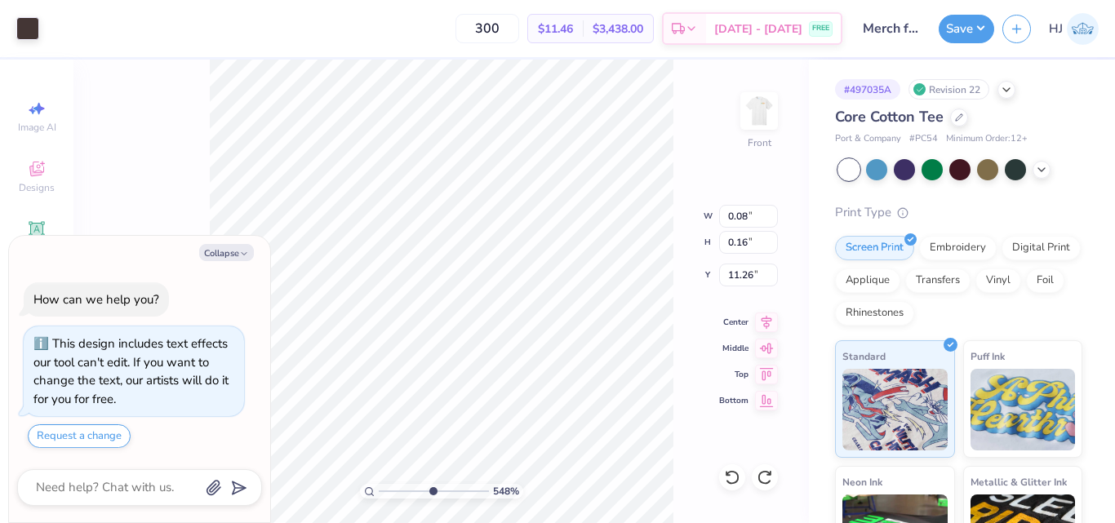
type input "5.47860533190648"
type input "10.11"
type textarea "x"
type input "5.47860533190648"
type textarea "x"
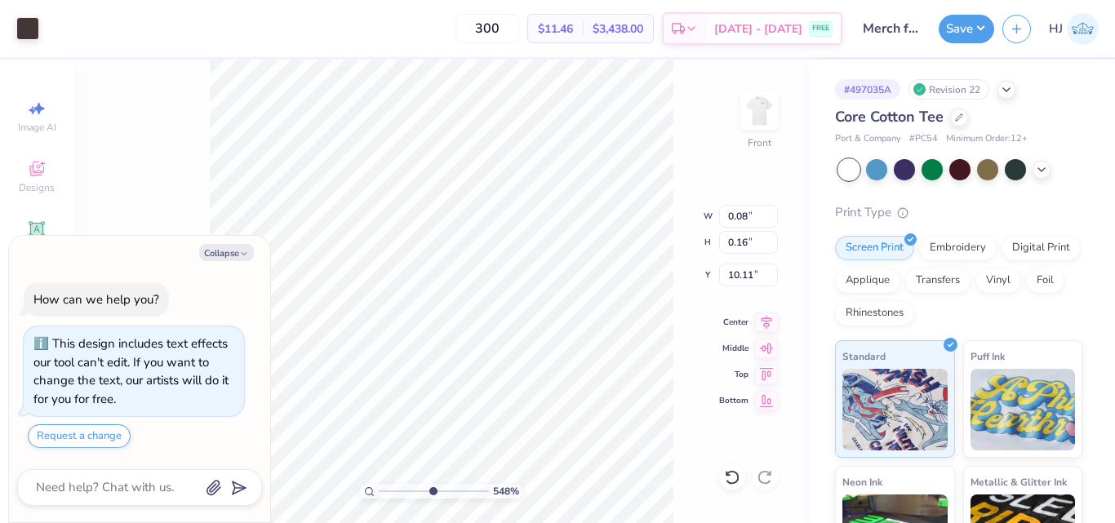
type input "5.47860533190648"
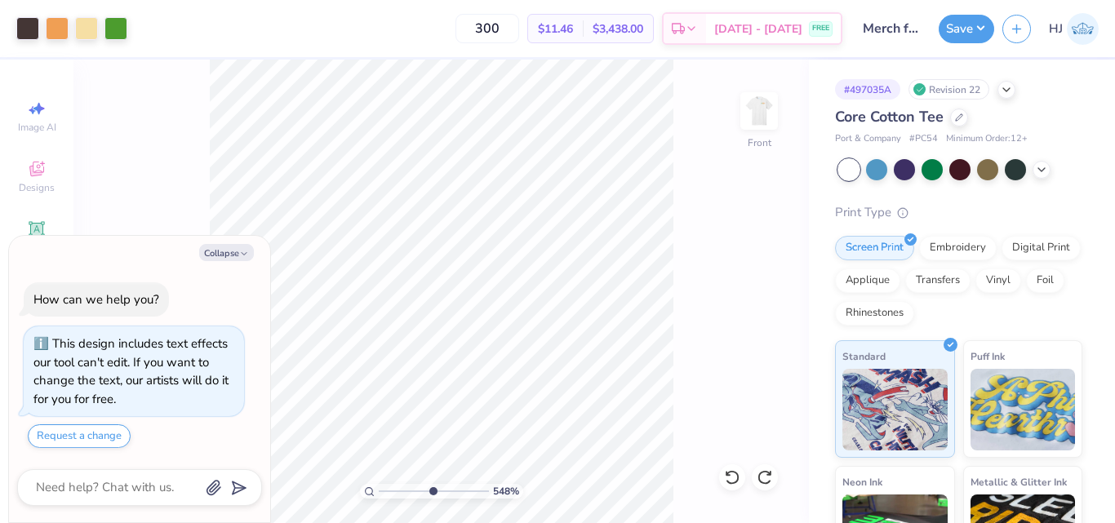
type textarea "x"
type input "5.47860533190648"
type textarea "x"
type input "5.47860533190648"
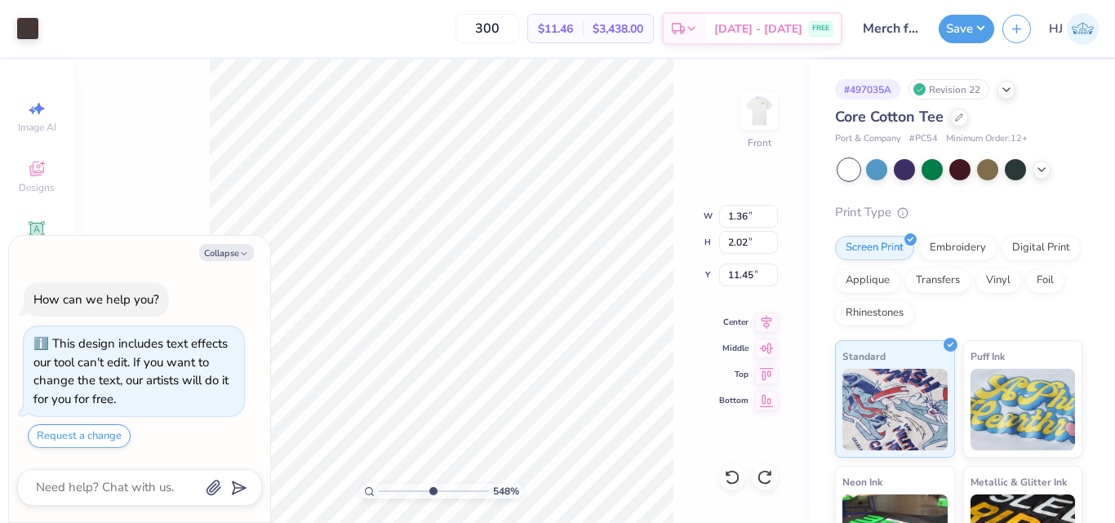
type textarea "x"
type input "5.47860533190648"
type input "11.55"
type textarea "x"
type input "5.47860533190648"
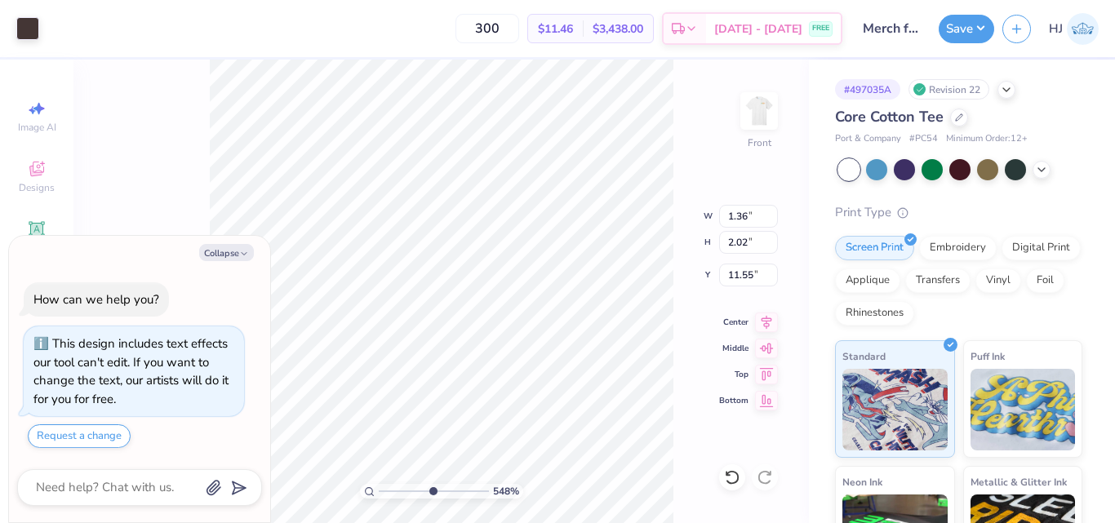
type textarea "x"
type input "5.47860533190648"
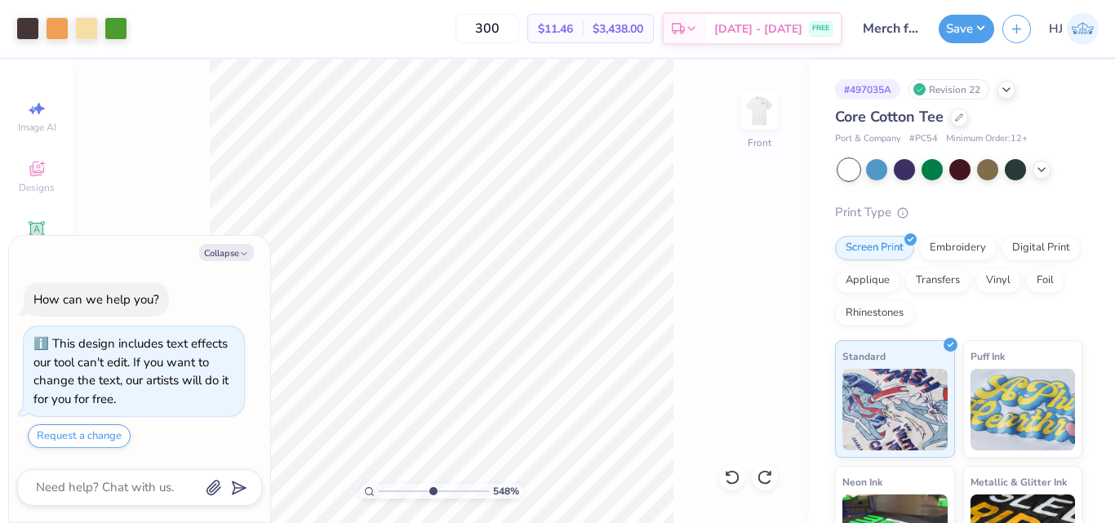
type textarea "x"
type input "5.47860533190648"
type textarea "x"
type input "5.47860533190648"
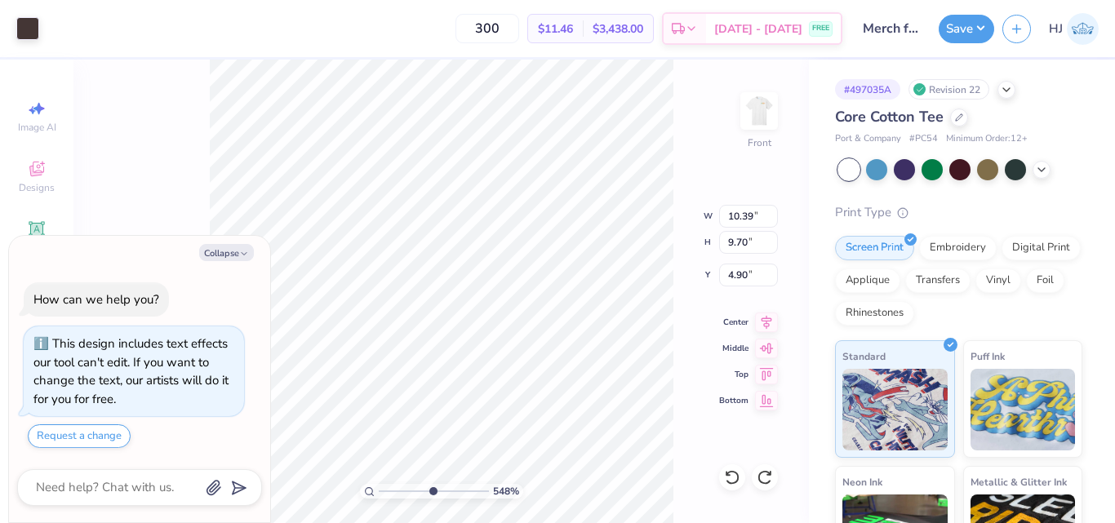
type textarea "x"
type input "5.47860533190648"
type input "5.68"
type textarea "x"
type input "5.47860533190648"
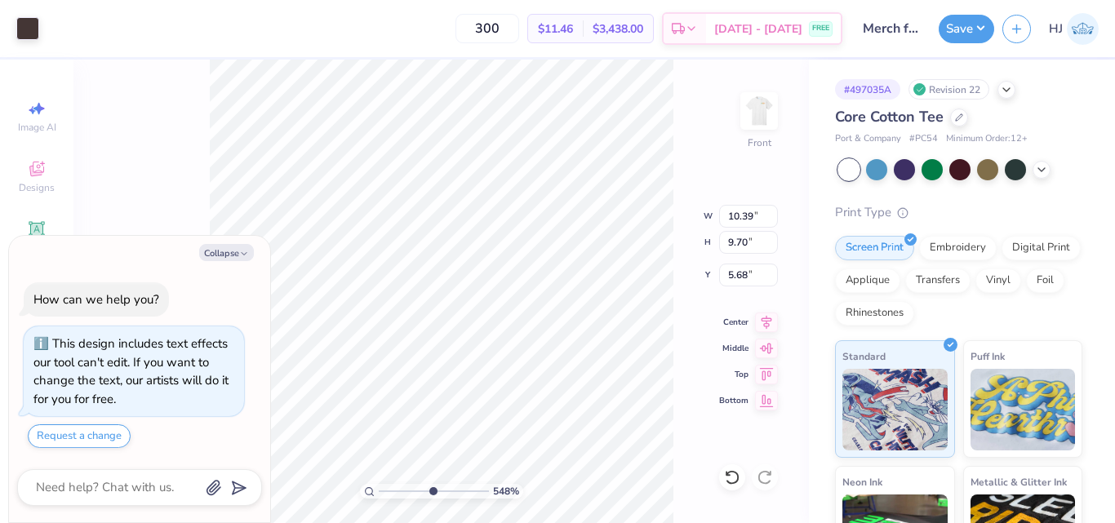
type textarea "x"
type input "5.47860533190648"
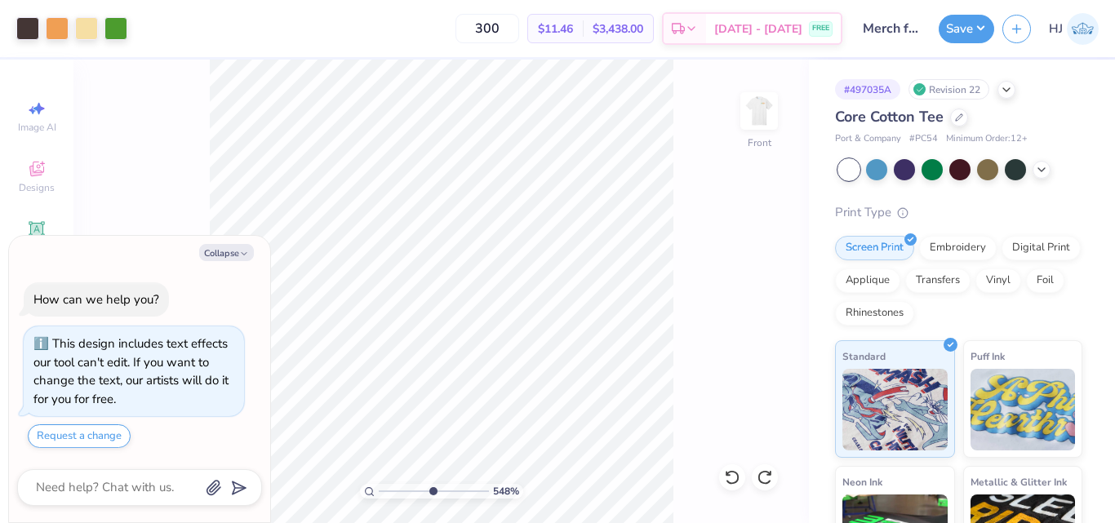
type textarea "x"
type input "5.47860533190648"
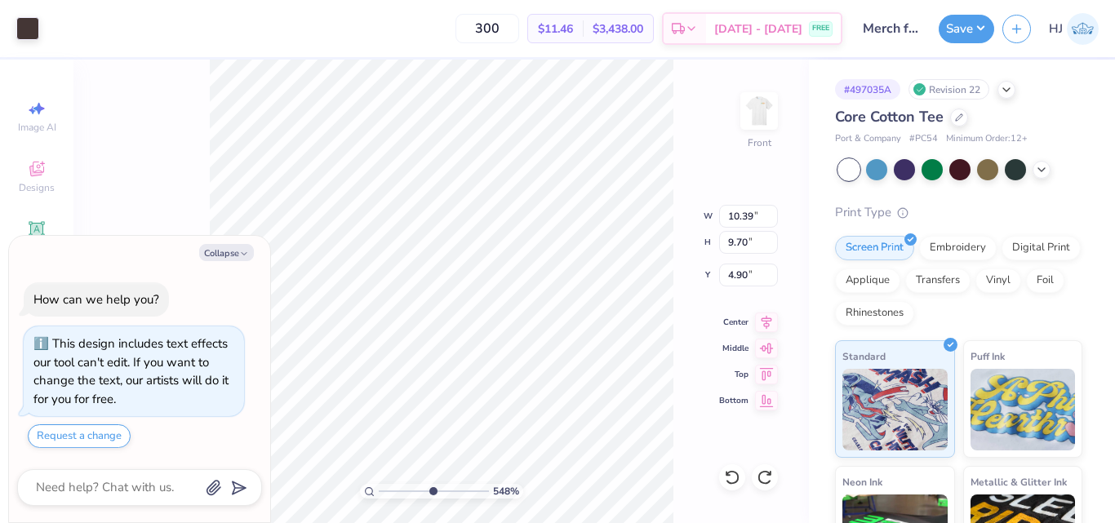
type textarea "x"
type input "5.47860533190648"
type input "5.38"
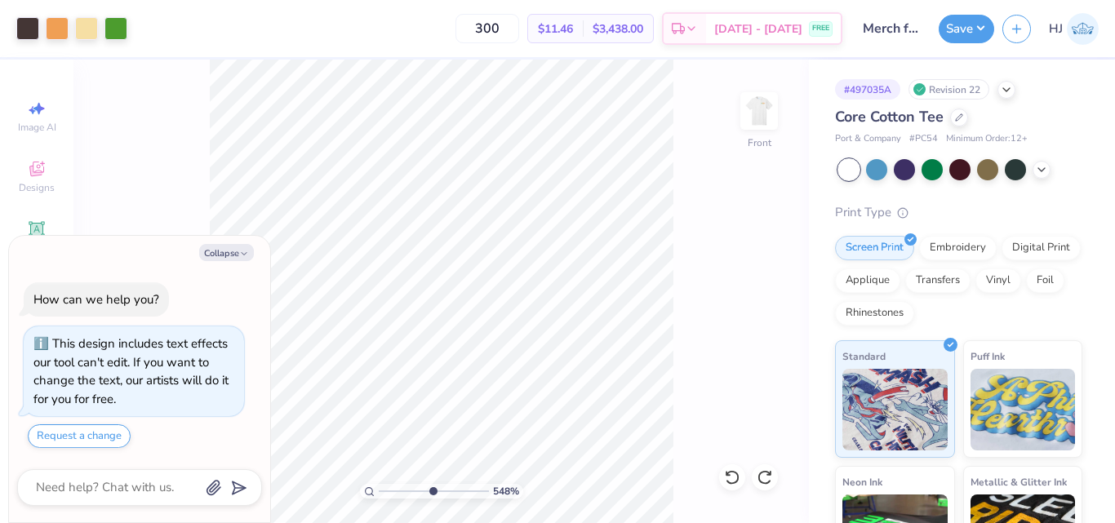
type textarea "x"
type input "5.47860533190648"
type textarea "x"
type input "3.6716840780171"
type textarea "x"
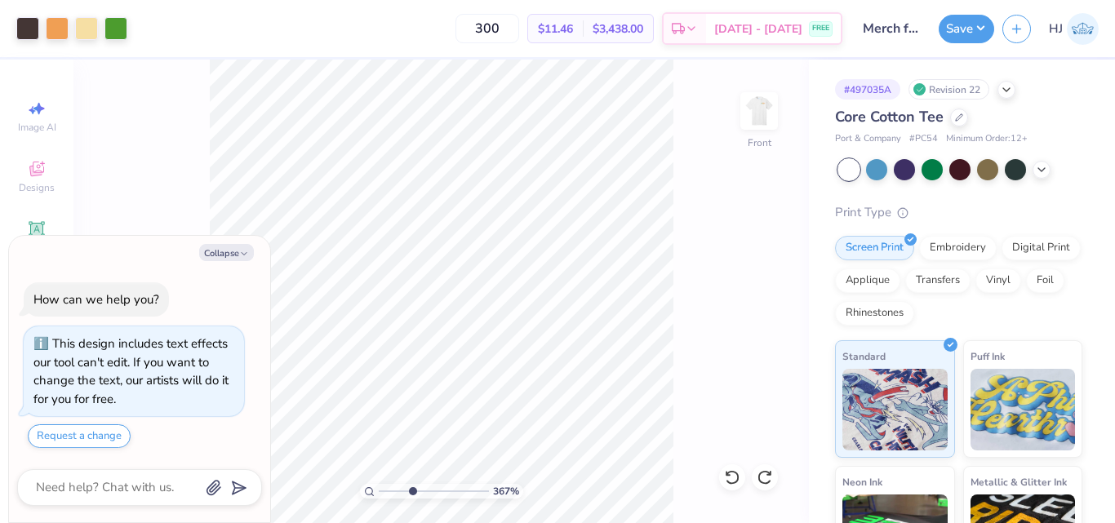
type input "3.6716840780171"
type textarea "x"
type input "3.6716840780171"
type textarea "x"
type input "3.6716840780171"
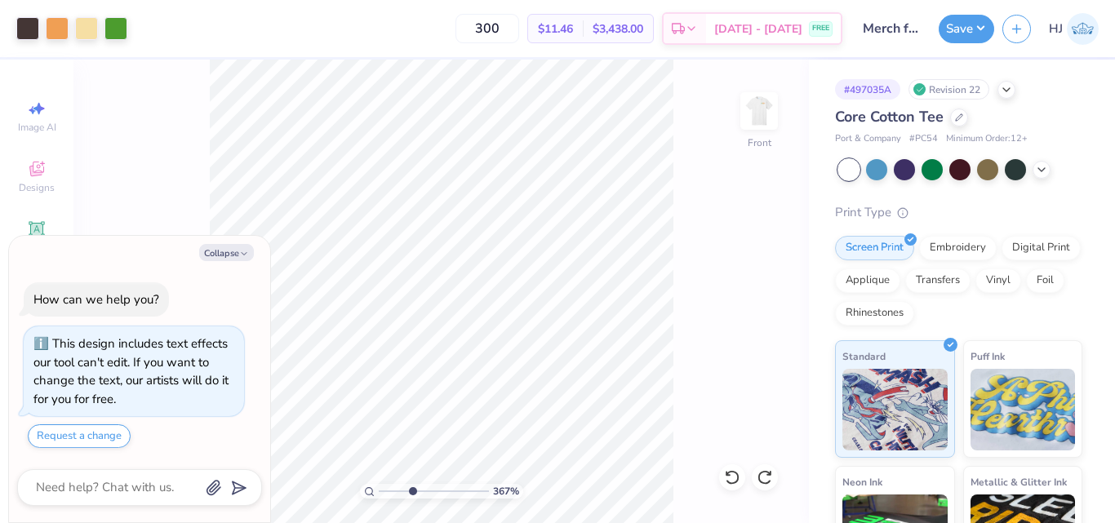
type textarea "x"
type input "9.03495310702232"
type textarea "x"
type input "9.03495310702232"
type textarea "x"
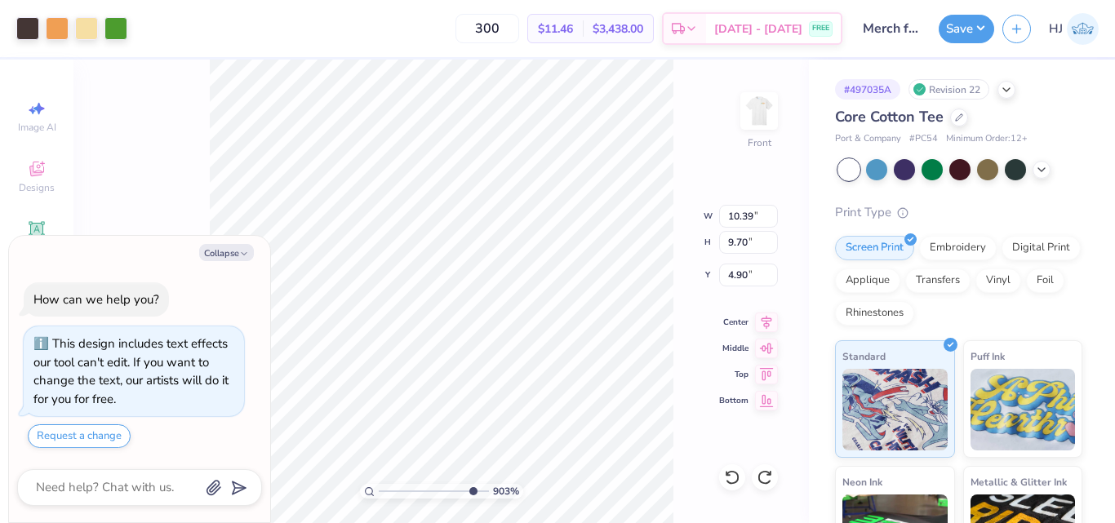
type input "9.03495310702232"
type textarea "x"
type input "6.69225330157203"
type textarea "x"
type input "5.15"
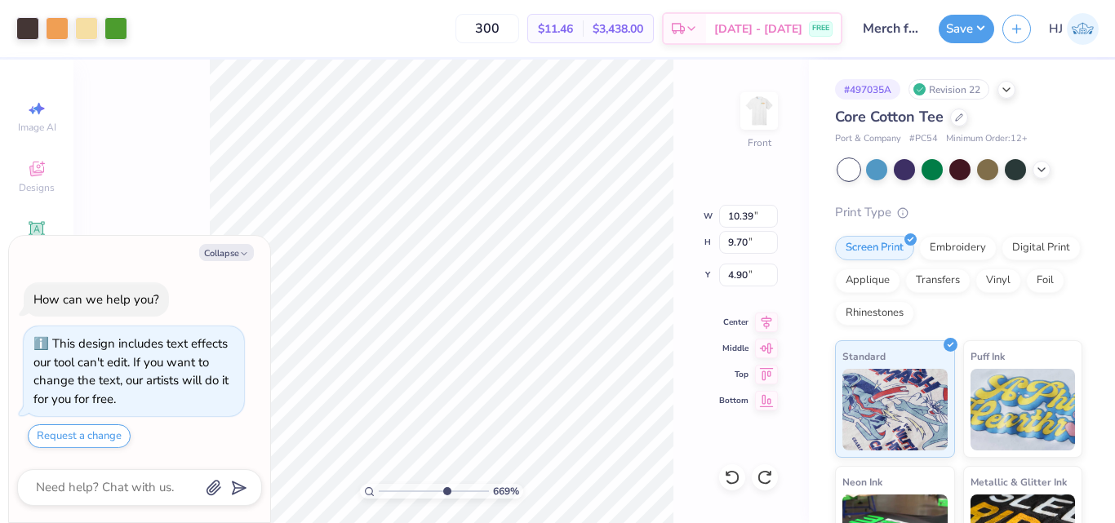
type textarea "x"
type input "4.05804149575103"
type textarea "x"
type input "2.71964221644285"
type textarea "x"
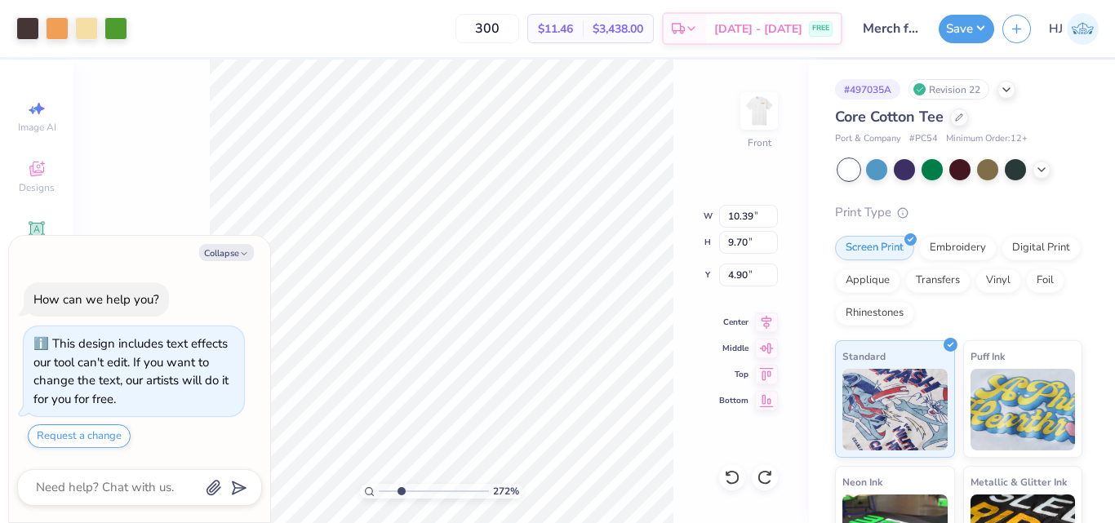
type input "2.71964221644285"
type textarea "x"
type input "2.71964221644285"
type textarea "x"
type input "2.71964221644285"
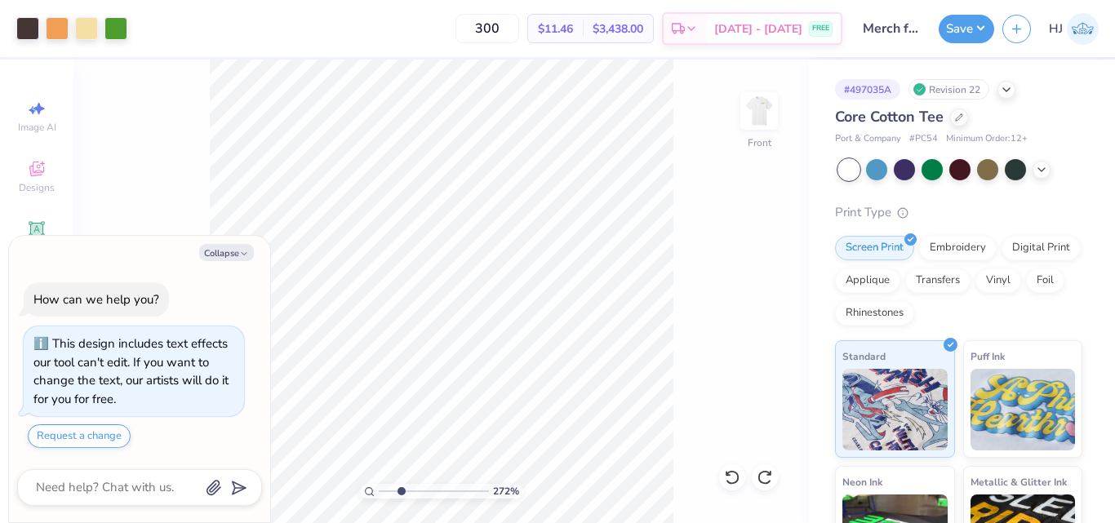
type textarea "x"
type input "2.22643191709162"
type textarea "x"
type input "1.49212329151837"
type textarea "x"
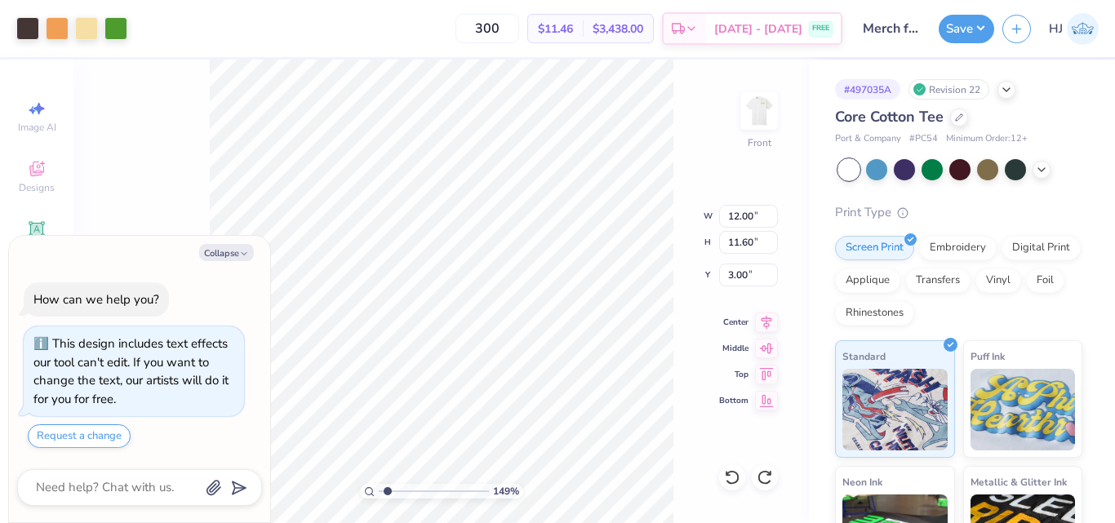
type input "1.49212329151837"
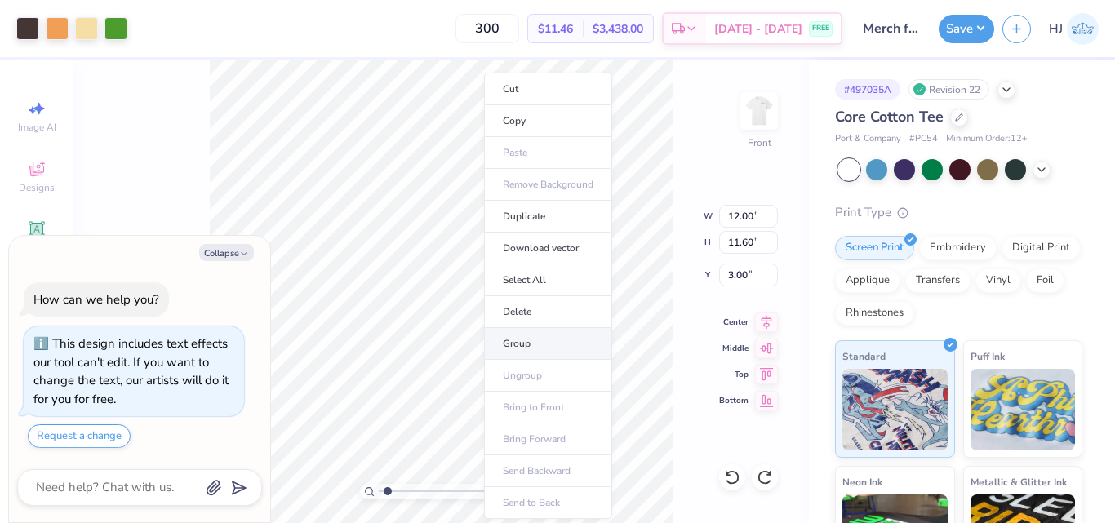
click at [527, 338] on li "Group" at bounding box center [548, 344] width 128 height 32
type textarea "x"
type input "1.49212329151837"
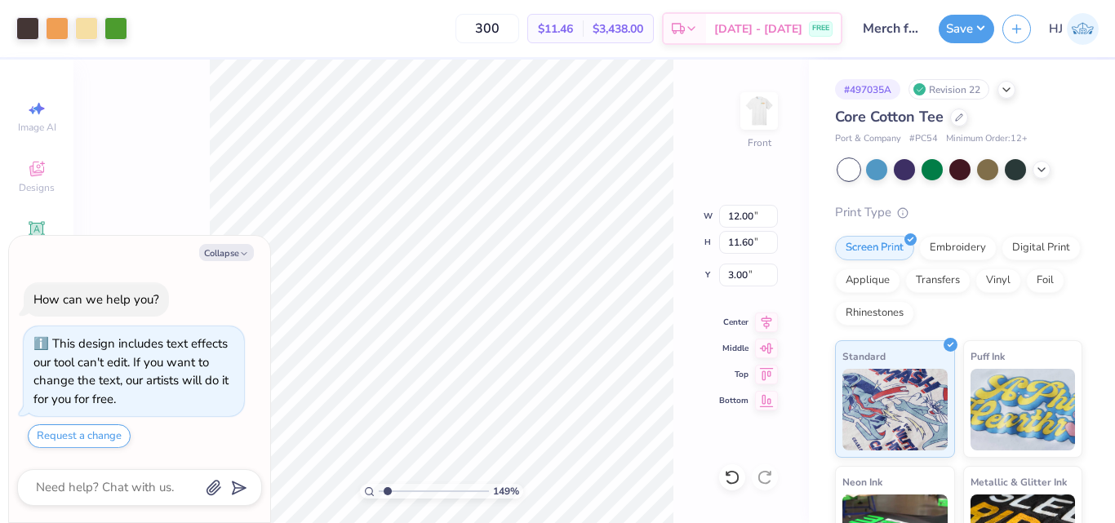
type textarea "x"
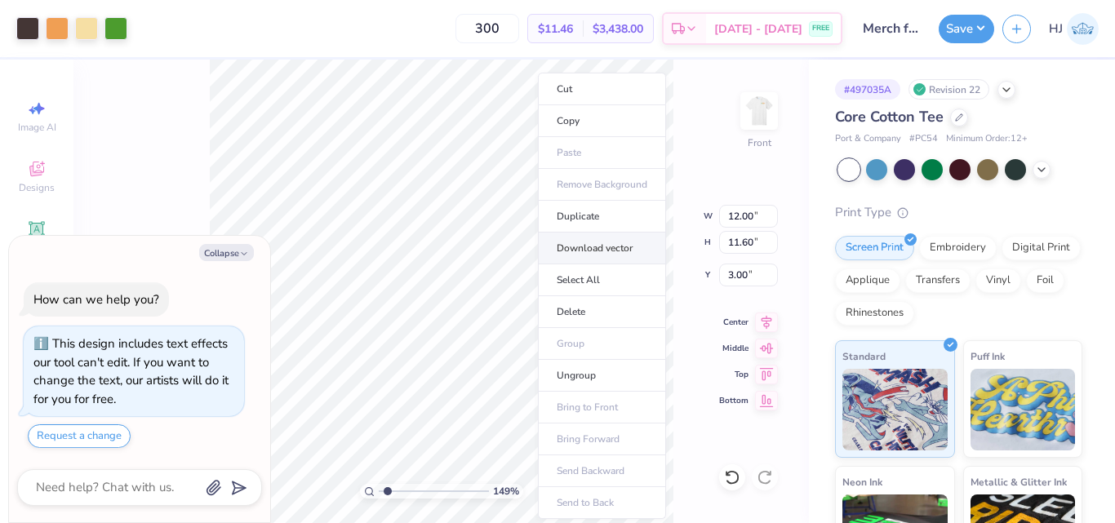
click at [612, 250] on li "Download vector" at bounding box center [602, 249] width 128 height 32
type input "1.49212329151837"
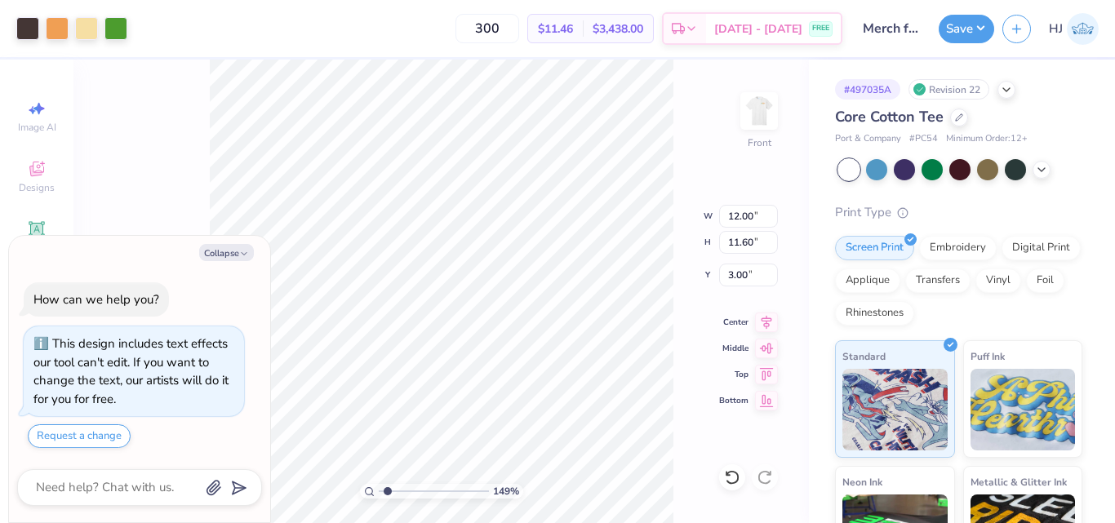
type textarea "x"
type input "1.49212329151837"
type textarea "x"
type input "1.49212329151837"
type textarea "x"
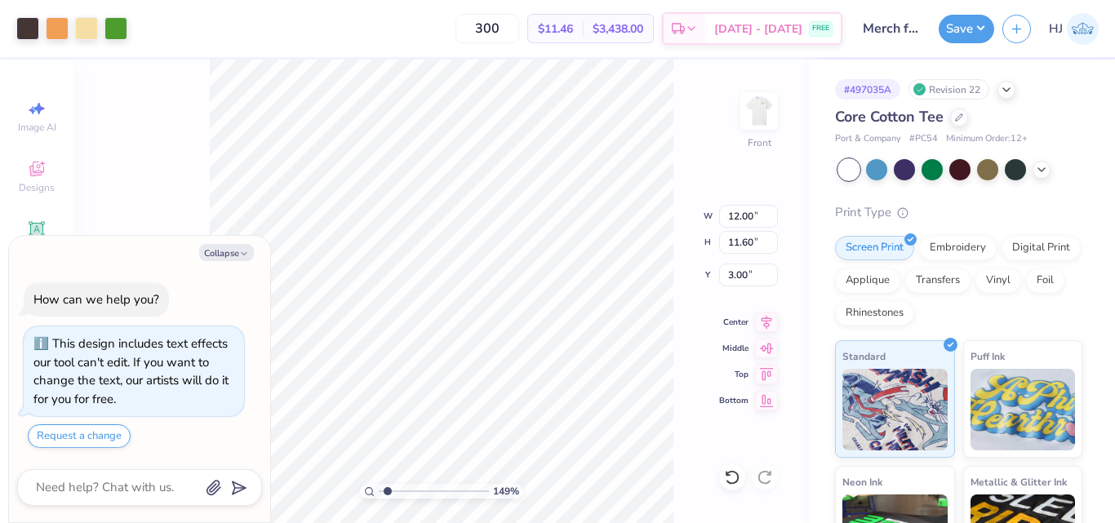
type input "1.49212329151837"
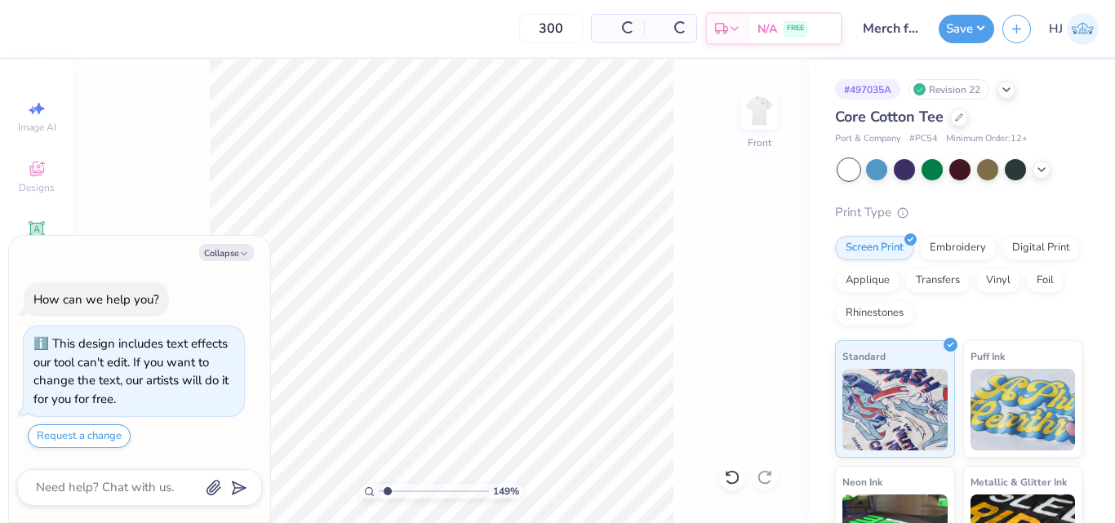
click at [237, 261] on div "Collapse How can we help you? This design includes text effects our tool can't …" at bounding box center [139, 379] width 261 height 287
click at [217, 252] on button "Collapse" at bounding box center [226, 252] width 55 height 17
type textarea "x"
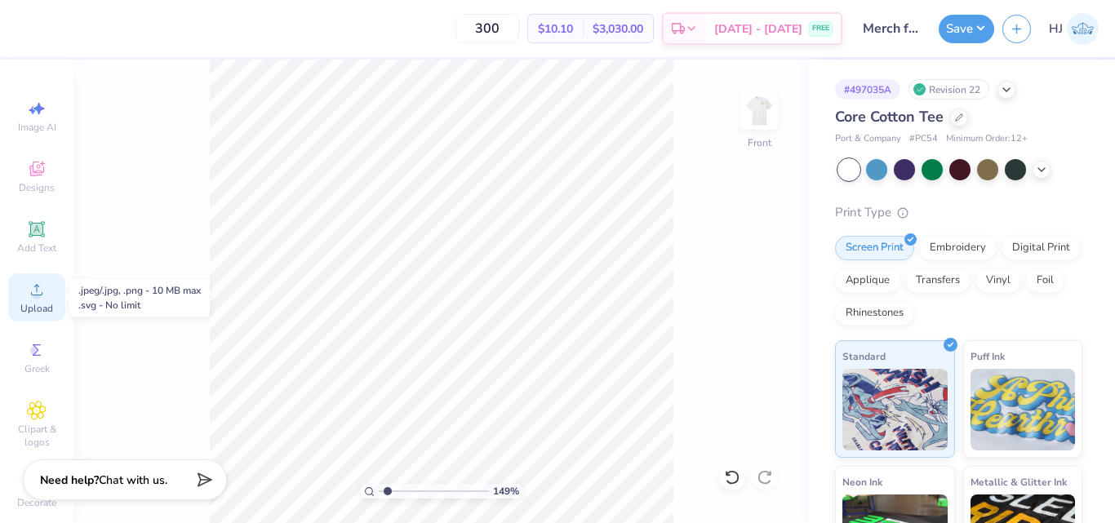
click at [32, 303] on span "Upload" at bounding box center [36, 308] width 33 height 13
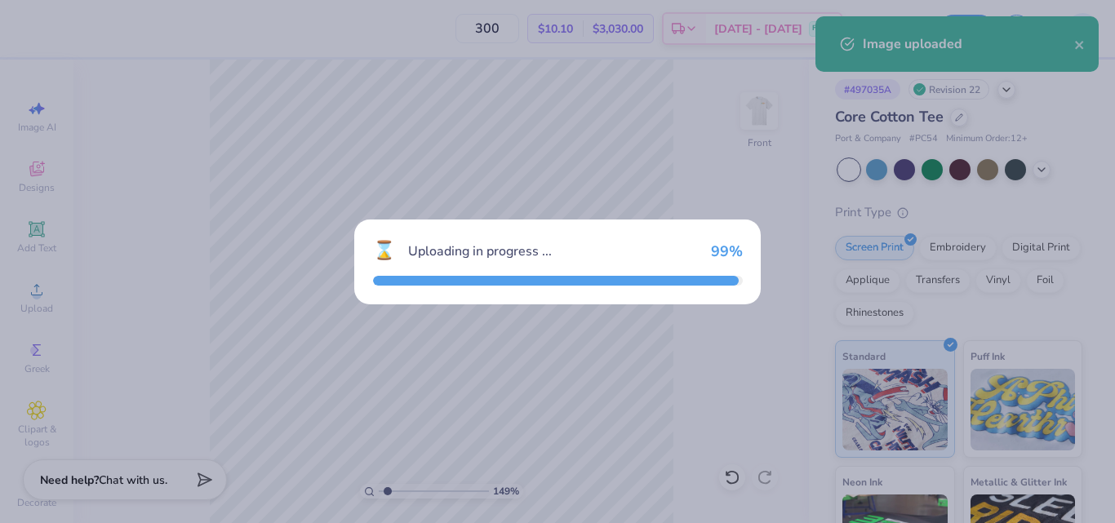
type input "1.49212329151837"
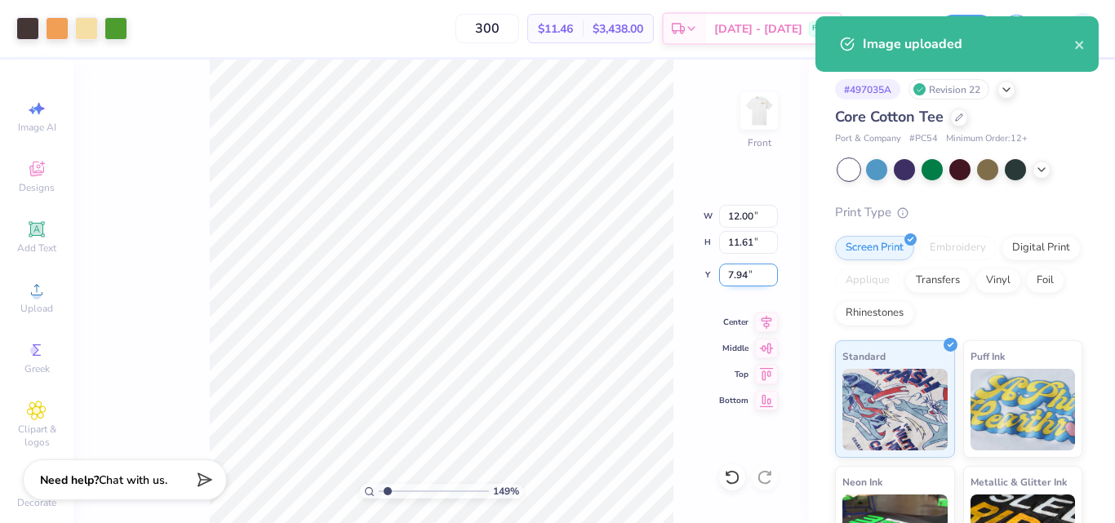
click at [751, 277] on input "7.94" at bounding box center [748, 275] width 59 height 23
type input "3"
type input "1.49212329151837"
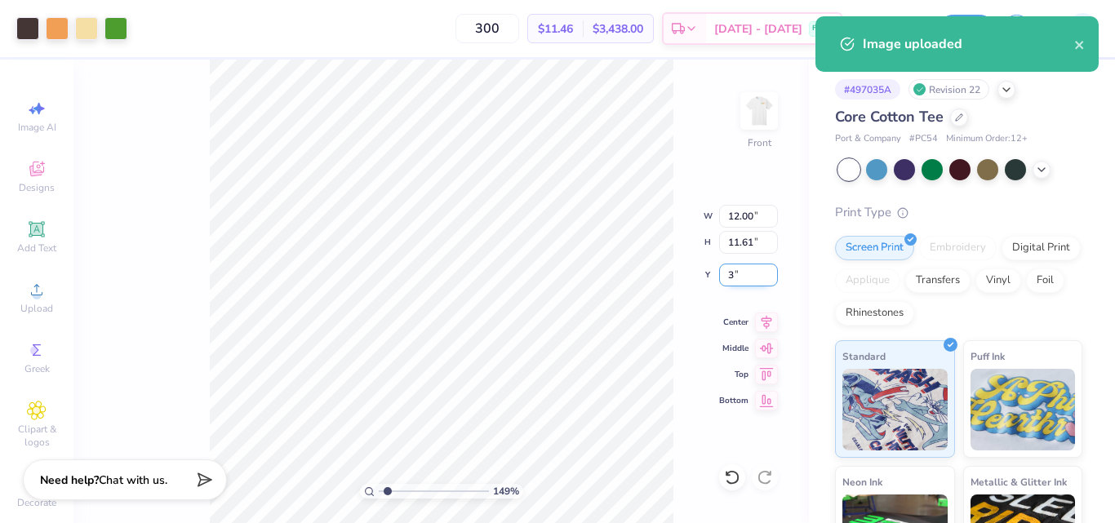
type input "3.00"
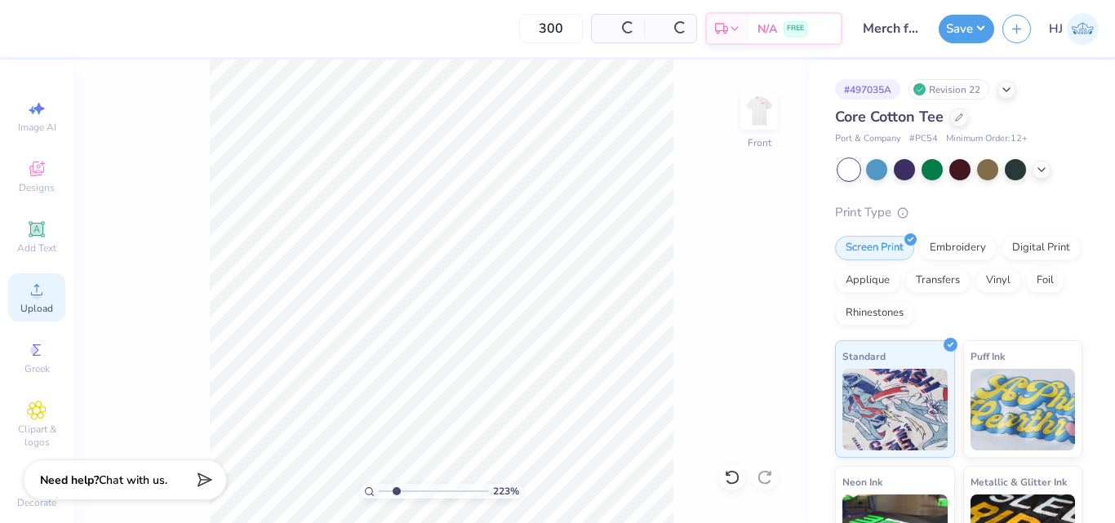
click at [38, 290] on icon at bounding box center [37, 290] width 20 height 20
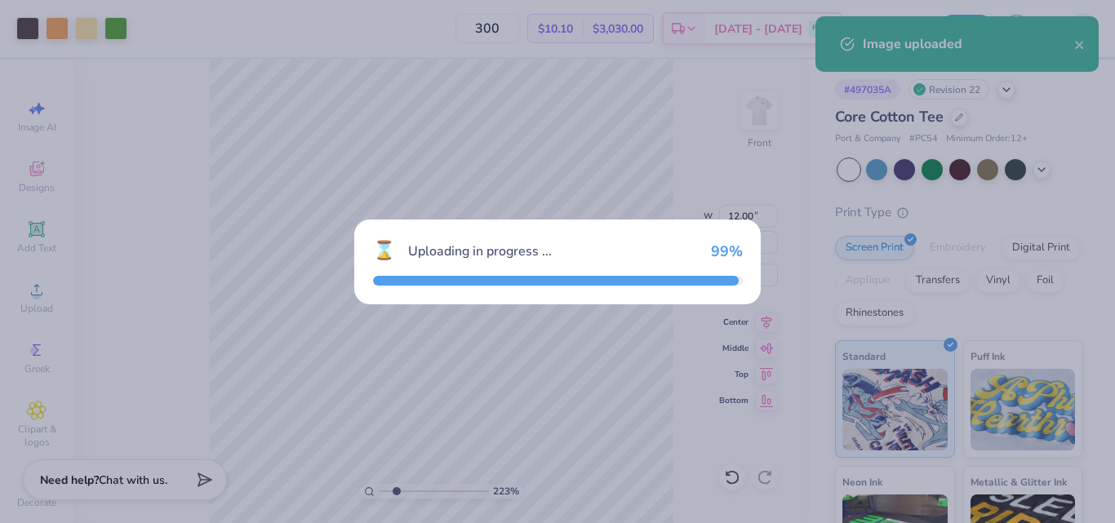
type input "2.22643191709162"
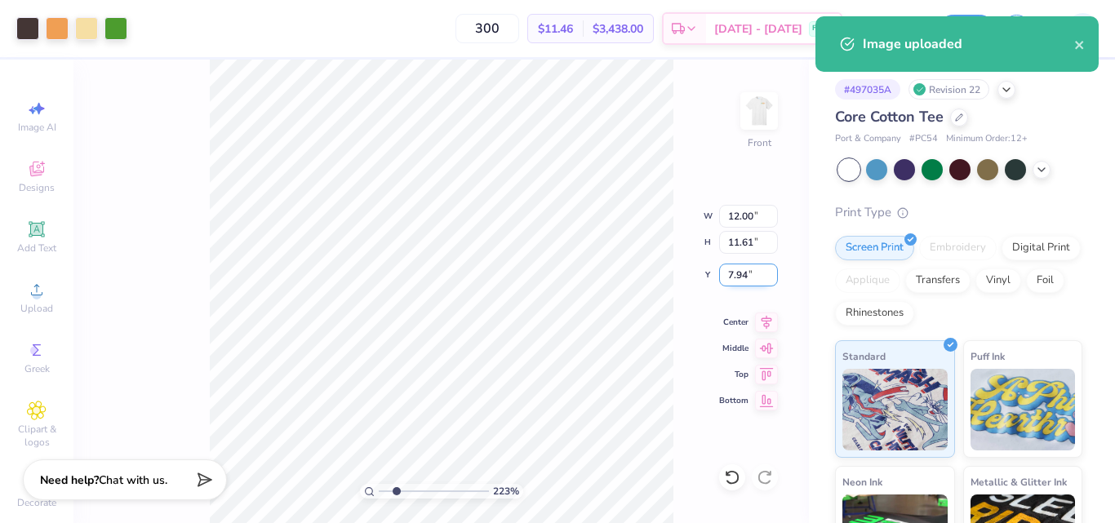
click at [750, 274] on input "7.94" at bounding box center [748, 275] width 59 height 23
type input "3"
type input "2.22643191709162"
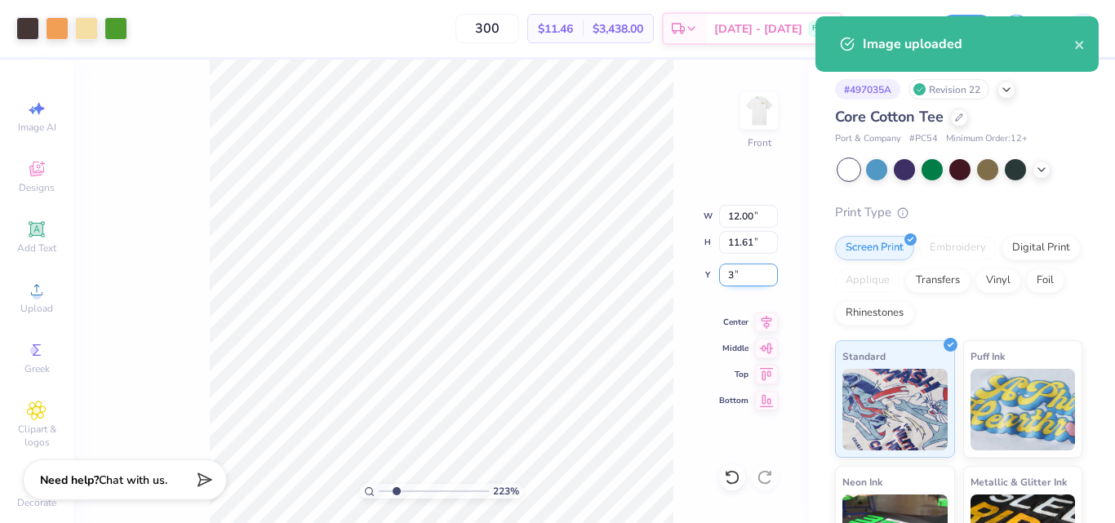
type input "3.00"
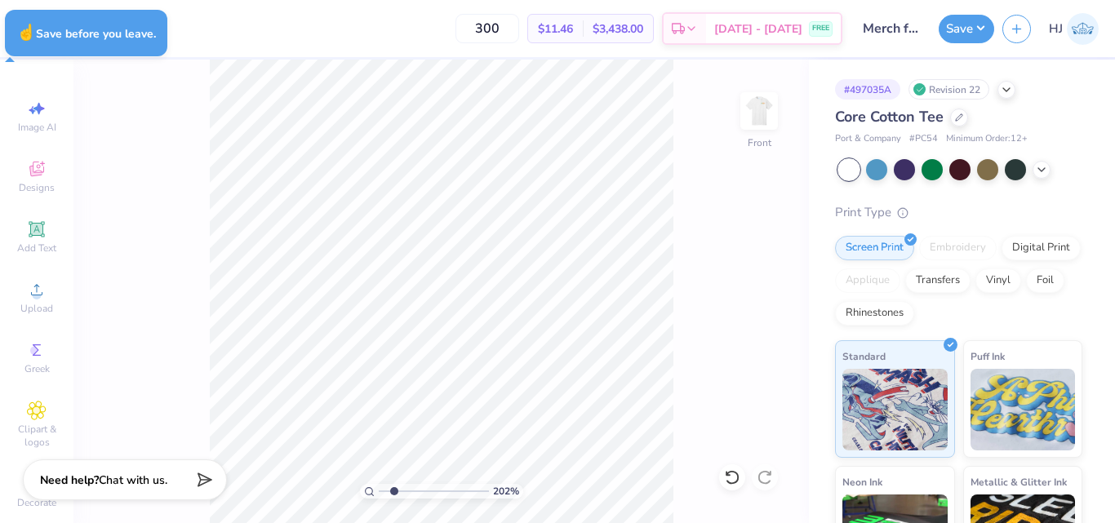
type input "2.01734957697155"
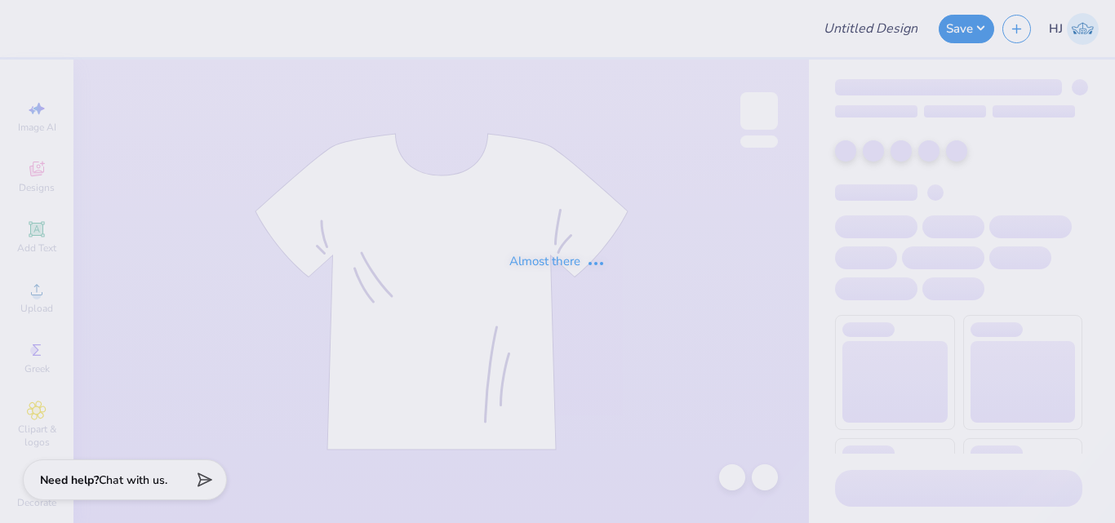
type input "Merch for KIN"
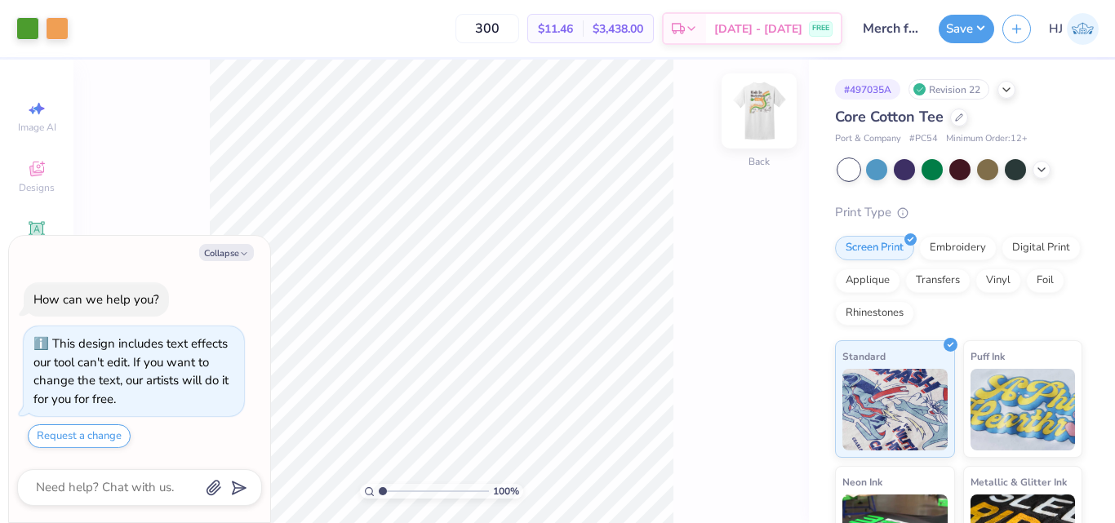
click at [768, 114] on img at bounding box center [758, 110] width 65 height 65
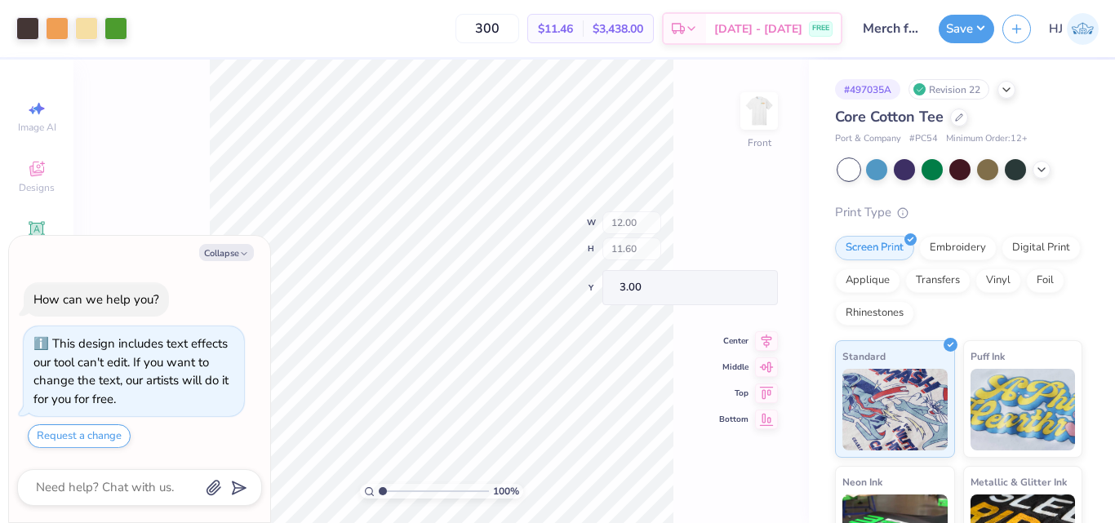
type textarea "x"
type input "4.05804149575103"
type textarea "x"
type input "4.05804149575103"
type textarea "x"
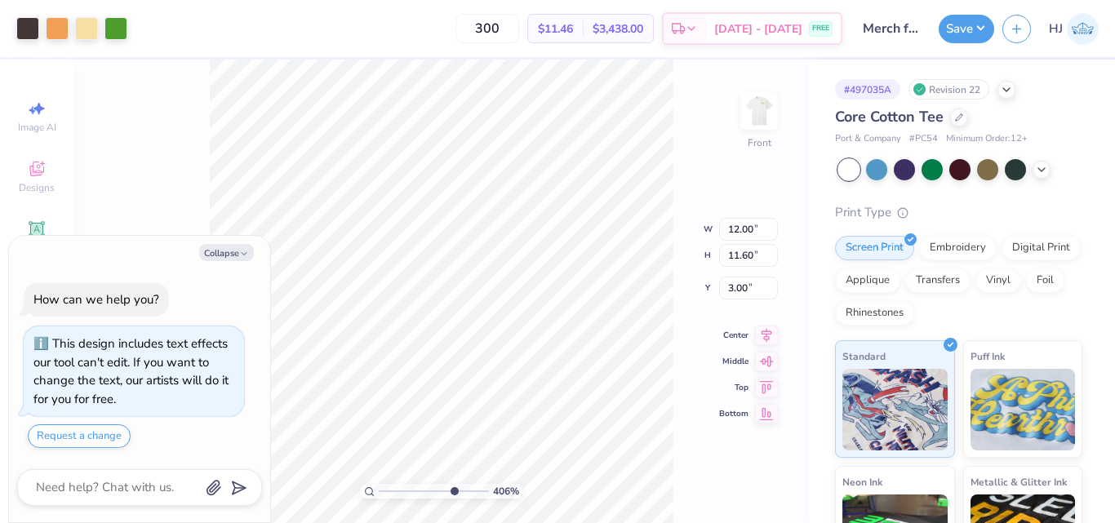
type input "8.17475462077441"
click at [227, 257] on button "Collapse" at bounding box center [226, 252] width 55 height 17
type textarea "x"
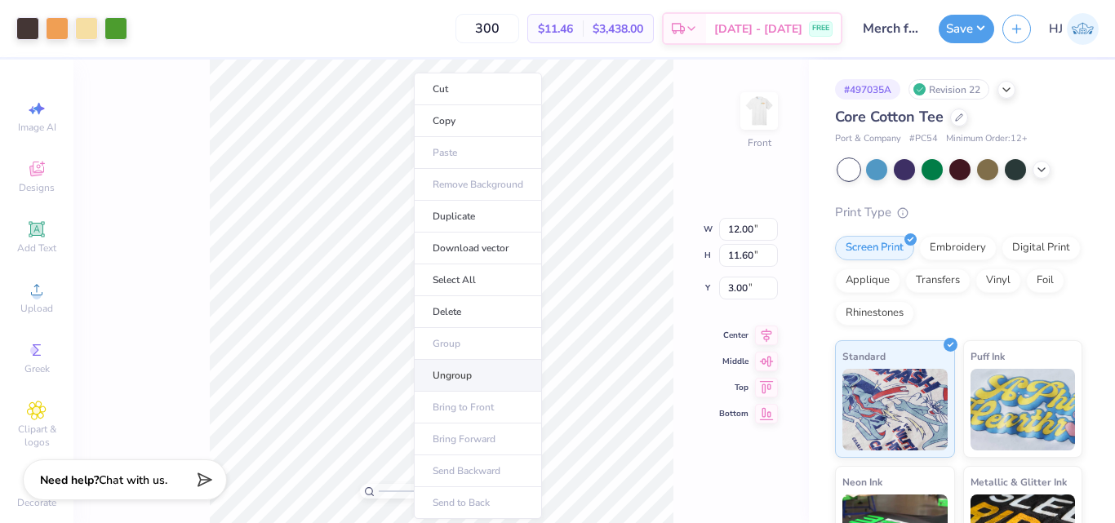
click at [460, 370] on li "Ungroup" at bounding box center [478, 376] width 128 height 32
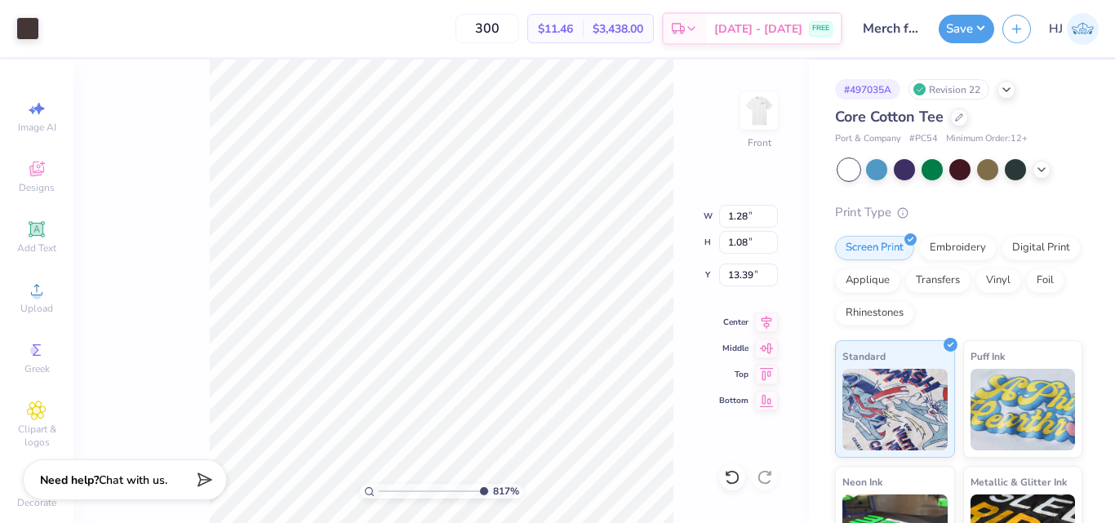
type input "10"
type input "1.17"
type input "0.99"
type input "13.93"
type input "1.27"
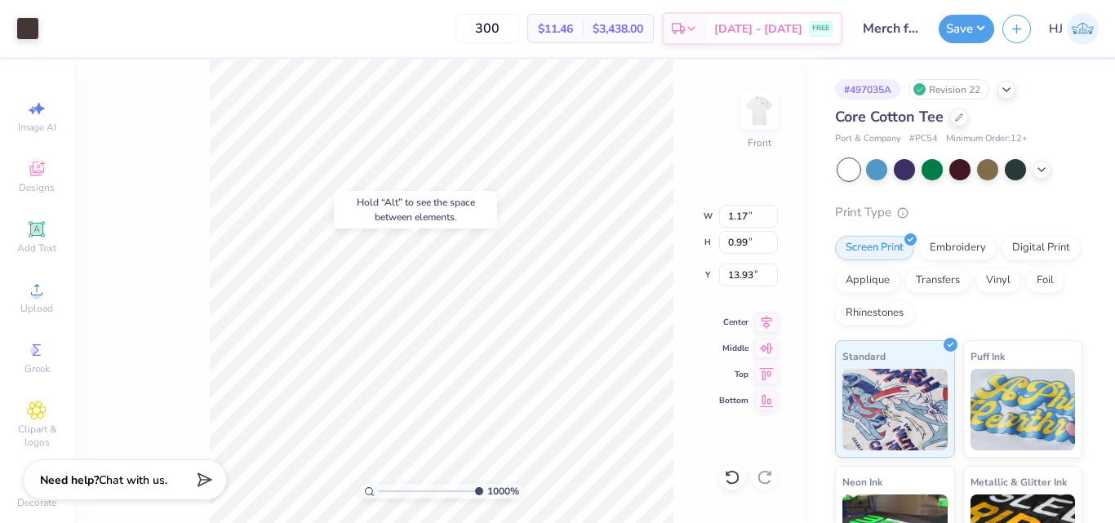
type input "1.07"
type input "13.40"
type input "13.48"
type input "13.39"
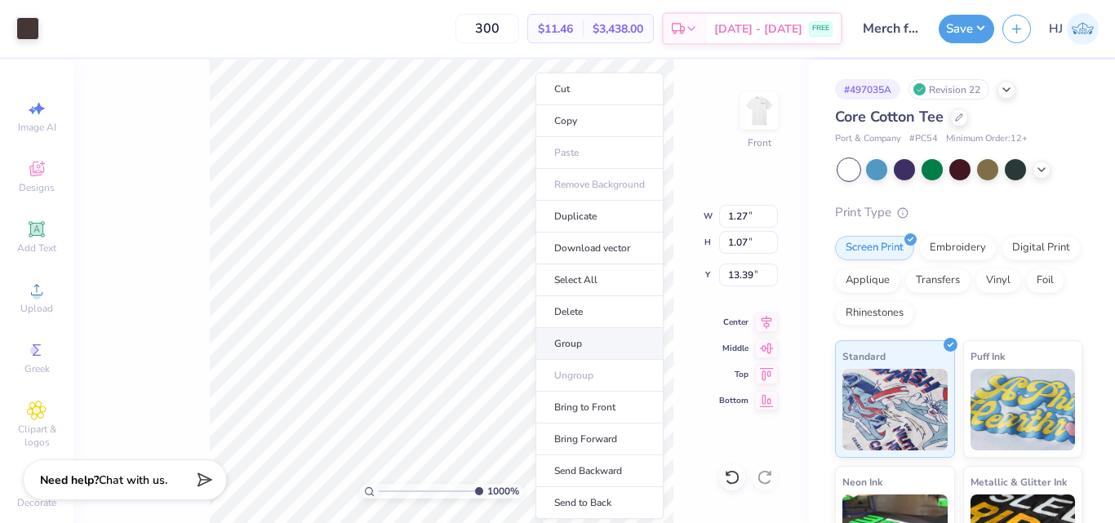
click at [577, 339] on li "Group" at bounding box center [599, 344] width 128 height 32
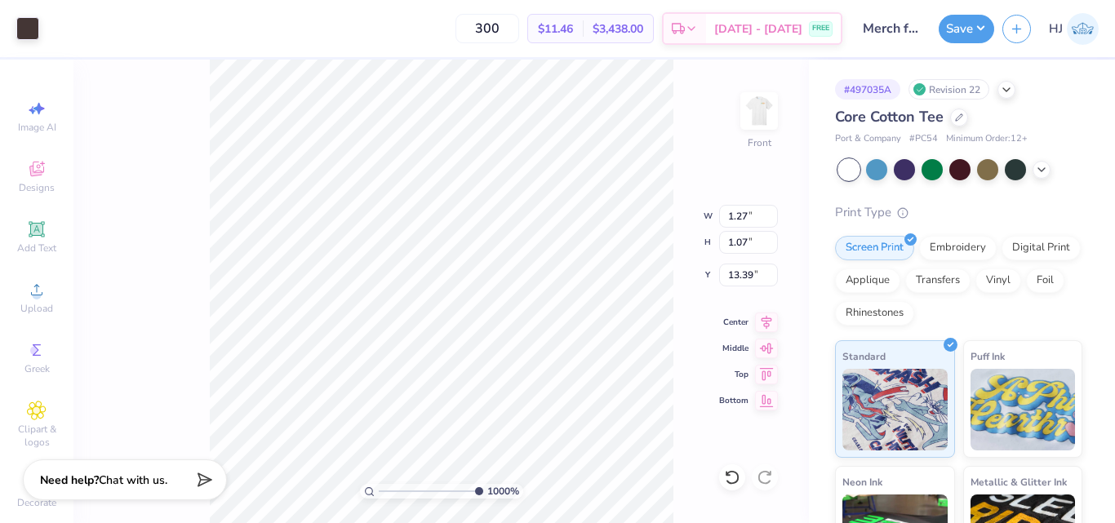
type input "10.39"
type input "9.70"
type input "4.90"
type input "0.80"
type input "0.67"
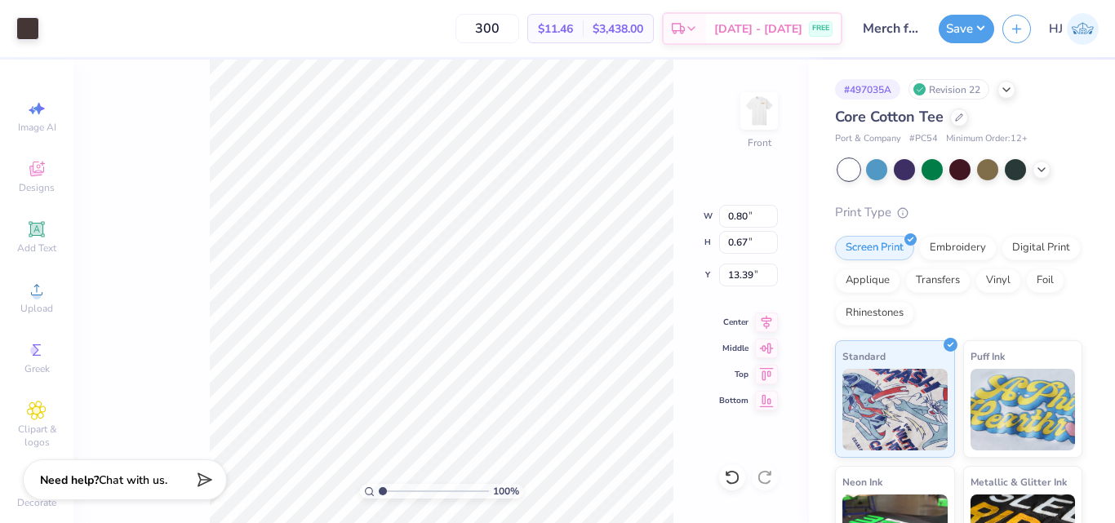
drag, startPoint x: 440, startPoint y: 493, endPoint x: 358, endPoint y: 502, distance: 82.1
click at [379, 499] on input "range" at bounding box center [434, 491] width 110 height 15
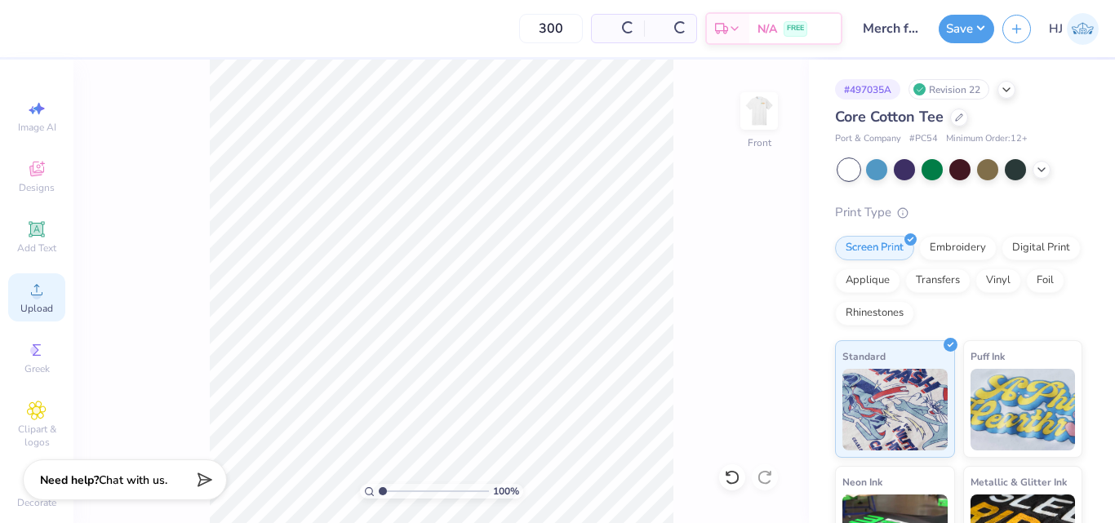
click at [33, 300] on div "Upload" at bounding box center [36, 297] width 57 height 48
click at [35, 295] on circle at bounding box center [36, 295] width 9 height 9
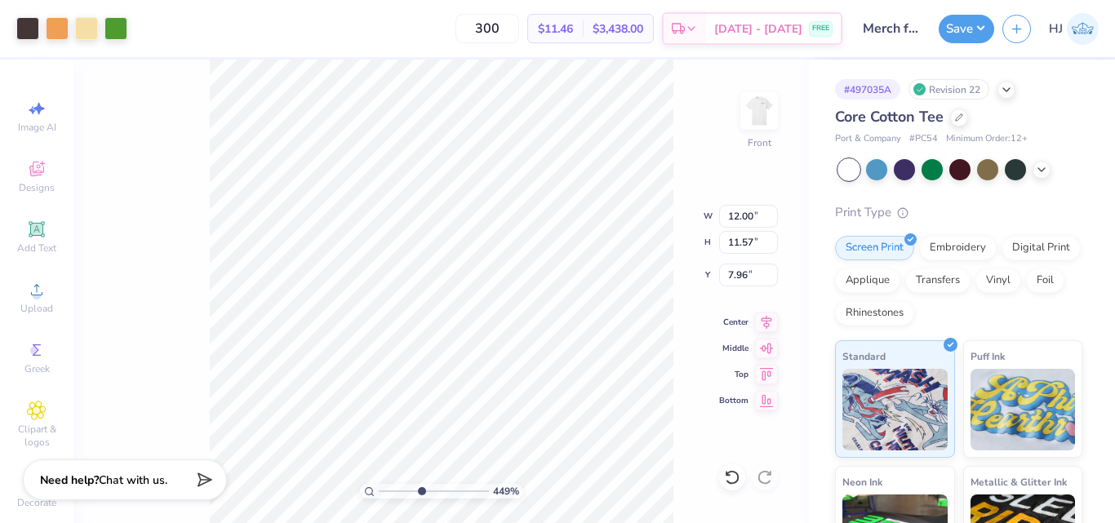
click at [645, 242] on div "449 % Front W 12.00 12.00 " H 11.57 11.57 " Y 7.96 7.96 " Center Middle Top Bot…" at bounding box center [440, 292] width 735 height 464
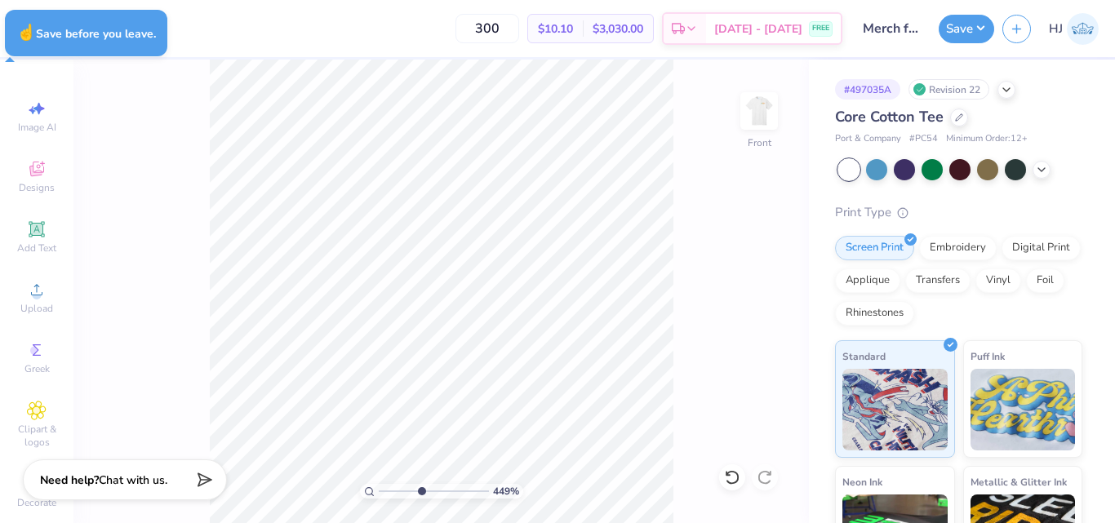
type input "4.48505384214065"
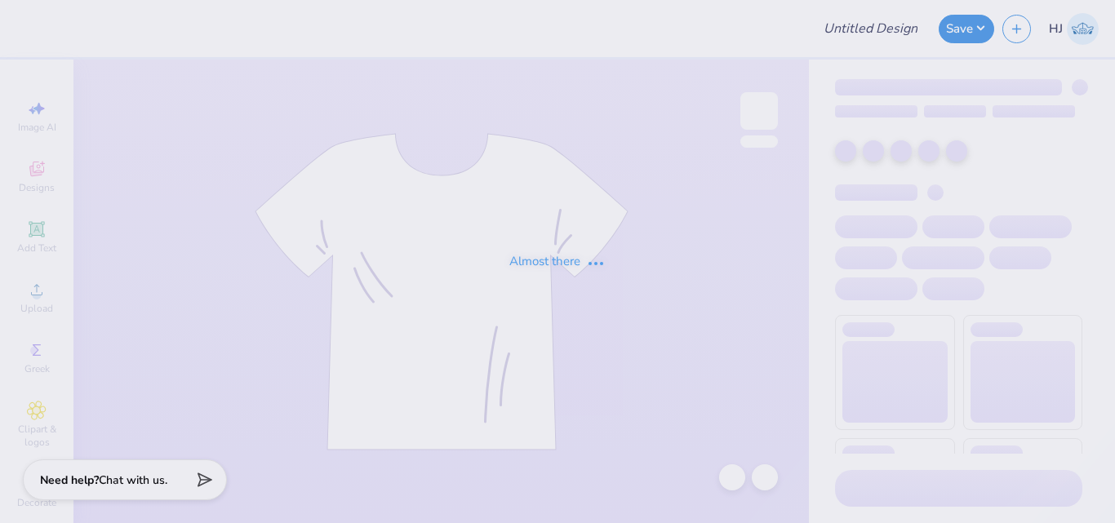
type input "Merch for KIN"
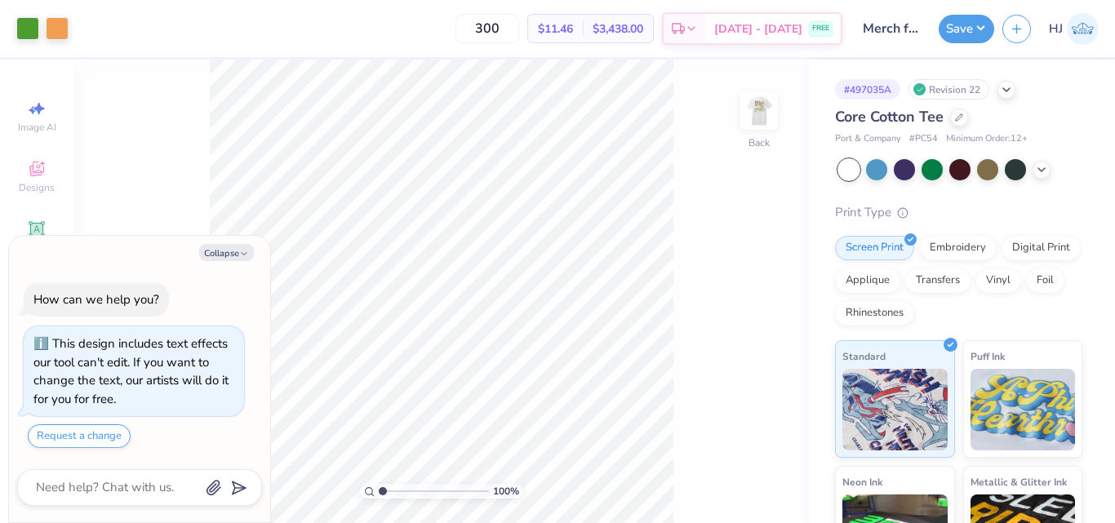
drag, startPoint x: 768, startPoint y: 125, endPoint x: 676, endPoint y: 167, distance: 101.2
click at [768, 124] on img at bounding box center [759, 111] width 33 height 33
type textarea "x"
type input "2.46071092039642"
type textarea "x"
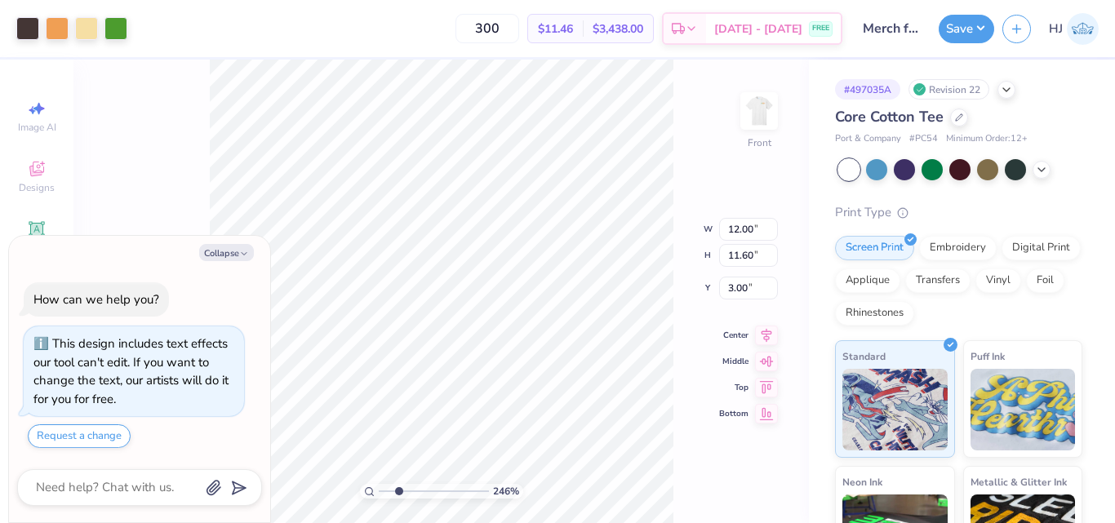
type input "2.46071092039642"
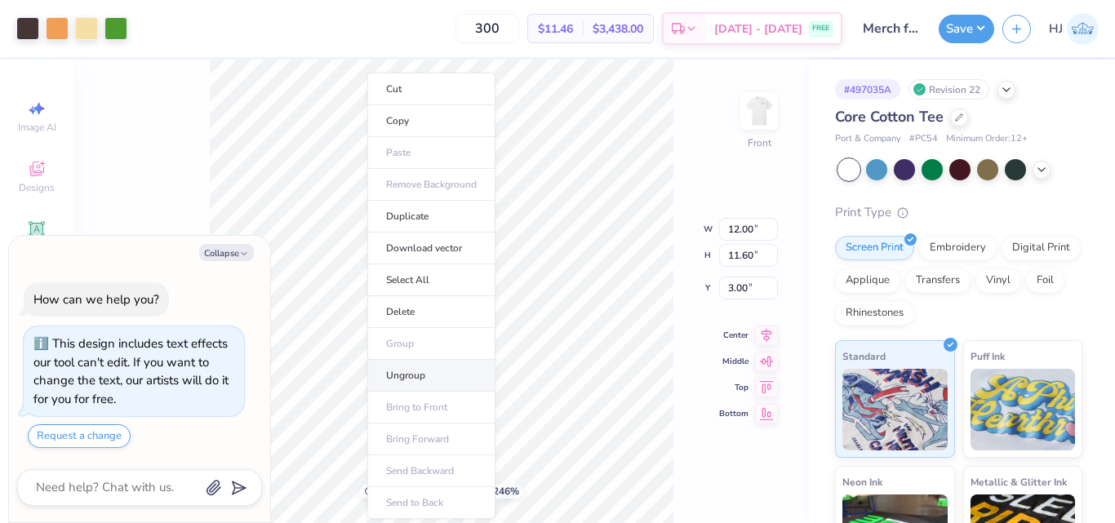
click at [412, 375] on li "Ungroup" at bounding box center [431, 376] width 128 height 32
type textarea "x"
type input "2.46071092039642"
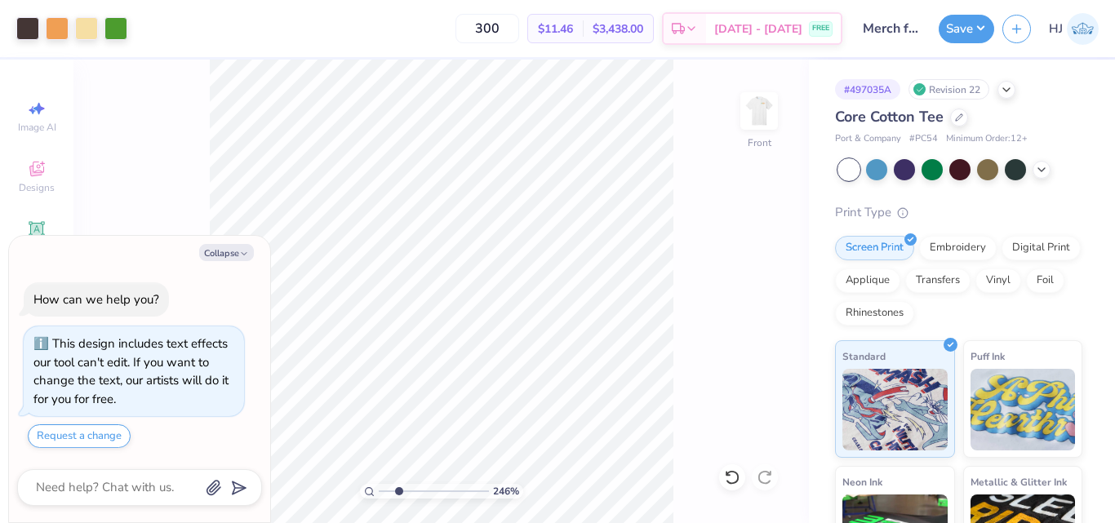
type textarea "x"
type input "2.46071092039642"
type textarea "x"
type input "2.46071092039642"
type textarea "x"
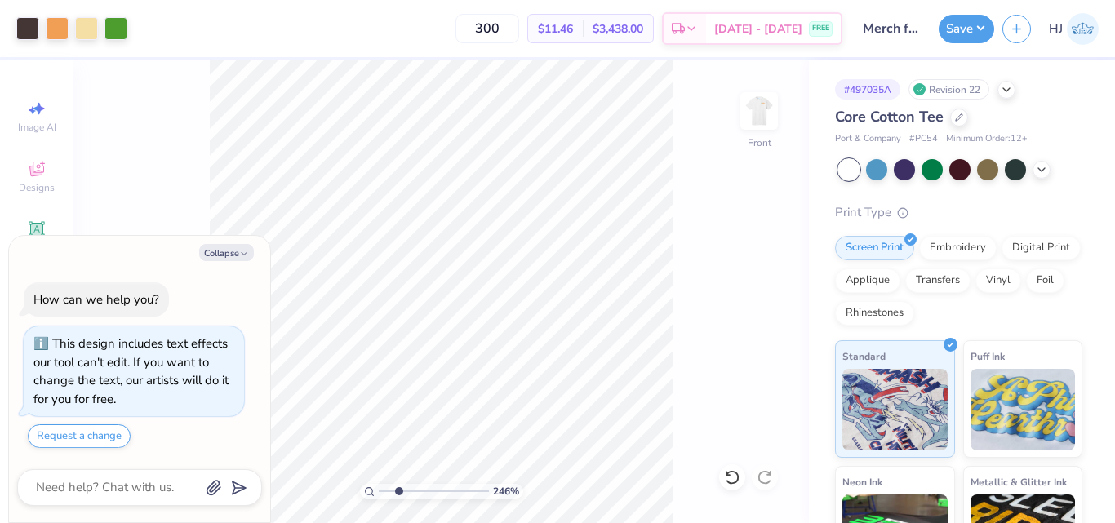
type input "2.46071092039642"
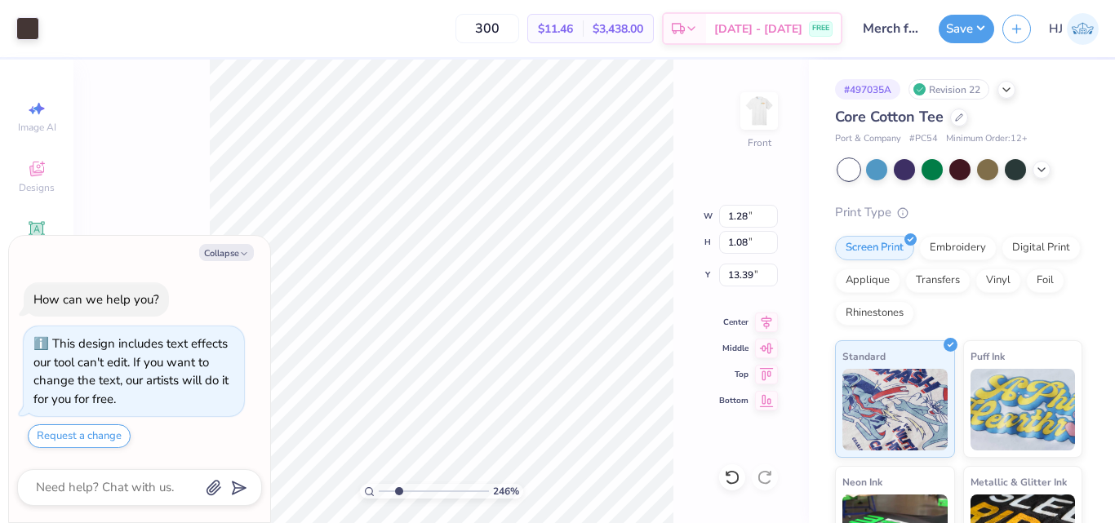
type textarea "x"
type input "2.46071092039642"
type textarea "x"
type input "2.46071092039642"
type input "1.27"
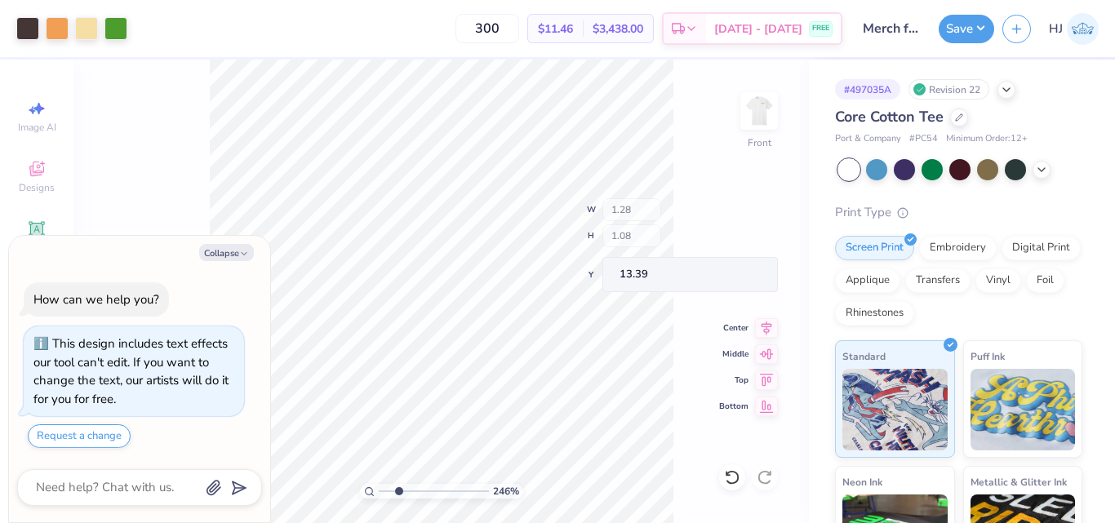
type input "1.07"
type input "13.40"
type textarea "x"
type input "2.46071092039642"
type textarea "x"
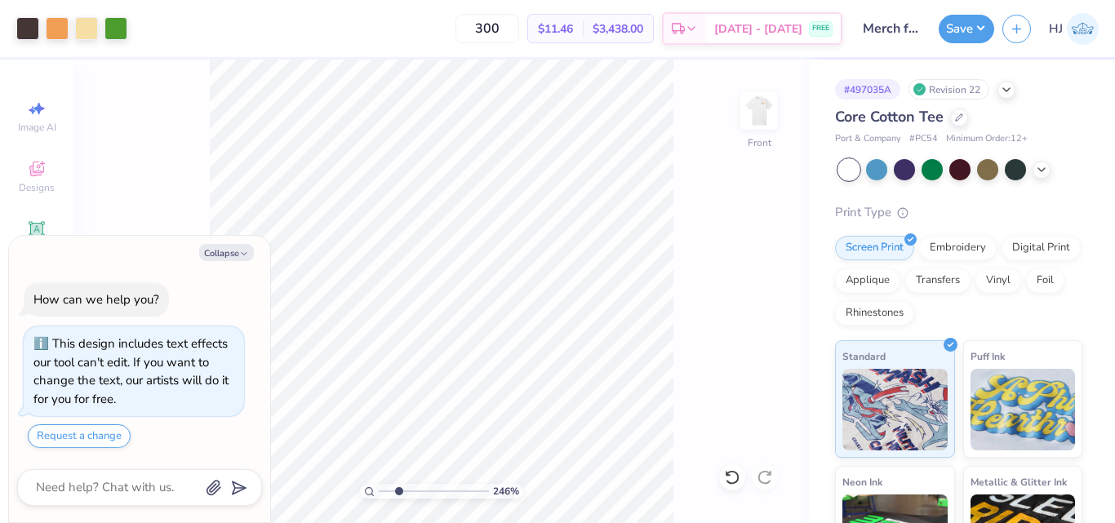
type input "2.46071092039642"
type textarea "x"
type input "2.46071092039642"
type textarea "x"
type input "2.46071092039642"
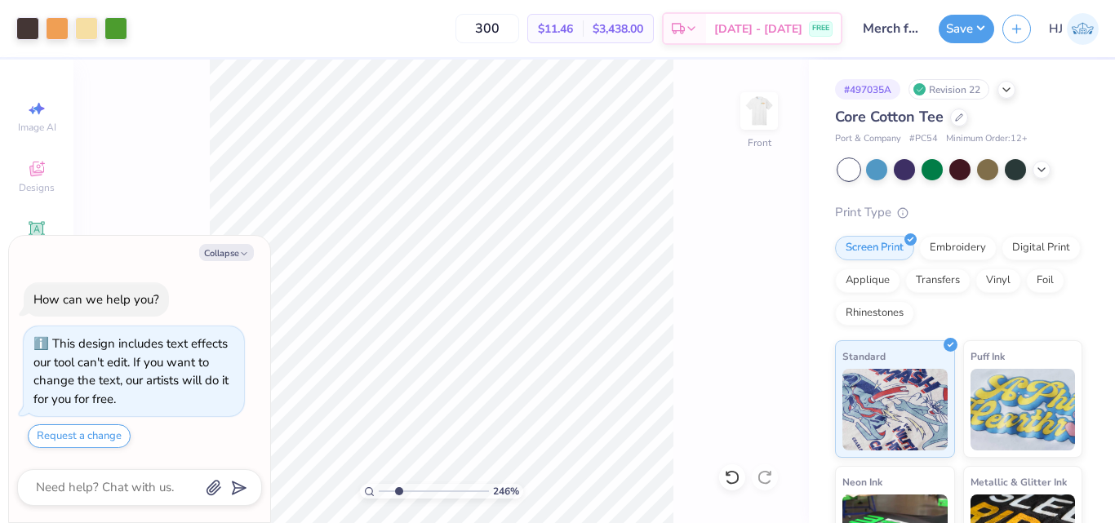
type textarea "x"
type input "2.46071092039642"
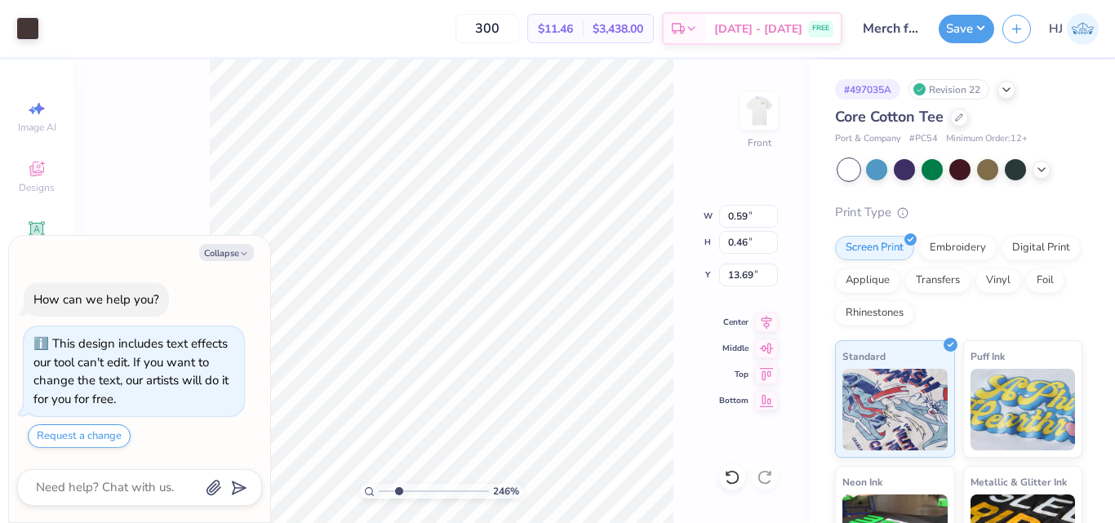
type textarea "x"
type input "2.46071092039642"
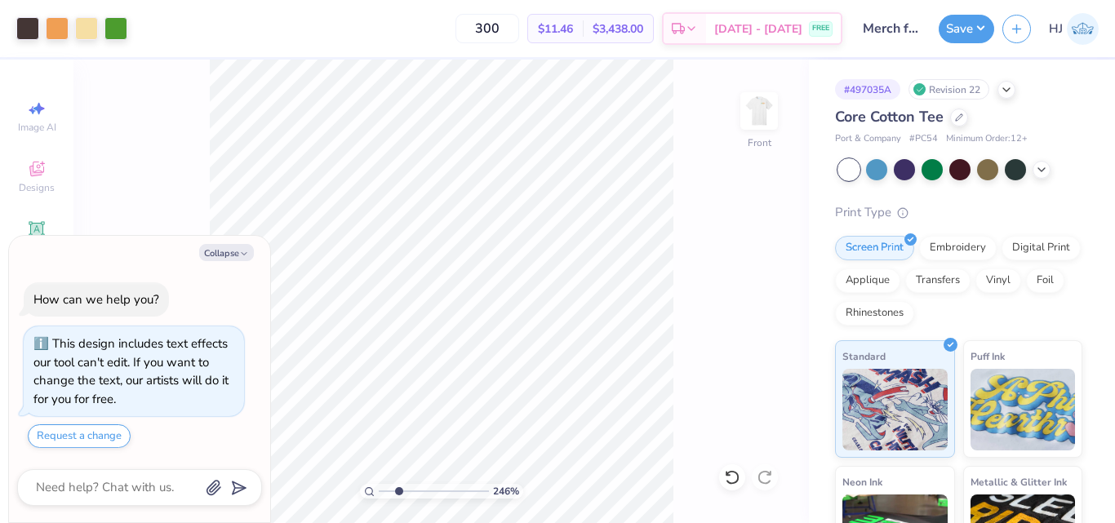
type textarea "x"
type input "2.46071092039642"
type textarea "x"
type input "2.46071092039642"
type textarea "x"
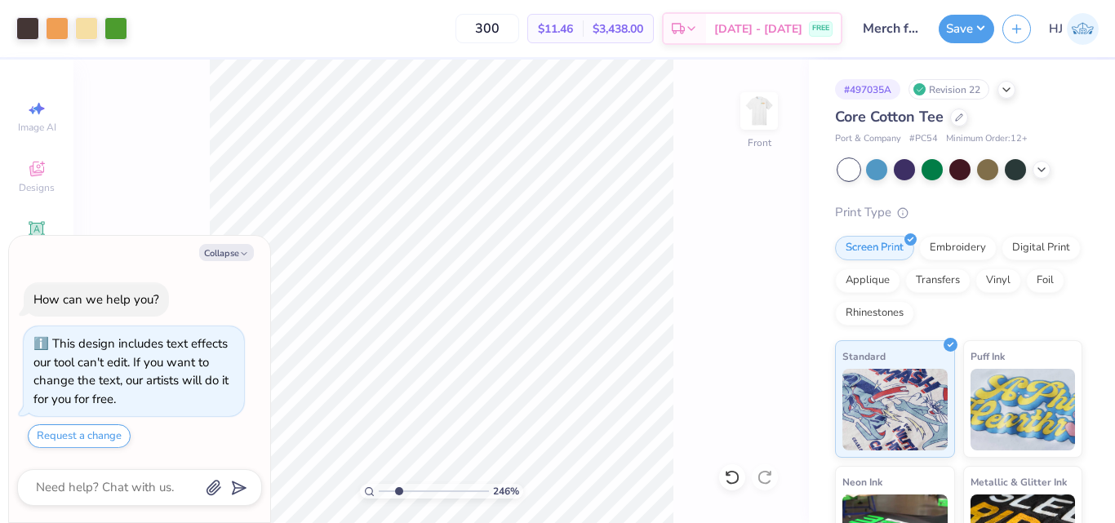
type input "2.46071092039642"
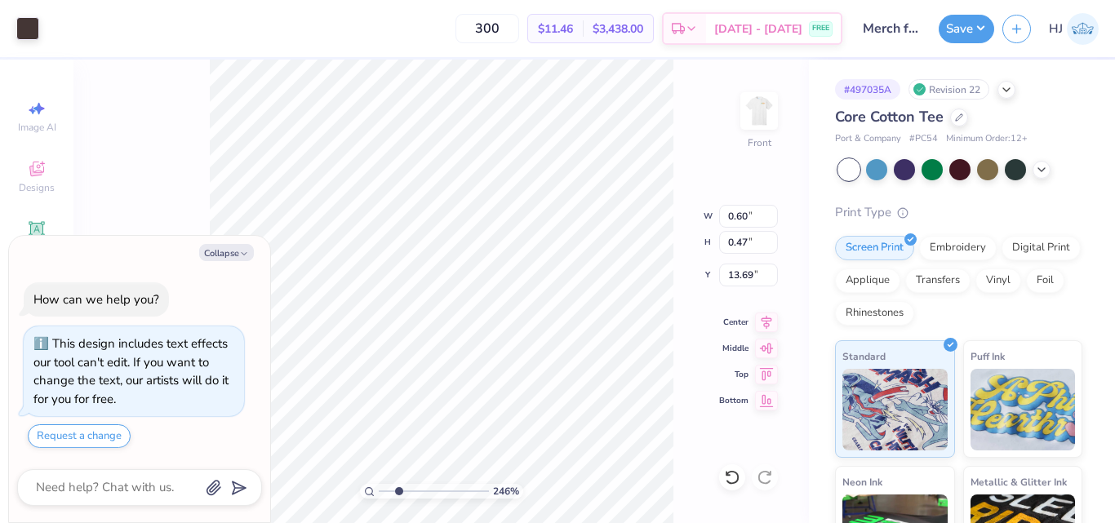
type textarea "x"
type input "2.46071092039642"
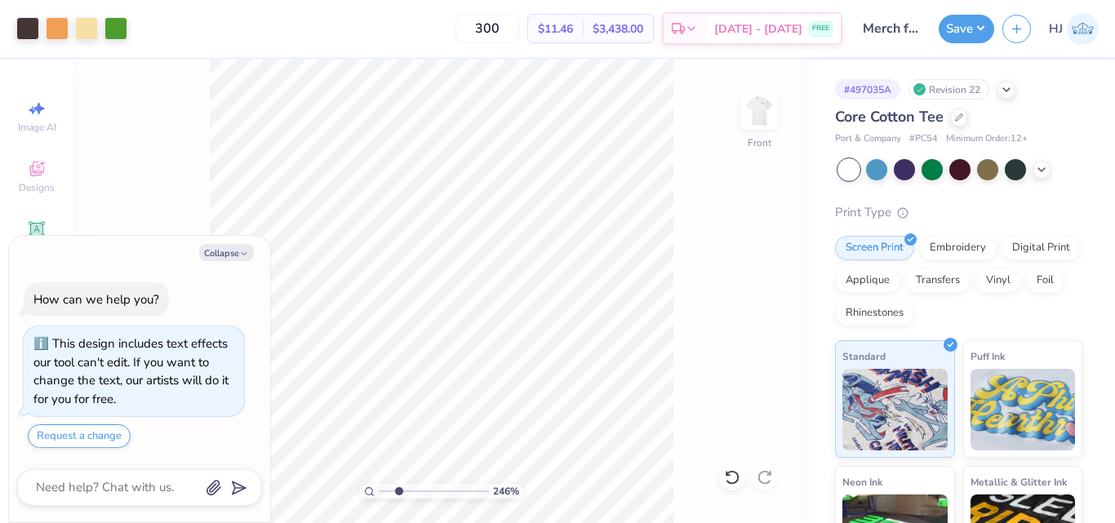
type textarea "x"
type input "2.46071092039642"
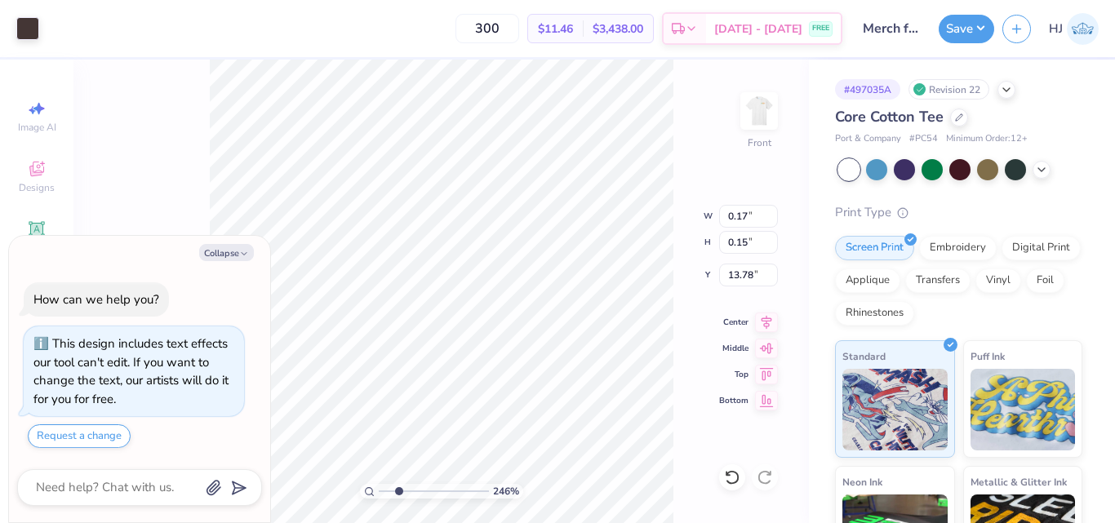
type textarea "x"
type input "2.46071092039642"
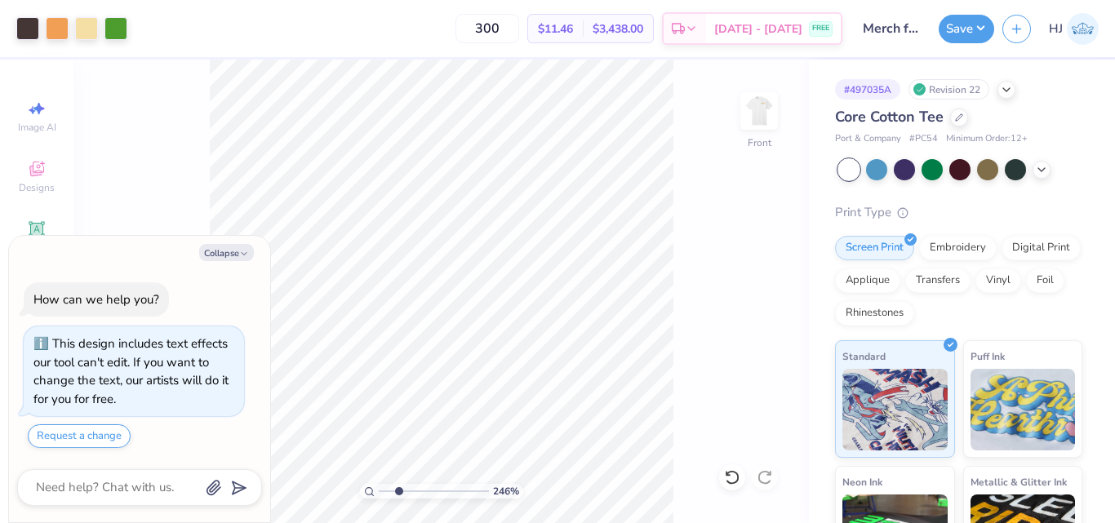
type textarea "x"
type input "2.46071092039642"
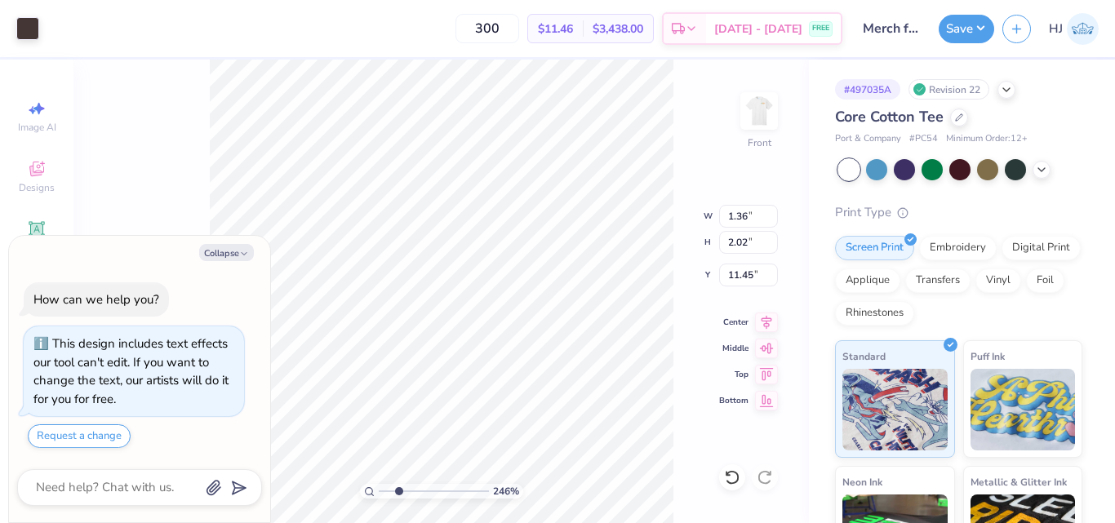
type textarea "x"
type input "2.46071092039642"
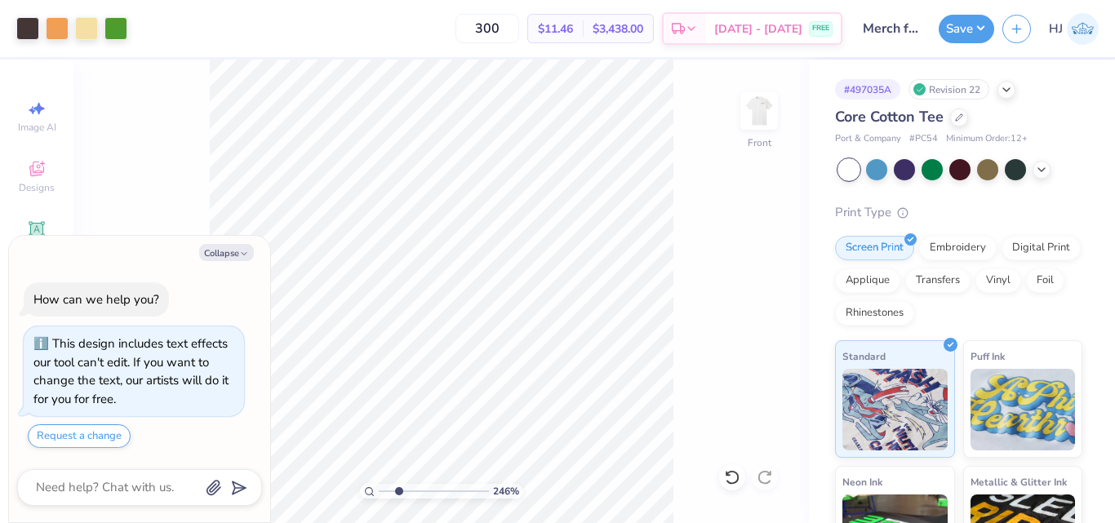
type textarea "x"
type input "2.46071092039642"
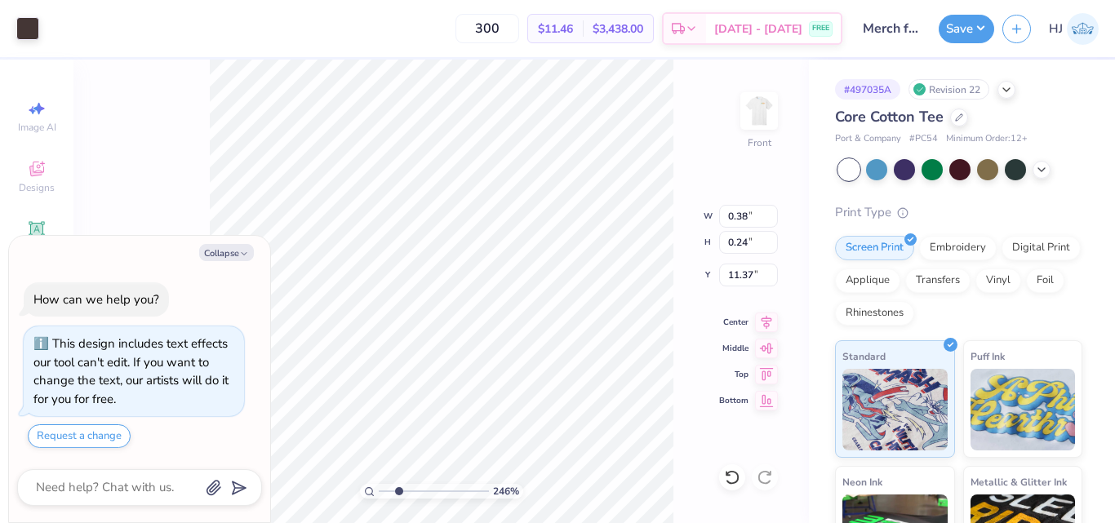
type textarea "x"
type input "2.46071092039642"
type textarea "x"
type input "2.46071092039642"
type textarea "x"
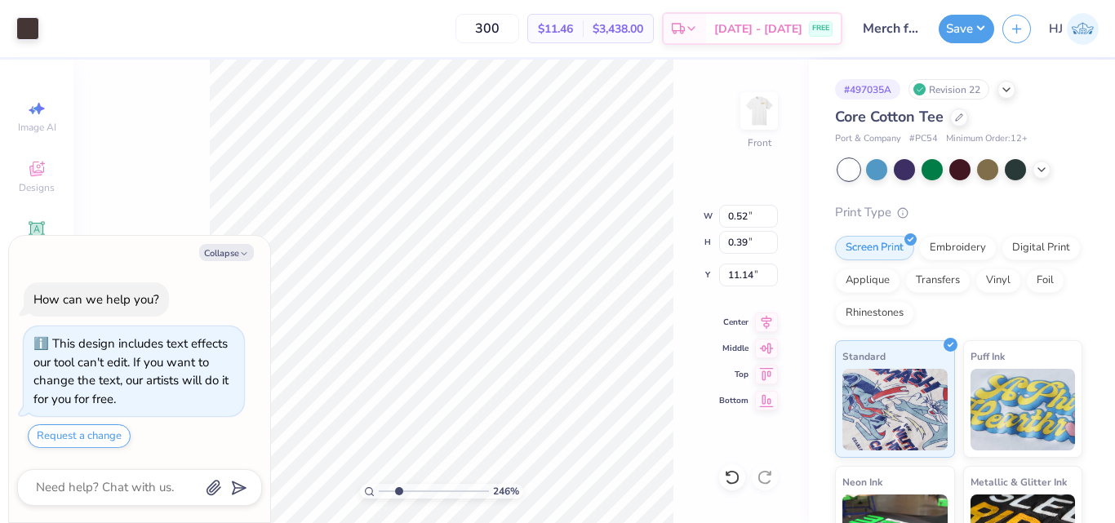
type input "2.46071092039642"
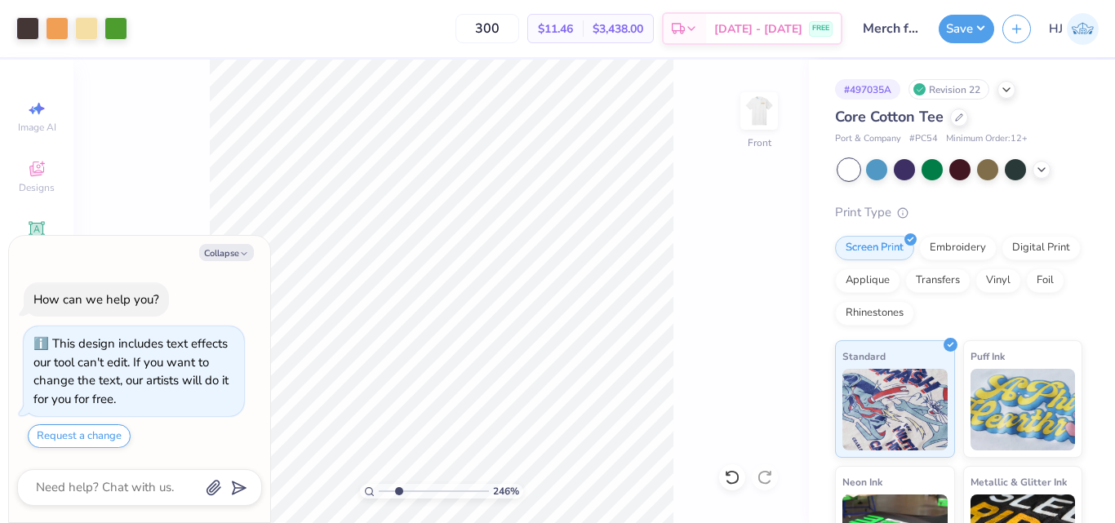
type textarea "x"
type input "2.46071092039642"
type textarea "x"
type input "2.46071092039642"
type textarea "x"
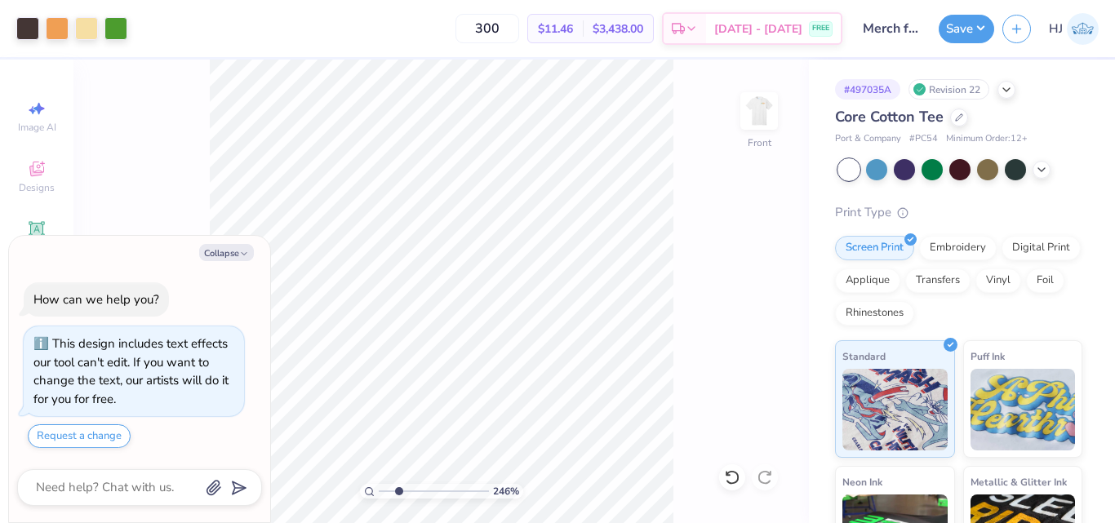
type input "2.46071092039642"
type textarea "x"
type input "6.05509823375817"
type textarea "x"
type input "11.29"
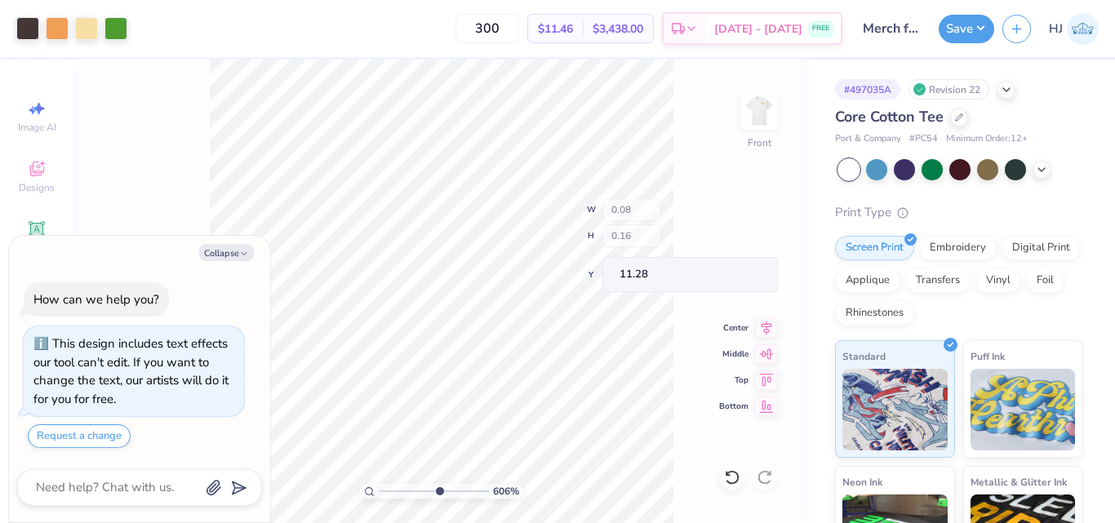
type textarea "x"
type input "11.31"
type textarea "x"
type input "0.07"
type input "0.15"
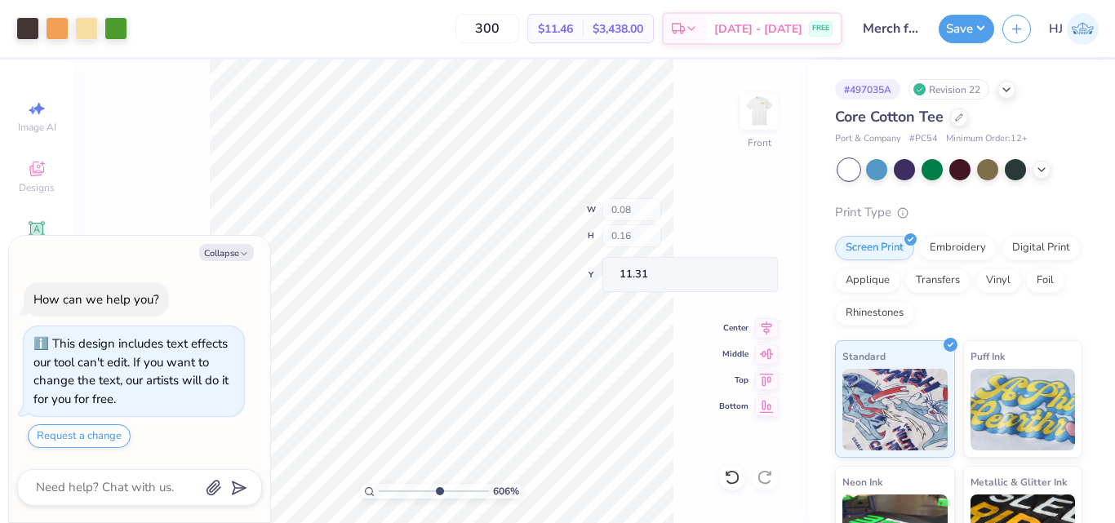
type input "11.35"
type textarea "x"
type input "0.40"
type input "0.26"
type input "11.36"
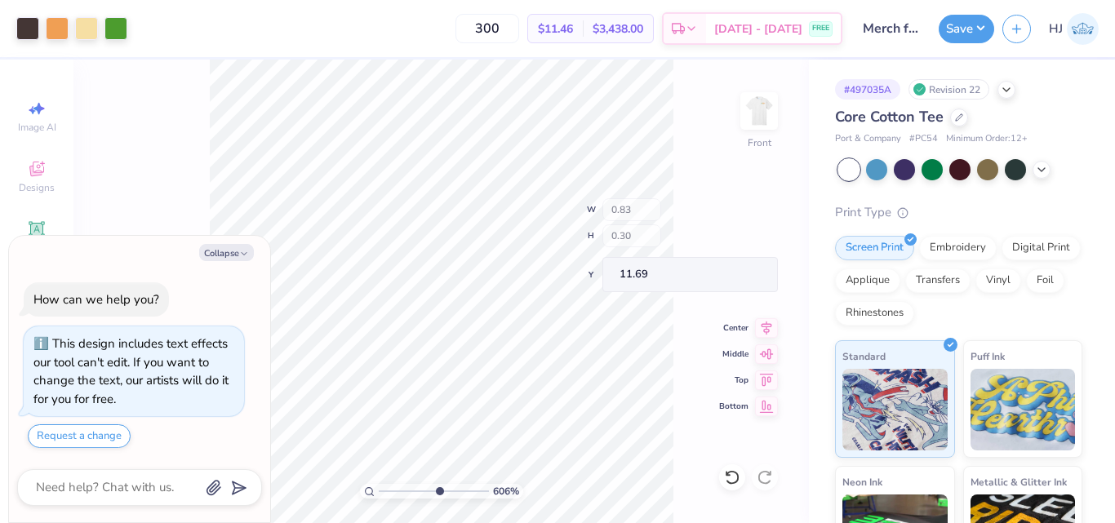
type textarea "x"
type input "0.50"
type input "0.22"
type input "12.03"
type textarea "x"
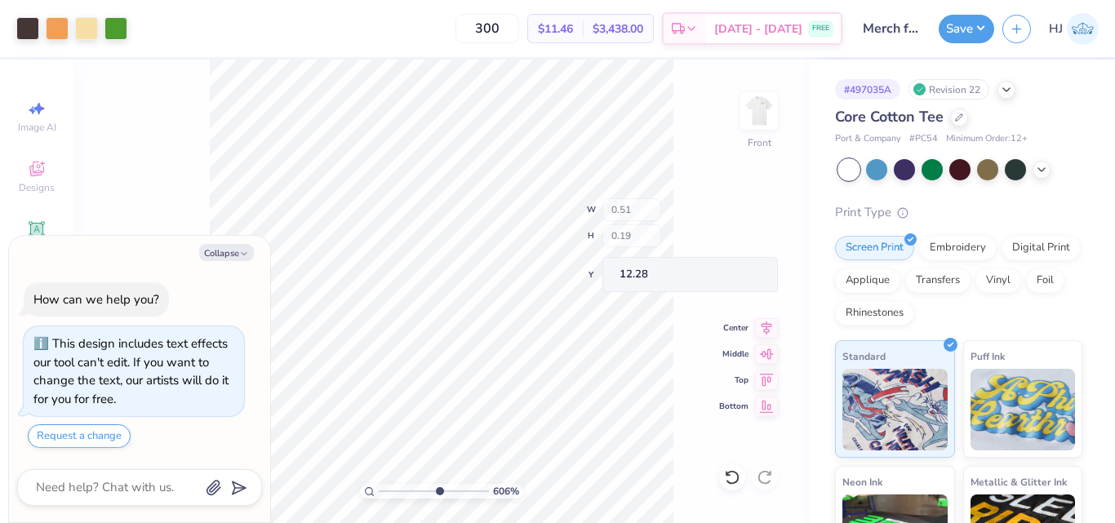
type input "0.53"
type input "0.21"
type input "12.27"
click at [232, 255] on button "Collapse" at bounding box center [226, 252] width 55 height 17
type textarea "x"
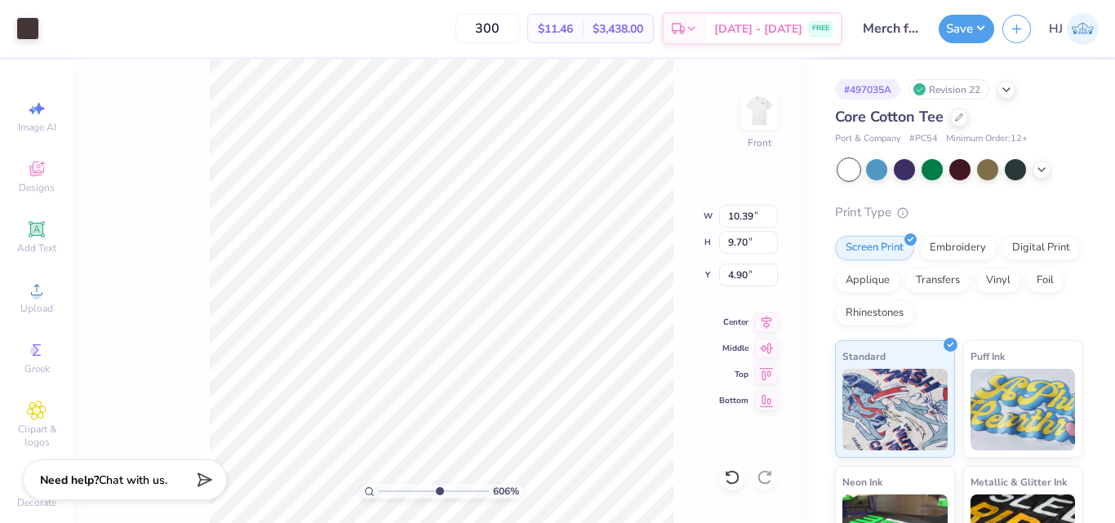
type input "0.15"
type input "0.13"
type input "12.20"
type input "0.47"
type input "0.61"
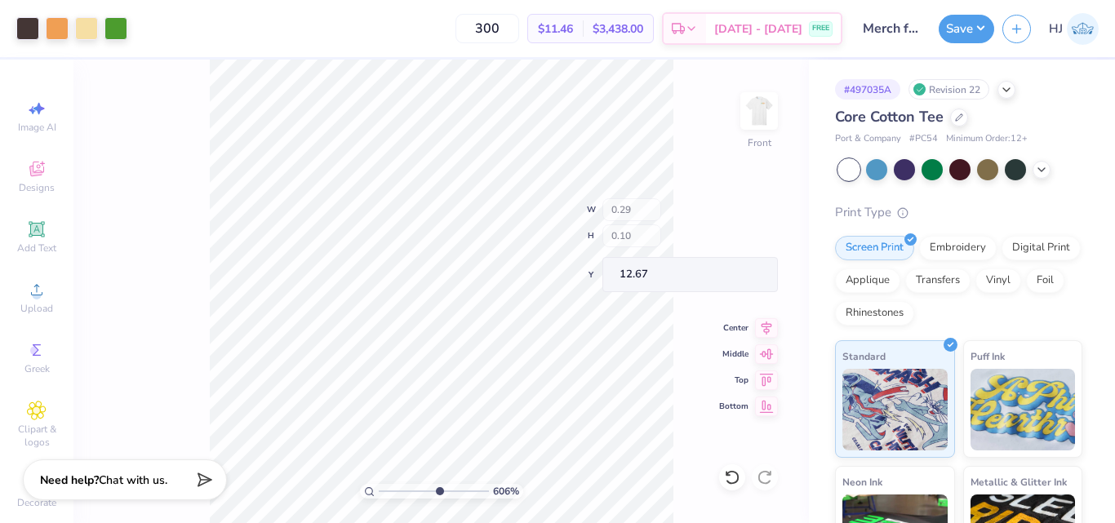
type input "12.35"
type input "0.30"
type input "0.11"
type input "12.67"
type input "0.39"
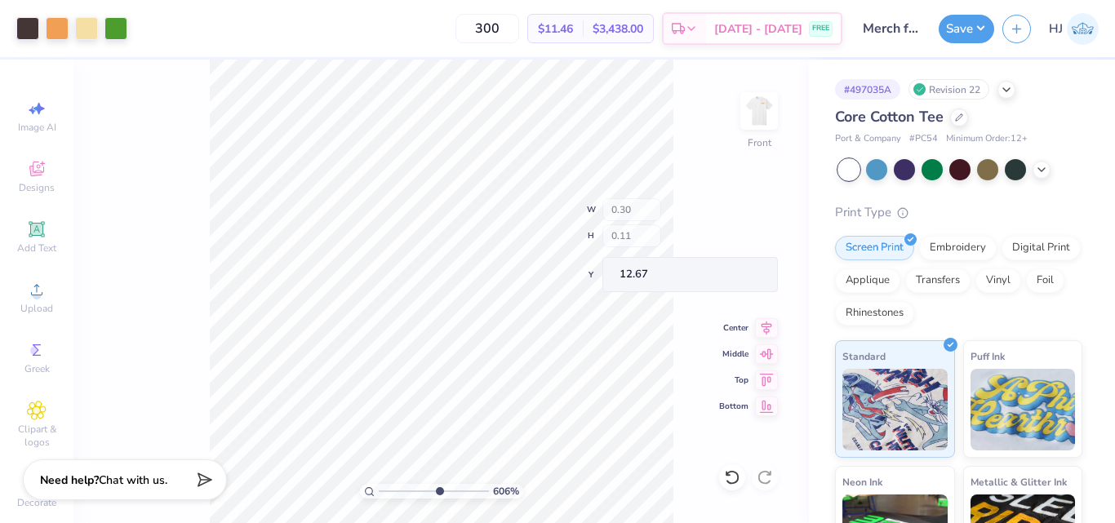
type input "0.35"
type input "12.46"
type input "0.45"
type input "0.52"
type input "12.60"
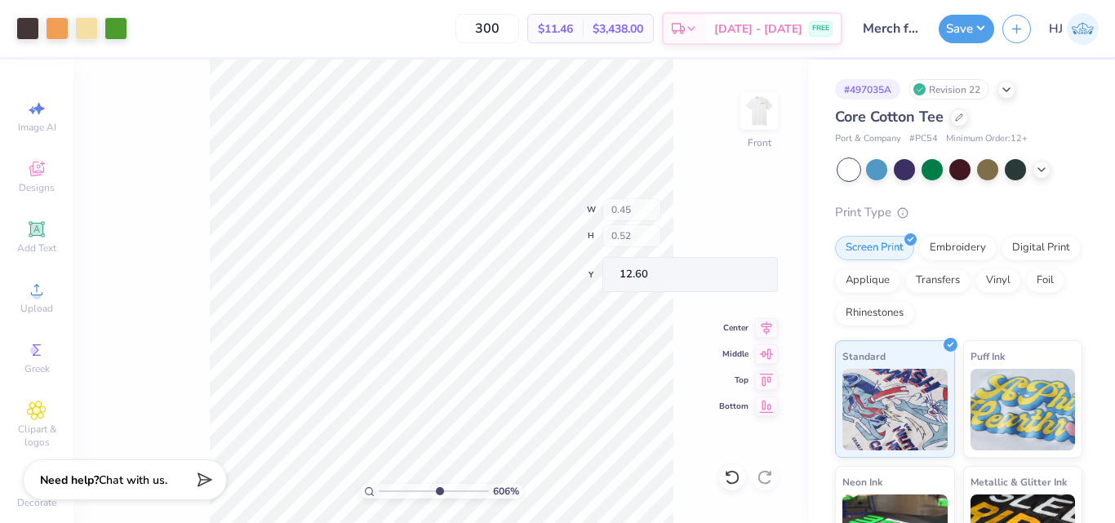
type input "0.26"
type input "0.12"
type input "12.80"
type input "0.13"
type input "0.12"
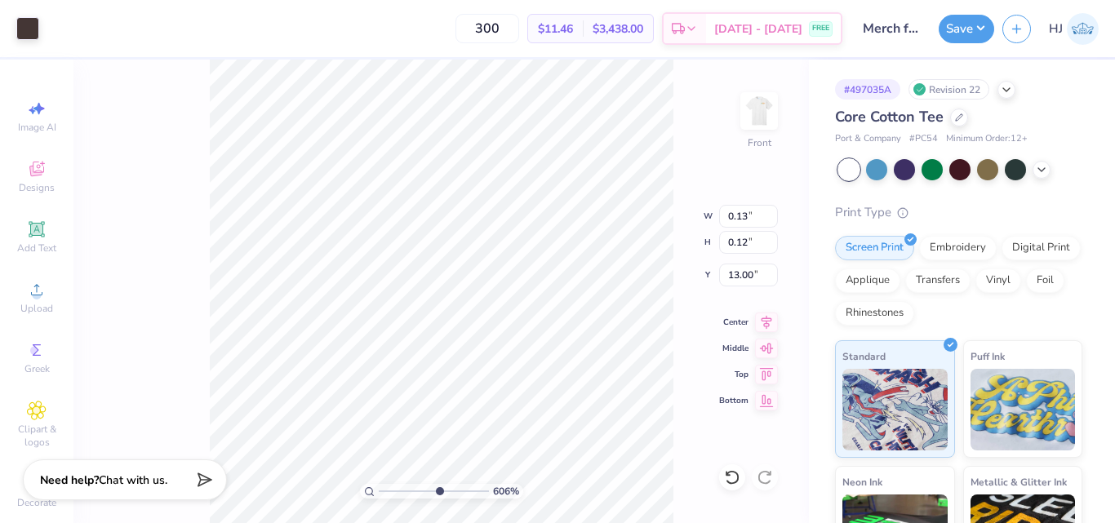
type input "13.00"
type input "0.14"
type input "0.13"
type input "12.99"
type input "0.24"
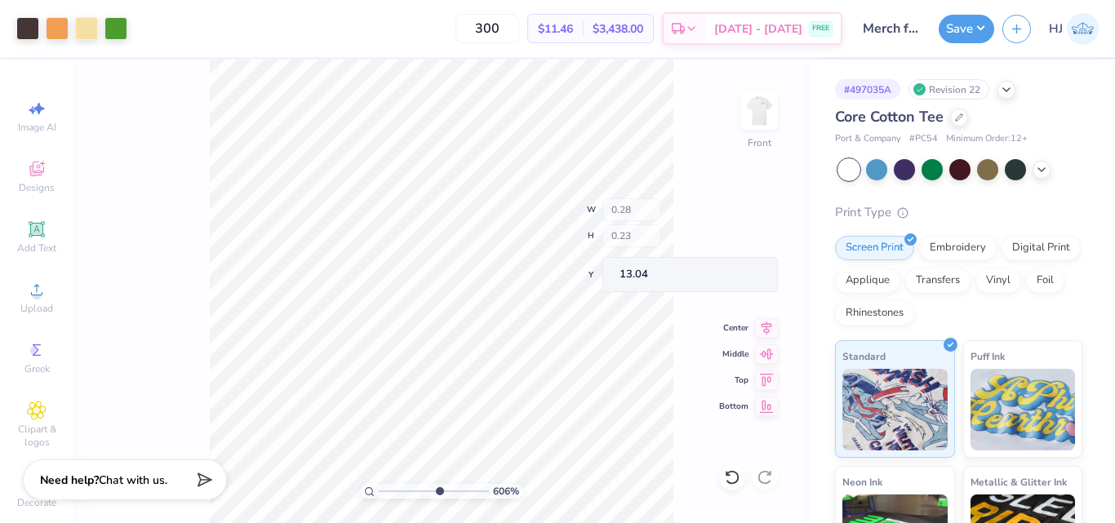
type input "13.03"
type input "0.18"
type input "13.00"
type input "0.46"
type input "0.37"
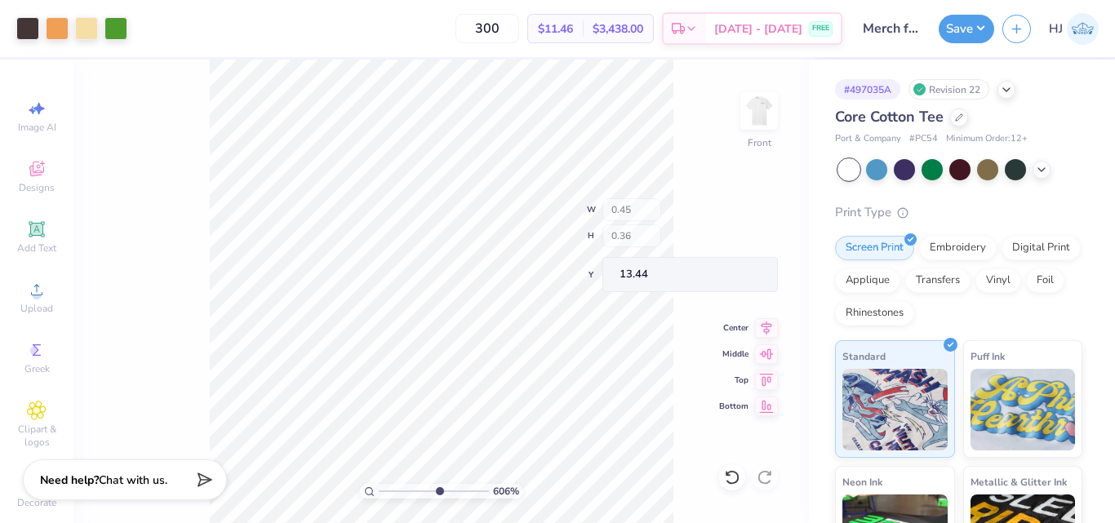
type input "13.43"
type input "0.17"
type input "13.69"
type input "0.63"
type input "0.73"
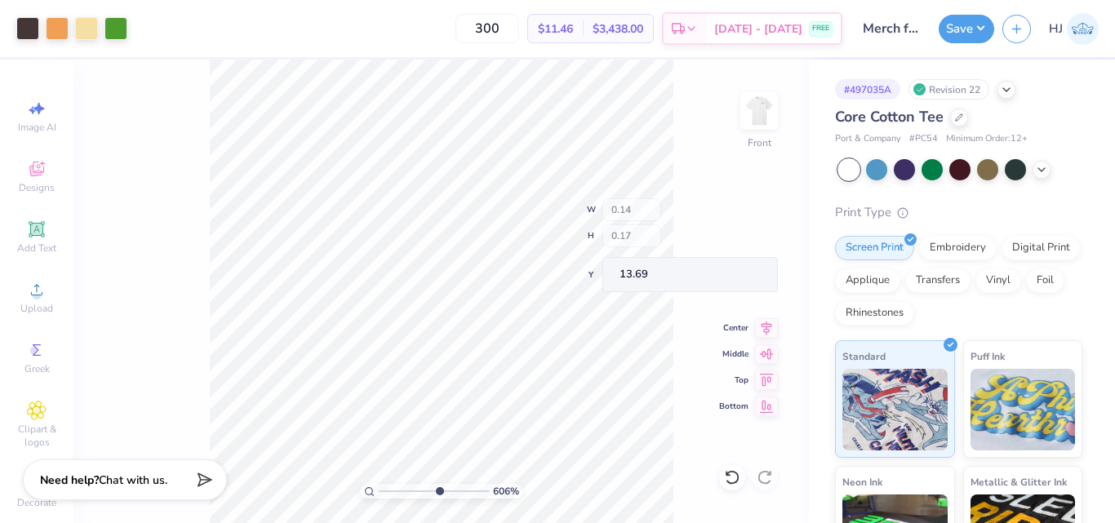
type input "13.29"
type input "0.64"
type input "0.74"
type input "13.24"
type input "13.47"
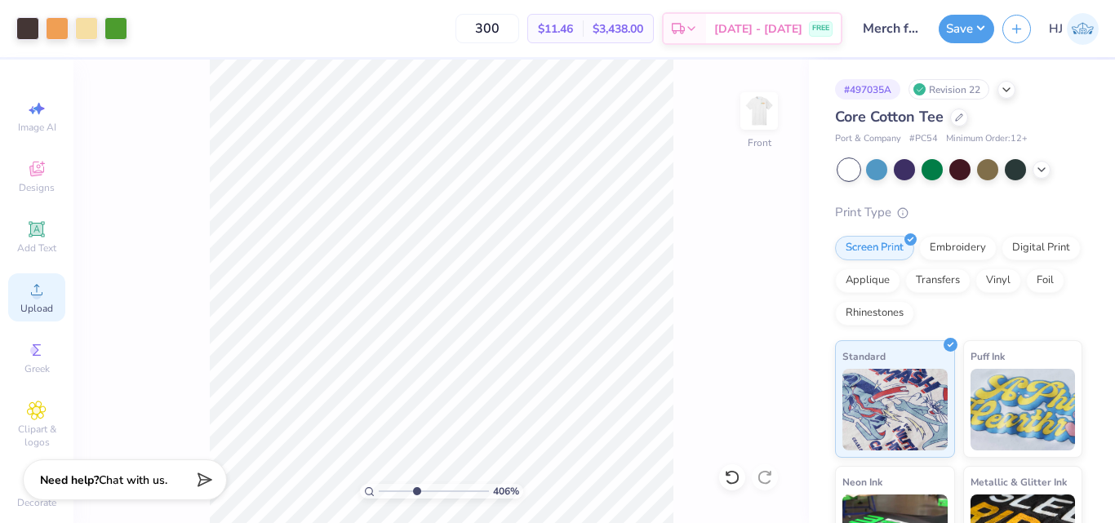
click at [42, 298] on div "Upload" at bounding box center [36, 297] width 57 height 48
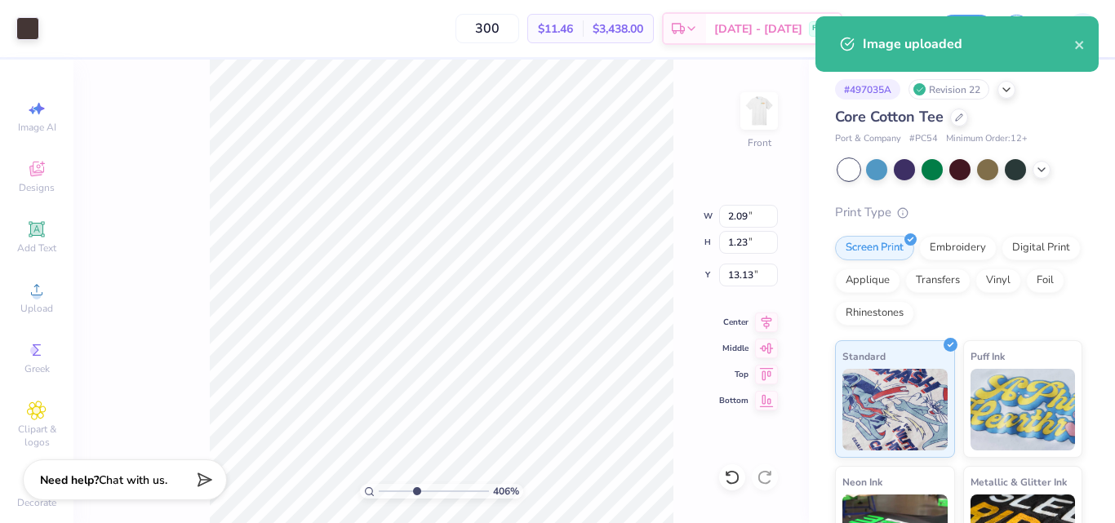
type input "4.05804149575103"
type input "13.59"
type input "4.05804149575103"
type input "13.93"
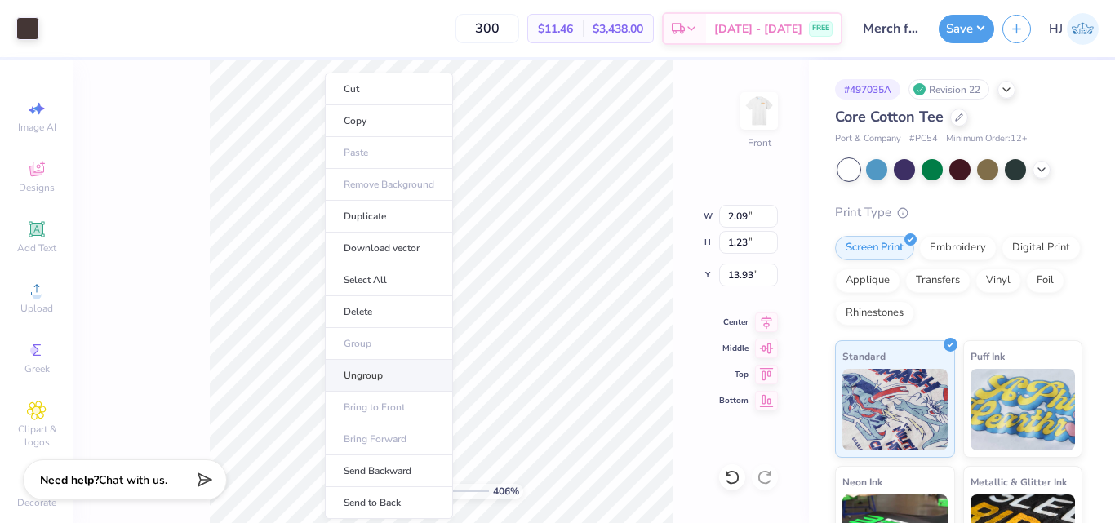
click at [375, 372] on li "Ungroup" at bounding box center [389, 376] width 128 height 32
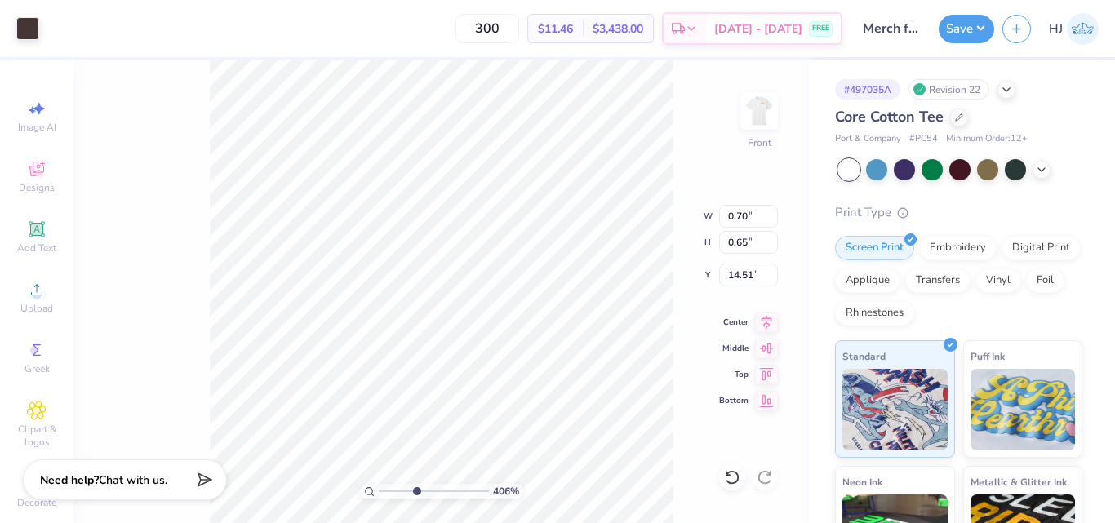
type input "4.05804149575103"
type input "14.20"
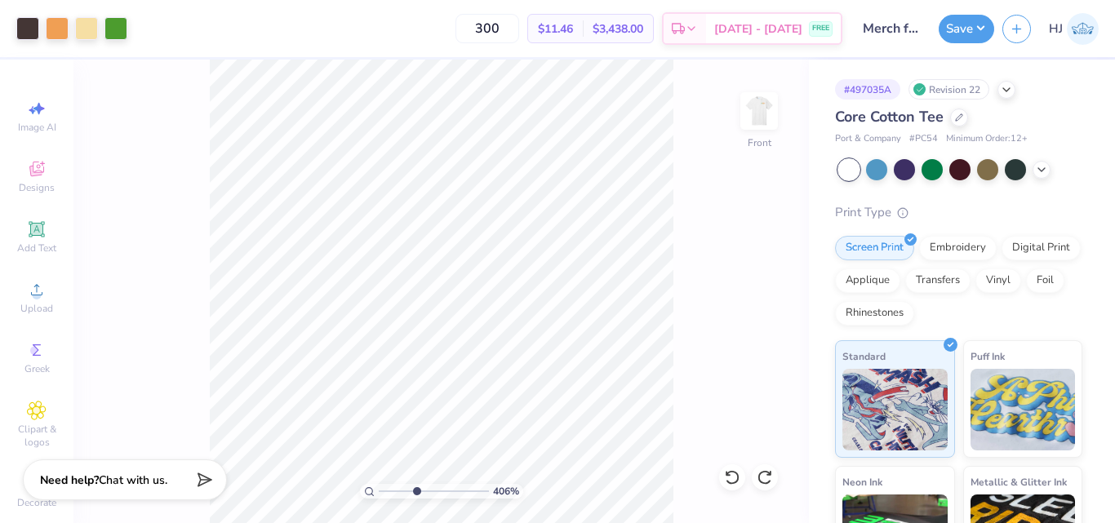
click at [732, 469] on div at bounding box center [732, 477] width 26 height 26
click at [730, 469] on icon at bounding box center [732, 477] width 16 height 16
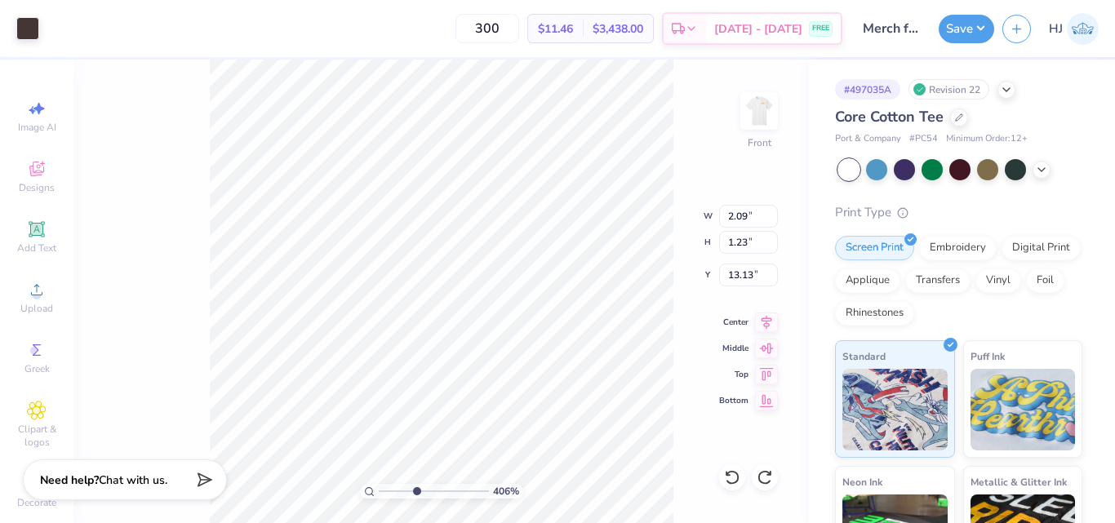
type input "4.05804149575103"
type input "17.05"
type input "4.05804149575103"
type input "17.07"
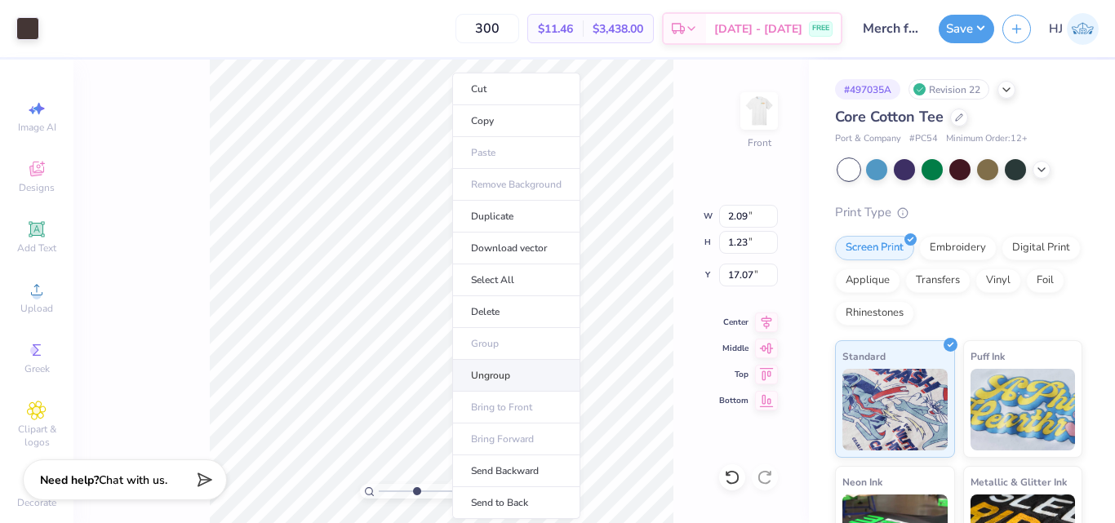
click at [490, 379] on li "Ungroup" at bounding box center [516, 376] width 128 height 32
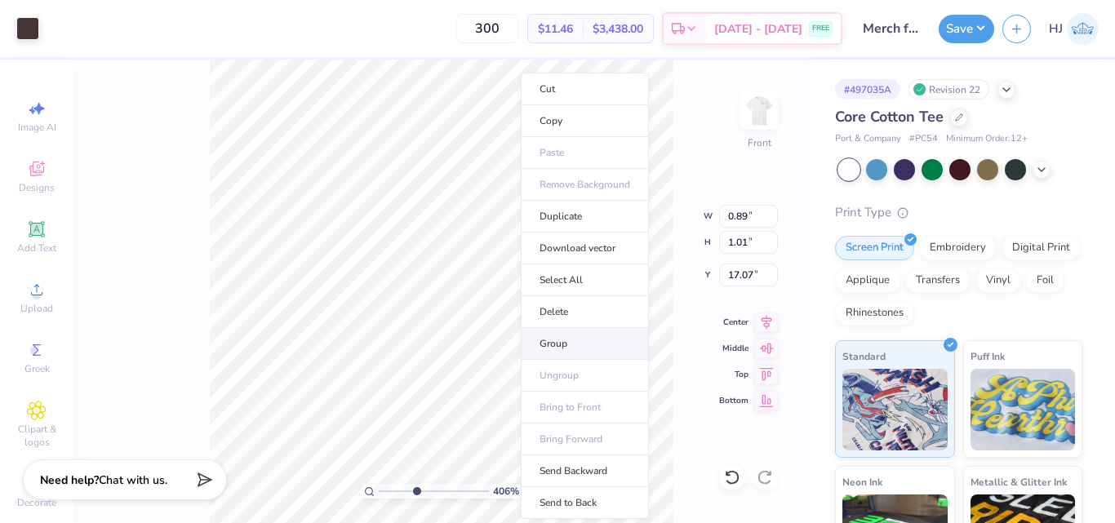
click at [563, 346] on li "Group" at bounding box center [585, 344] width 128 height 32
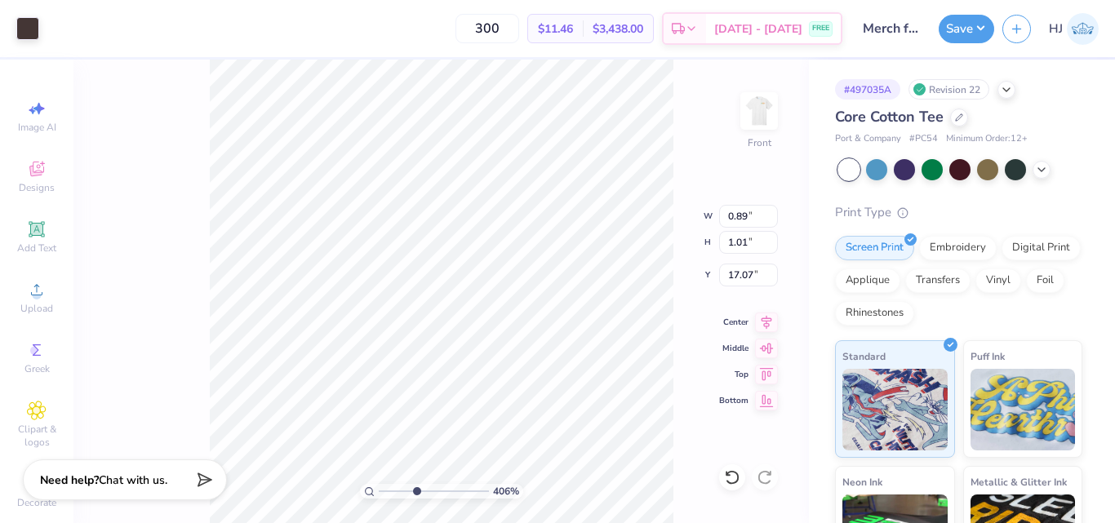
type input "4.05804149575103"
type input "13.75"
type input "4.05804149575103"
type input "0.70"
type input "0.65"
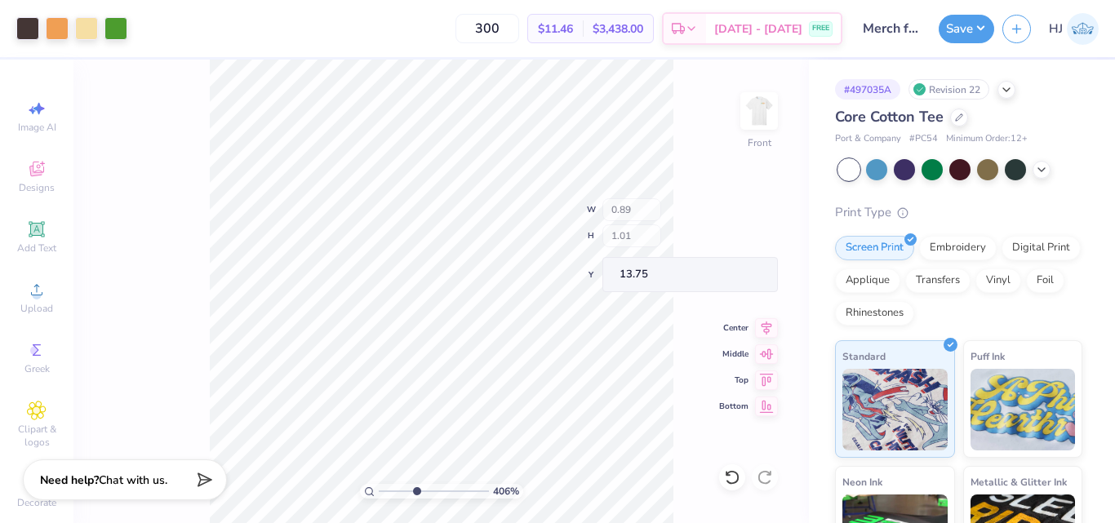
type input "17.65"
type input "10"
type input "16.60"
type input "0.33"
type input "0.29"
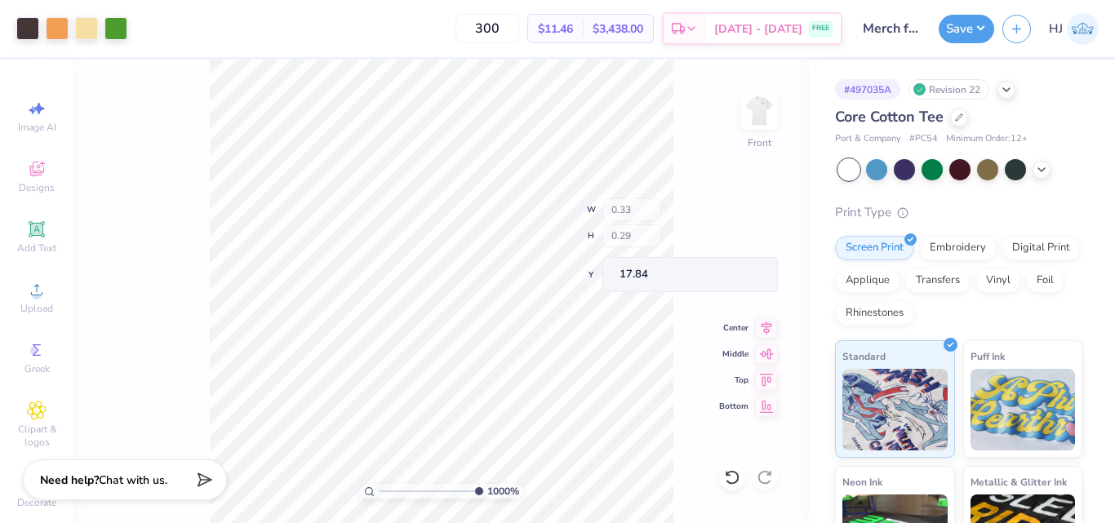
type input "17.04"
type input "10"
type input "13.85"
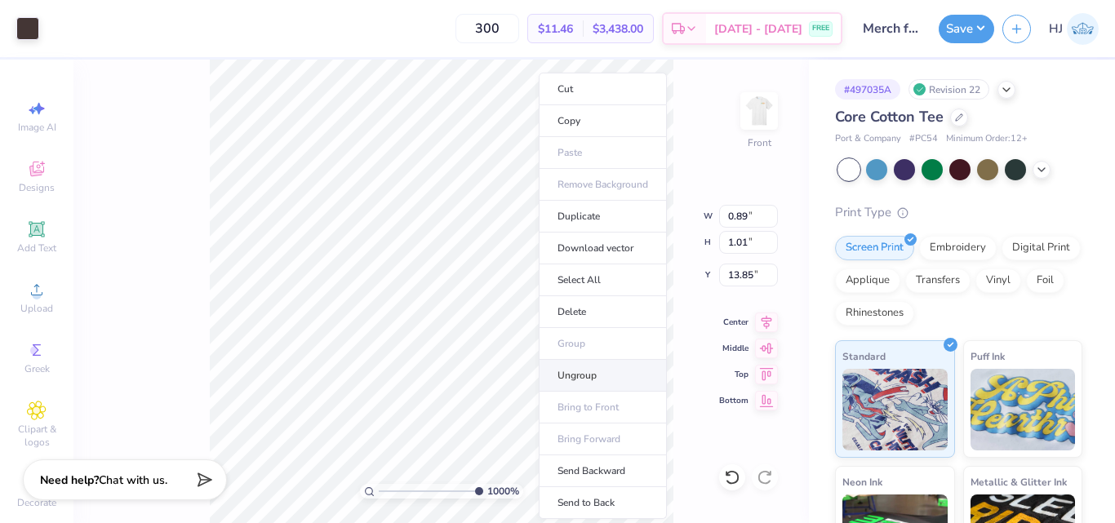
click at [575, 378] on li "Ungroup" at bounding box center [603, 376] width 128 height 32
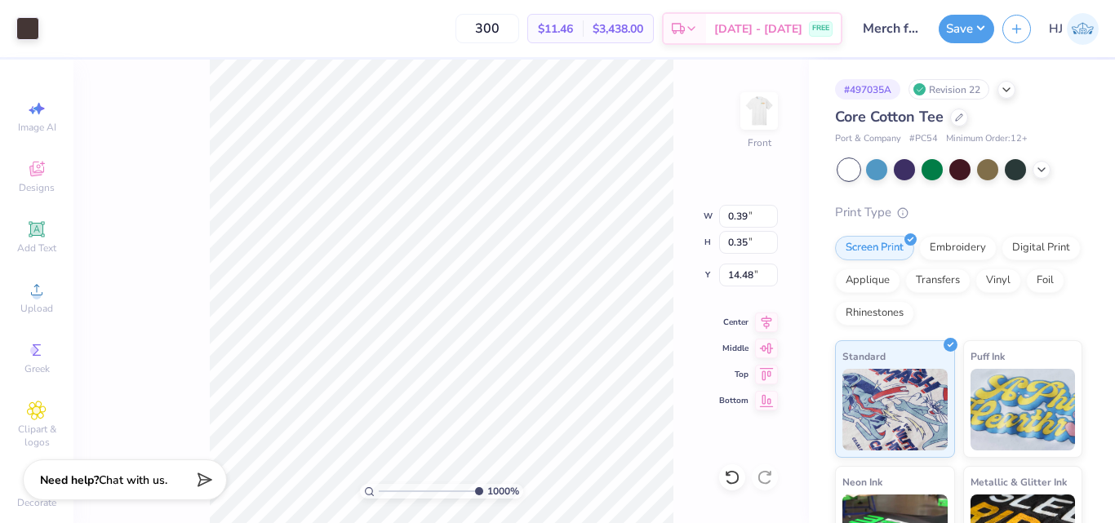
type input "15.13"
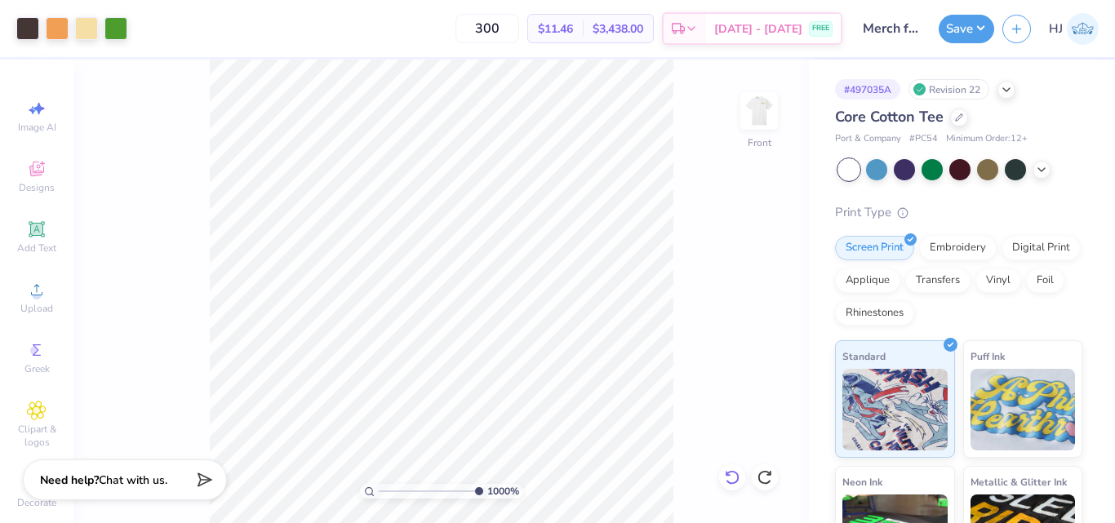
click at [734, 479] on icon at bounding box center [732, 477] width 16 height 16
click at [33, 292] on circle at bounding box center [36, 295] width 9 height 9
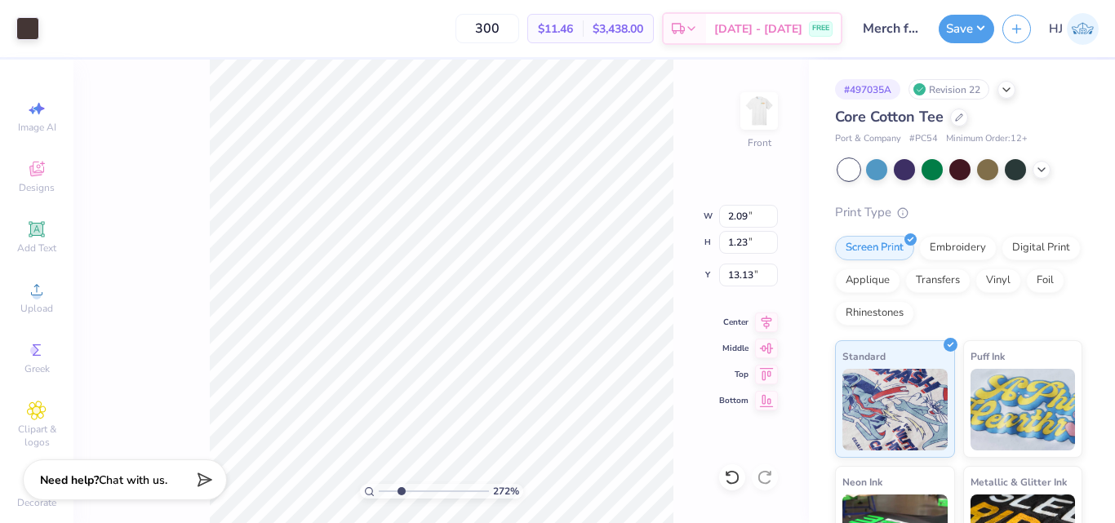
type input "2.72354586819476"
type input "16.06"
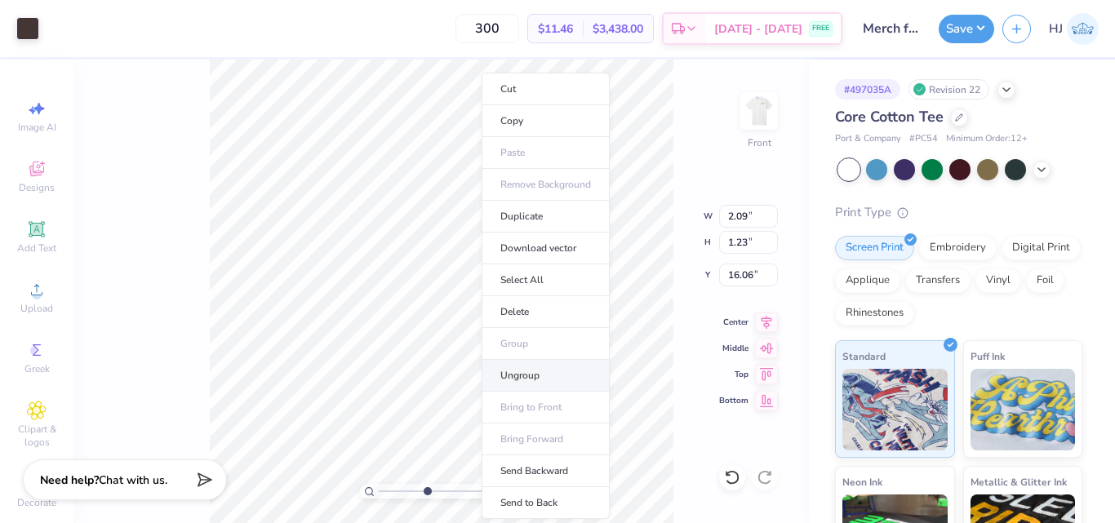
click at [520, 381] on li "Ungroup" at bounding box center [546, 376] width 128 height 32
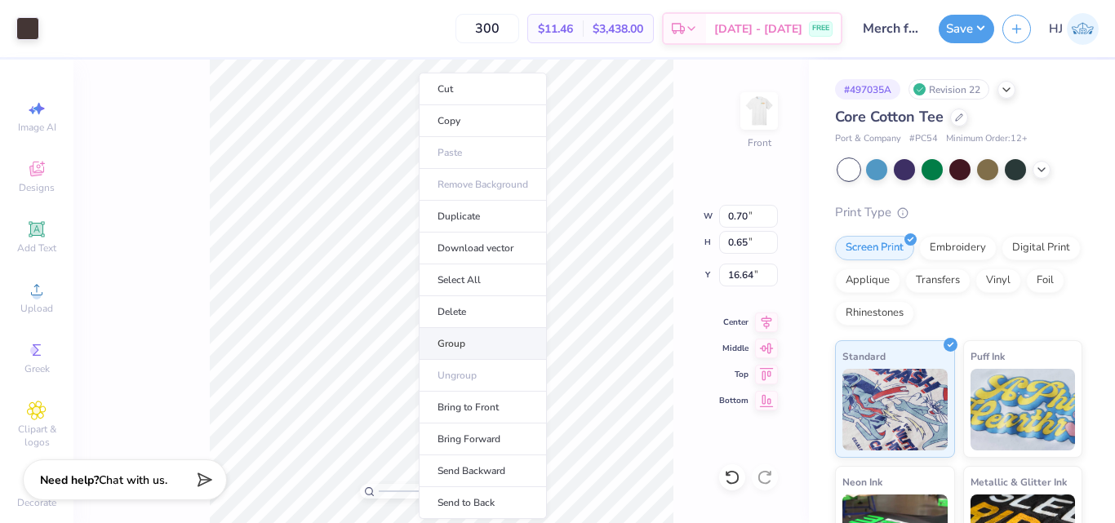
click at [466, 340] on li "Group" at bounding box center [483, 344] width 128 height 32
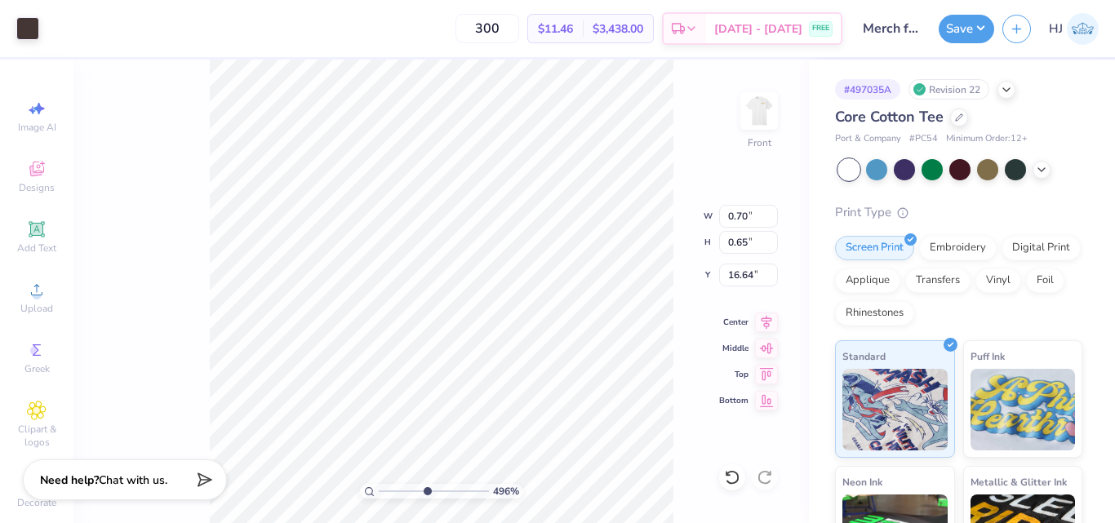
type input "4.96411413431098"
type input "0.88"
type input "1.00"
type input "16.06"
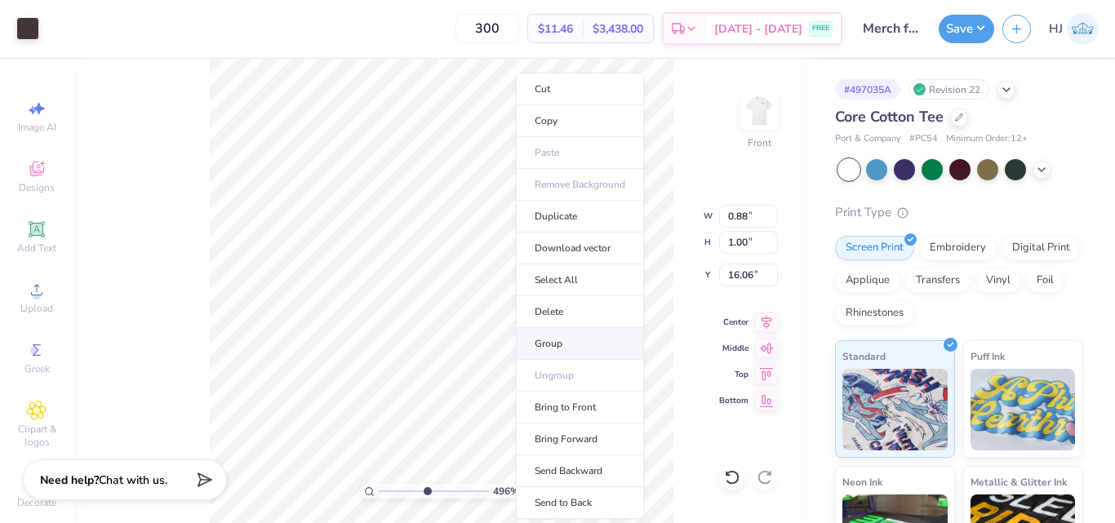
click at [566, 340] on li "Group" at bounding box center [580, 344] width 128 height 32
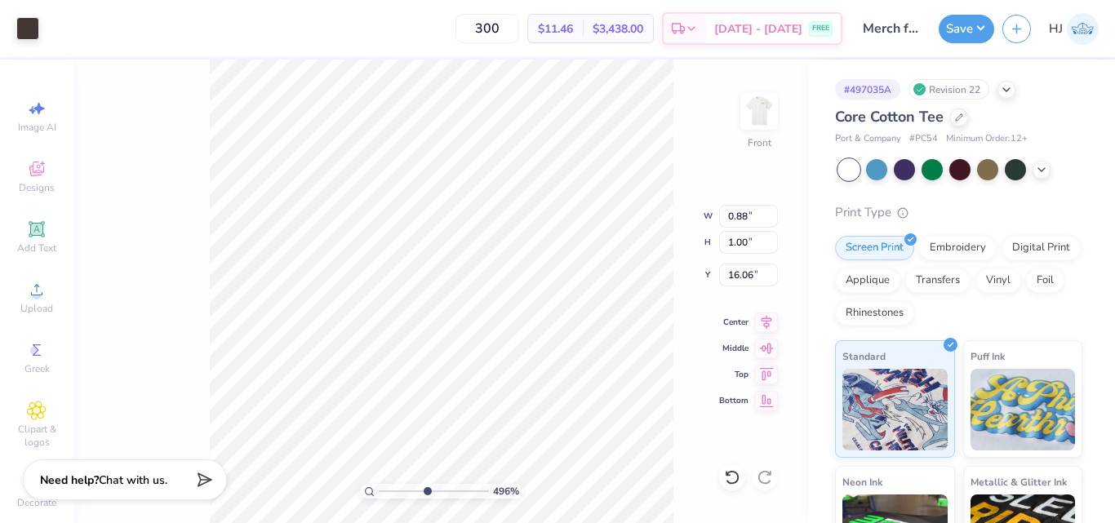
type input "4.96411413431098"
type input "0.70"
type input "0.65"
type input "16.64"
type input "4.96411413431098"
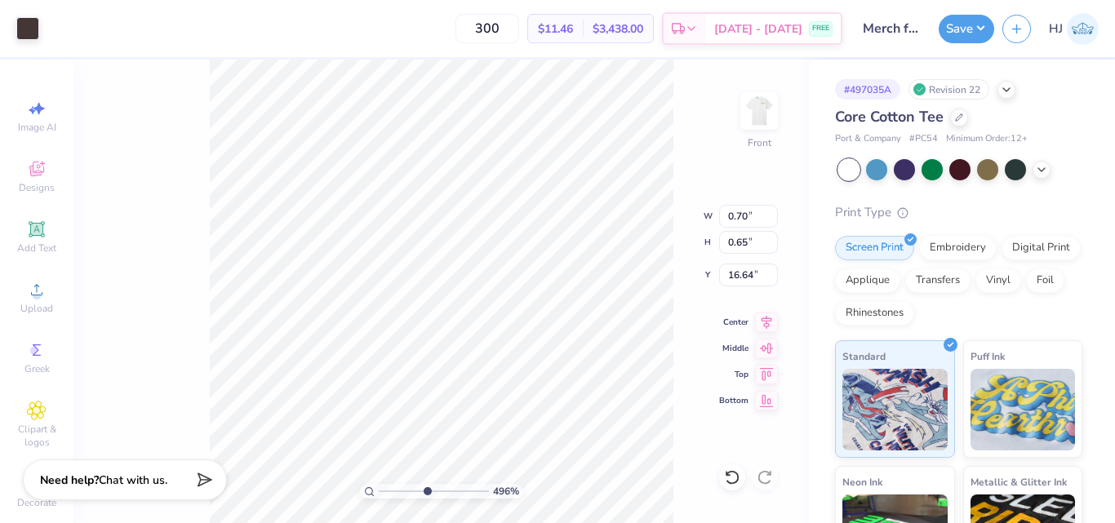
type input "13.75"
type input "4.96411413431098"
type input "0.76"
type input "0.57"
type input "13.81"
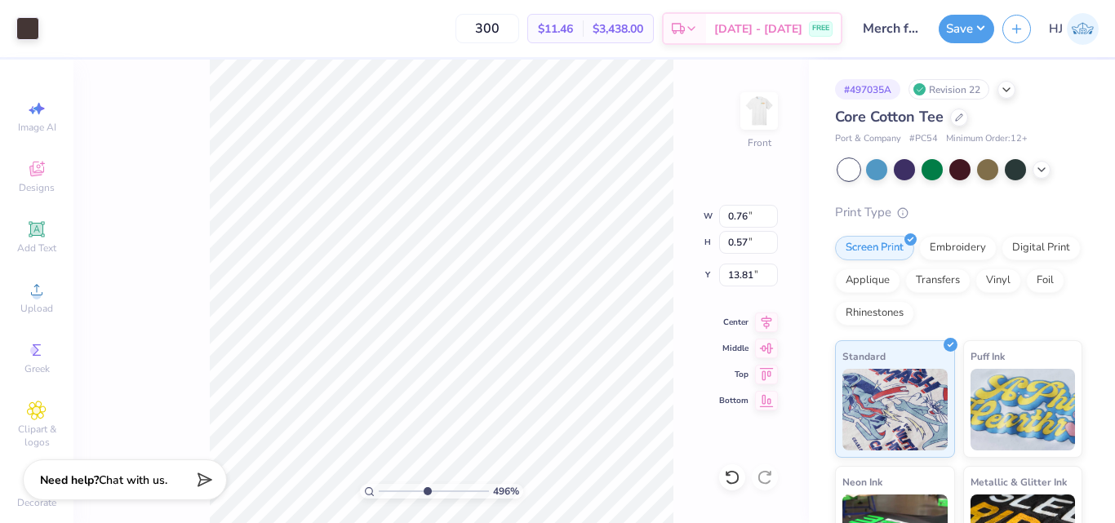
type input "4.96411413431098"
type input "0.68"
type input "0.51"
type input "13.86"
type input "4.96411413431098"
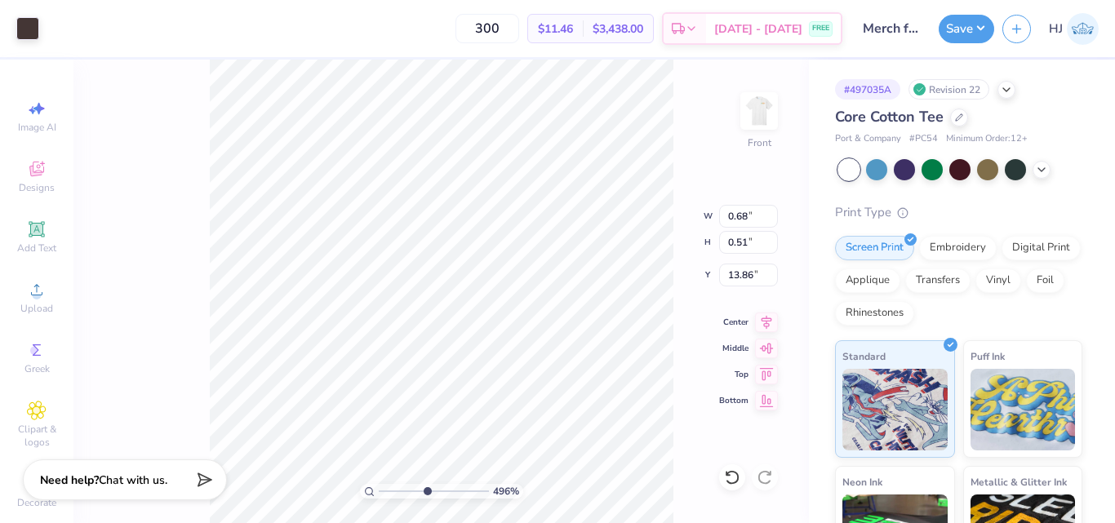
type input "13.65"
type input "4.96411413431098"
type input "13.65"
type input "4.96411413431098"
type input "12.33"
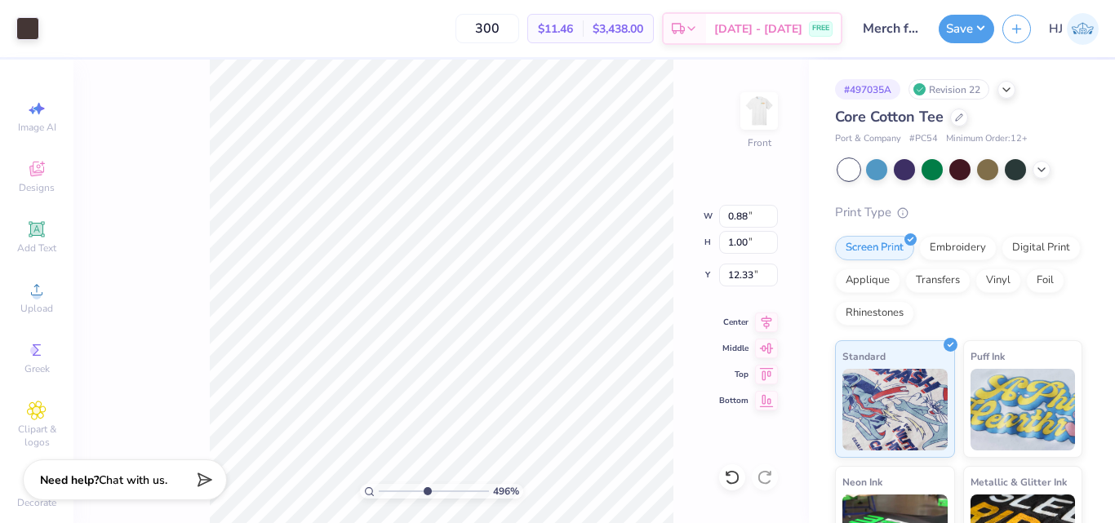
type input "4.96411413431098"
type input "0.98"
type input "12.35"
type input "4.96411413431098"
type input "0.84"
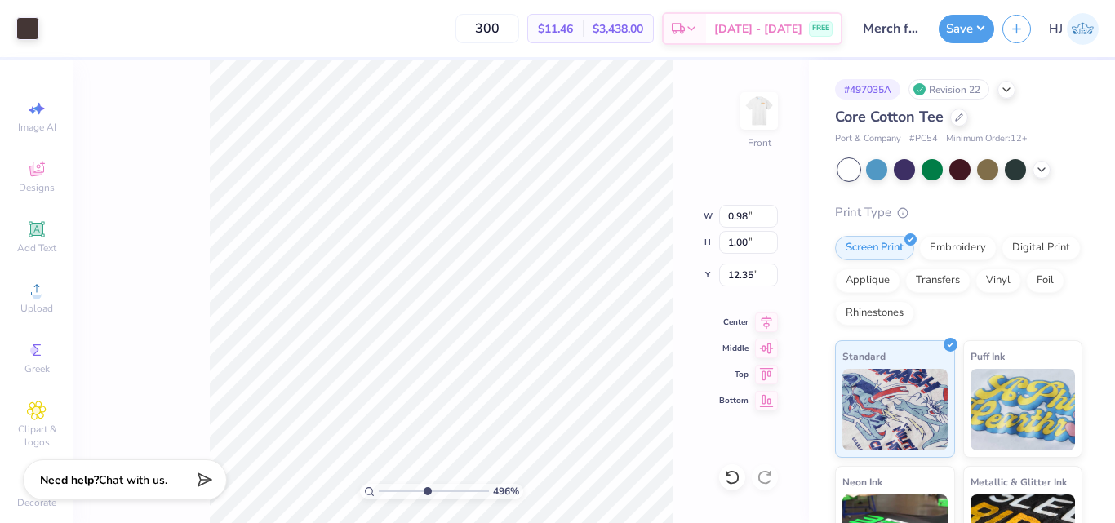
type input "0.85"
type input "12.33"
type input "2.22962763702902"
type input "0.81"
type input "0.61"
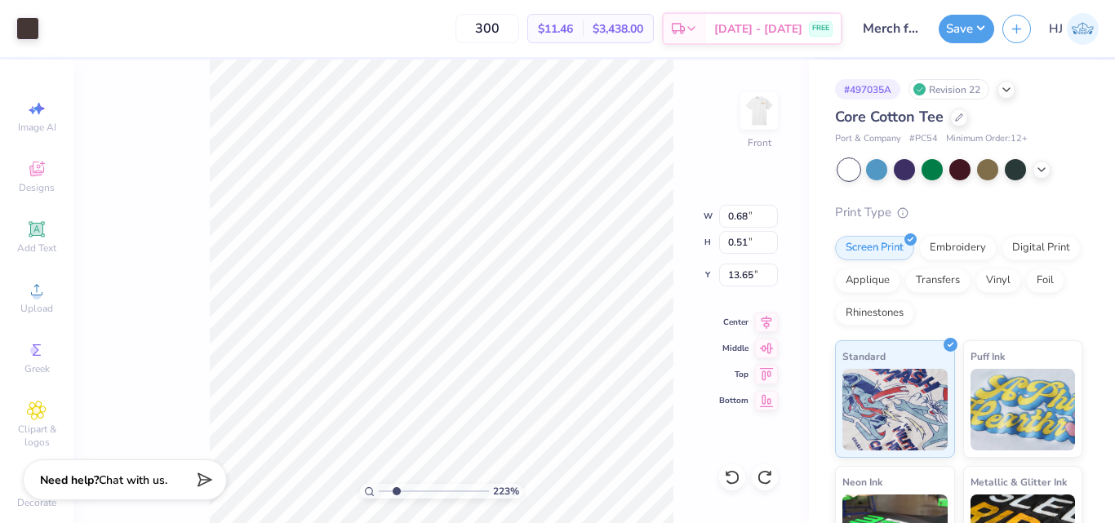
type input "13.56"
type input "2.22962763702902"
type input "0.79"
type input "0.64"
type input "13.54"
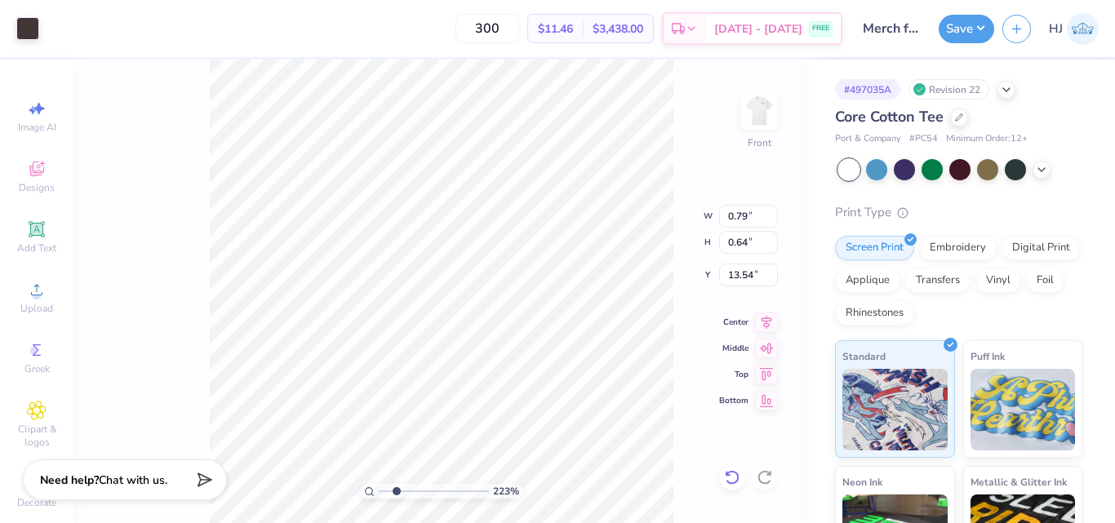
click at [735, 479] on icon at bounding box center [732, 477] width 16 height 16
type input "2.22962763702902"
type input "0.81"
type input "0.61"
type input "13.56"
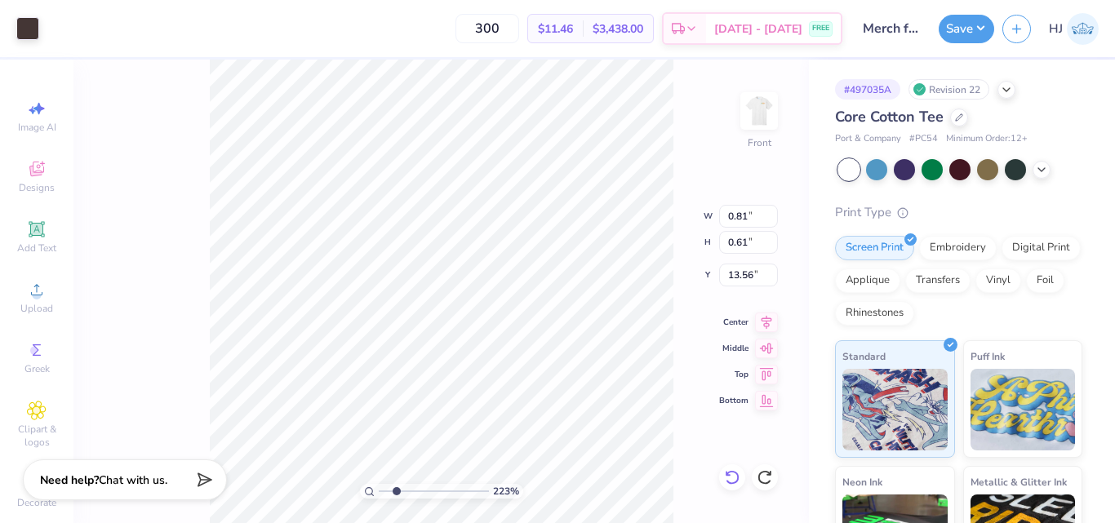
click at [731, 475] on icon at bounding box center [732, 477] width 16 height 16
type input "2.22962763702902"
type input "0.68"
type input "0.51"
type input "13.65"
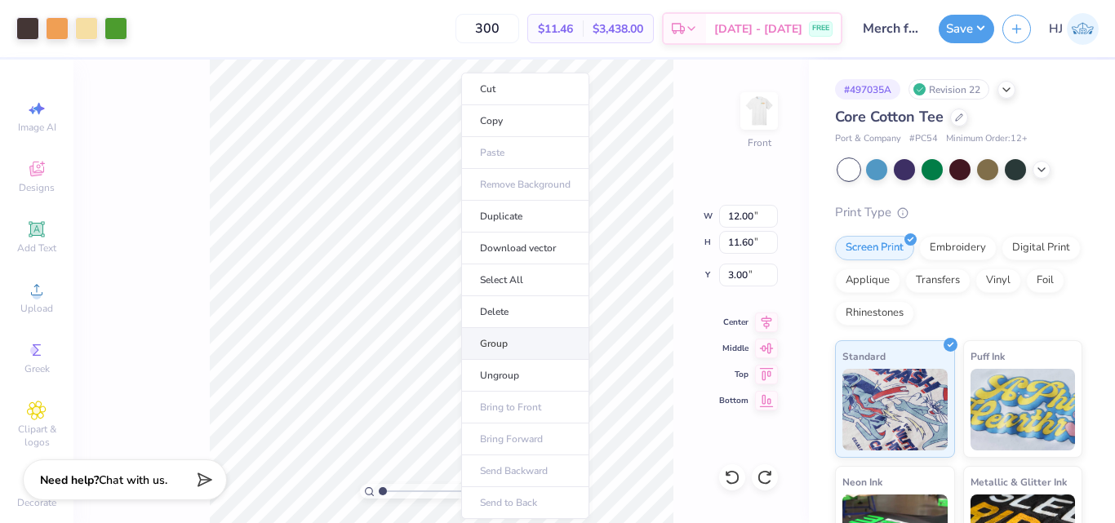
click at [509, 346] on li "Group" at bounding box center [525, 344] width 128 height 32
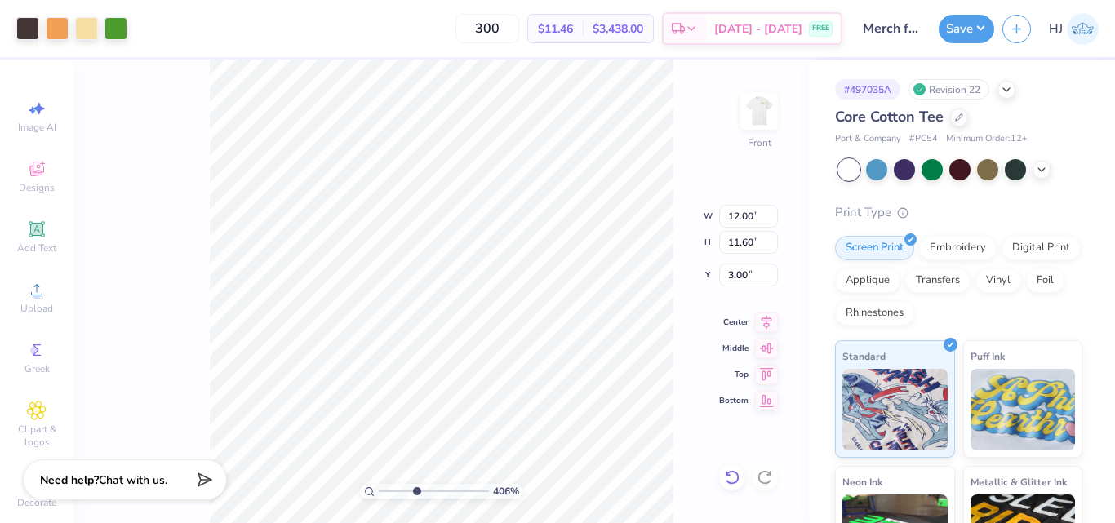
click at [731, 475] on icon at bounding box center [732, 477] width 16 height 16
type input "4.05804149575103"
type input "13.40"
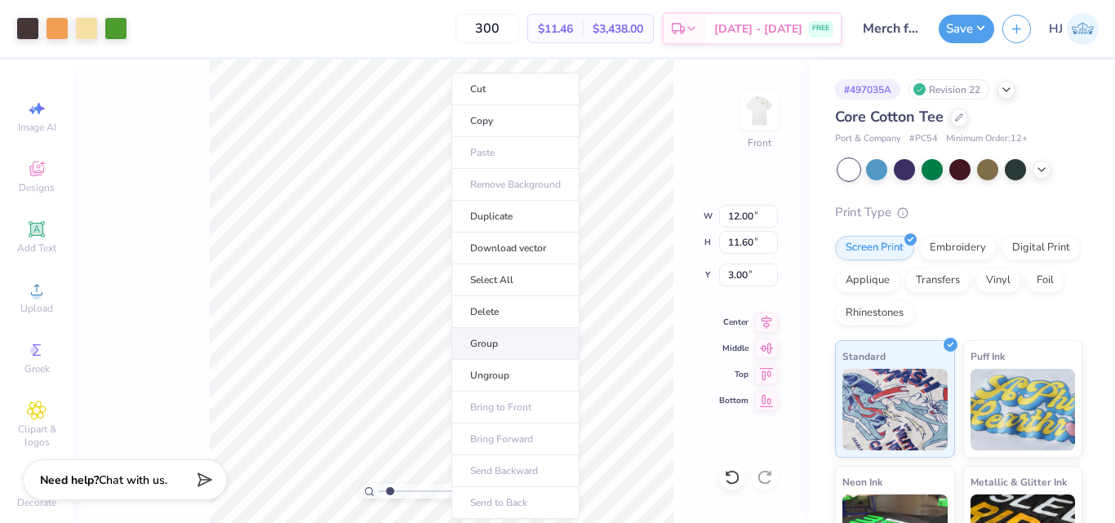
click at [499, 343] on li "Group" at bounding box center [515, 344] width 128 height 32
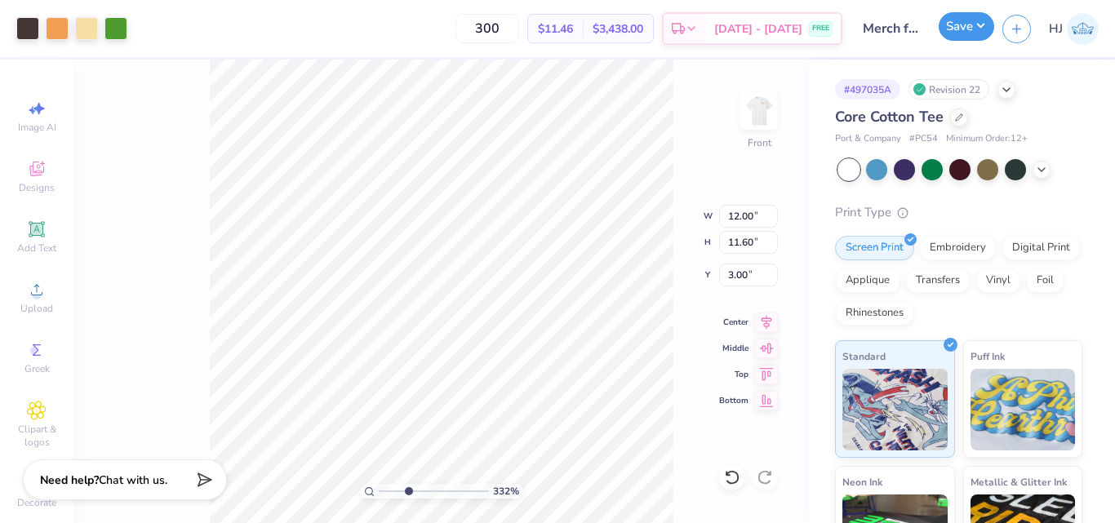
click at [979, 29] on button "Save" at bounding box center [967, 26] width 56 height 29
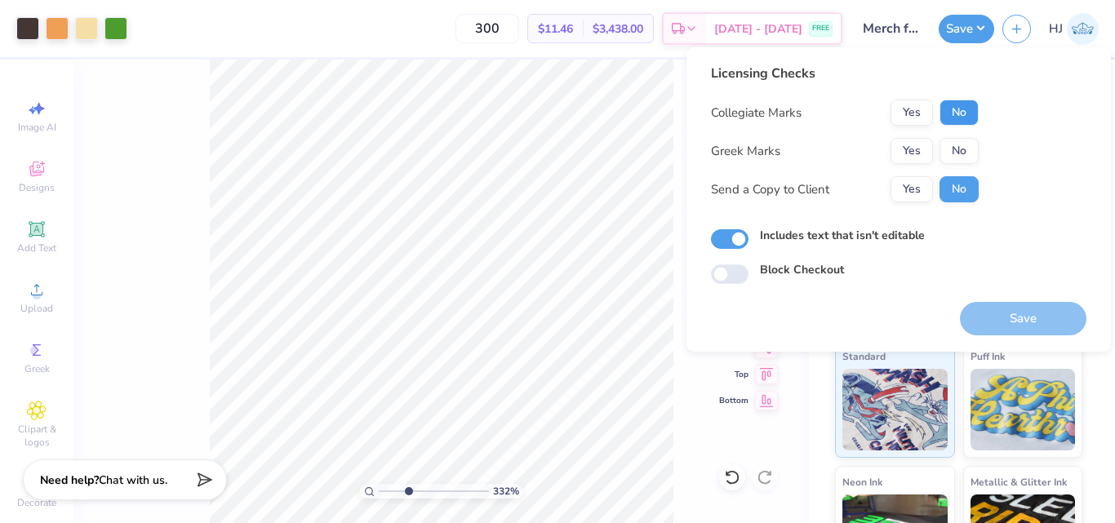
click at [962, 112] on button "No" at bounding box center [959, 113] width 39 height 26
click at [965, 142] on button "No" at bounding box center [959, 151] width 39 height 26
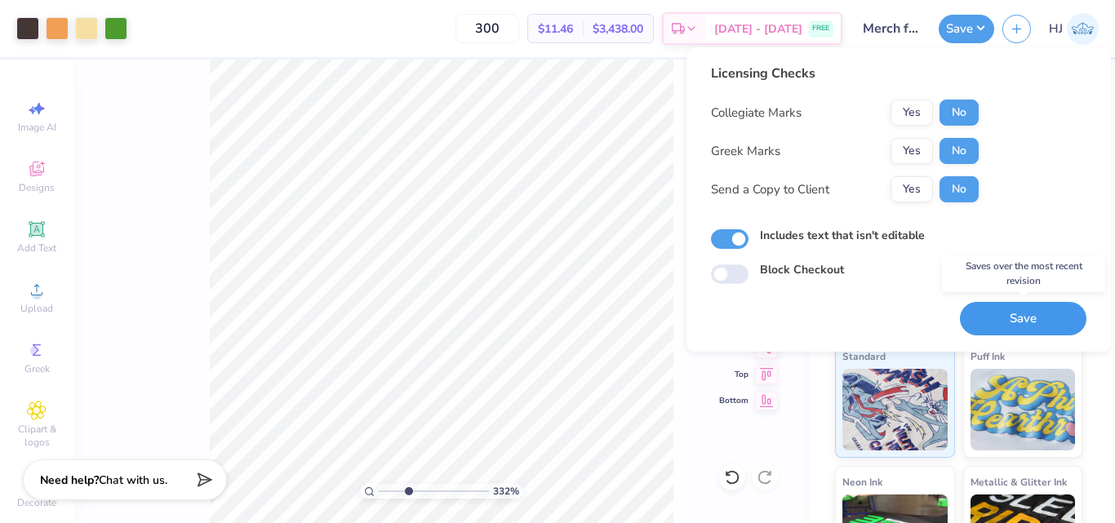
click at [997, 322] on button "Save" at bounding box center [1023, 318] width 127 height 33
